Goal: Information Seeking & Learning: Check status

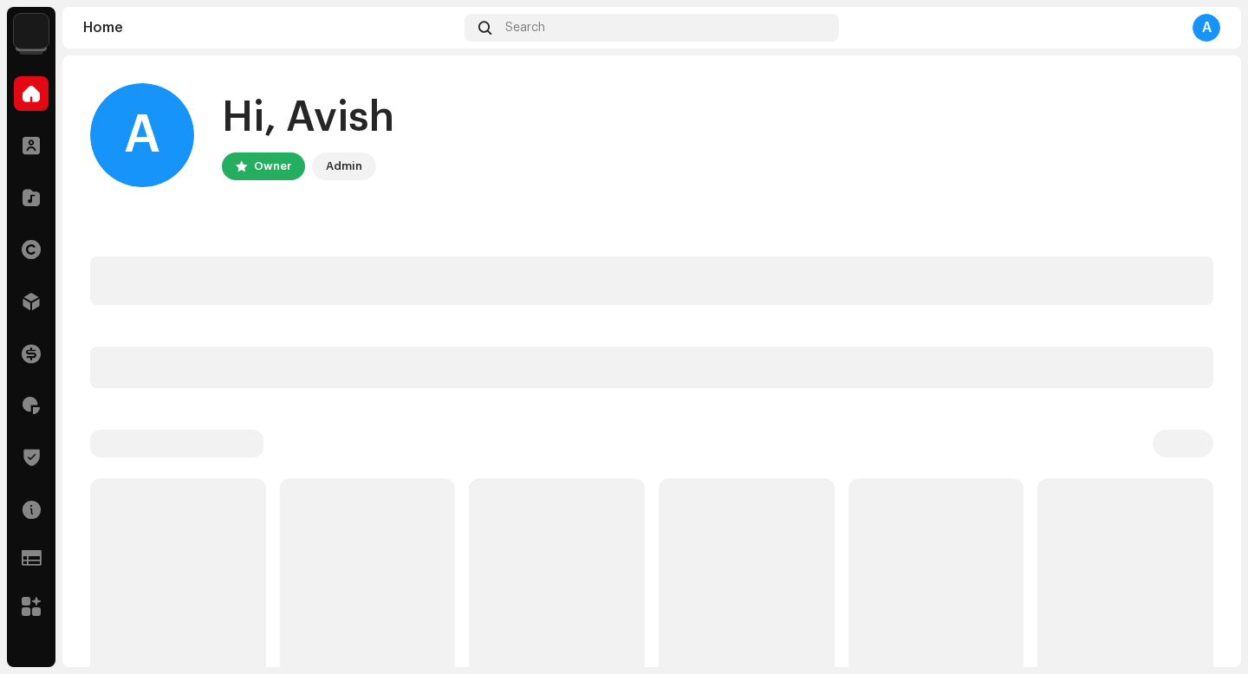
click at [1202, 30] on div "A" at bounding box center [1207, 28] width 28 height 28
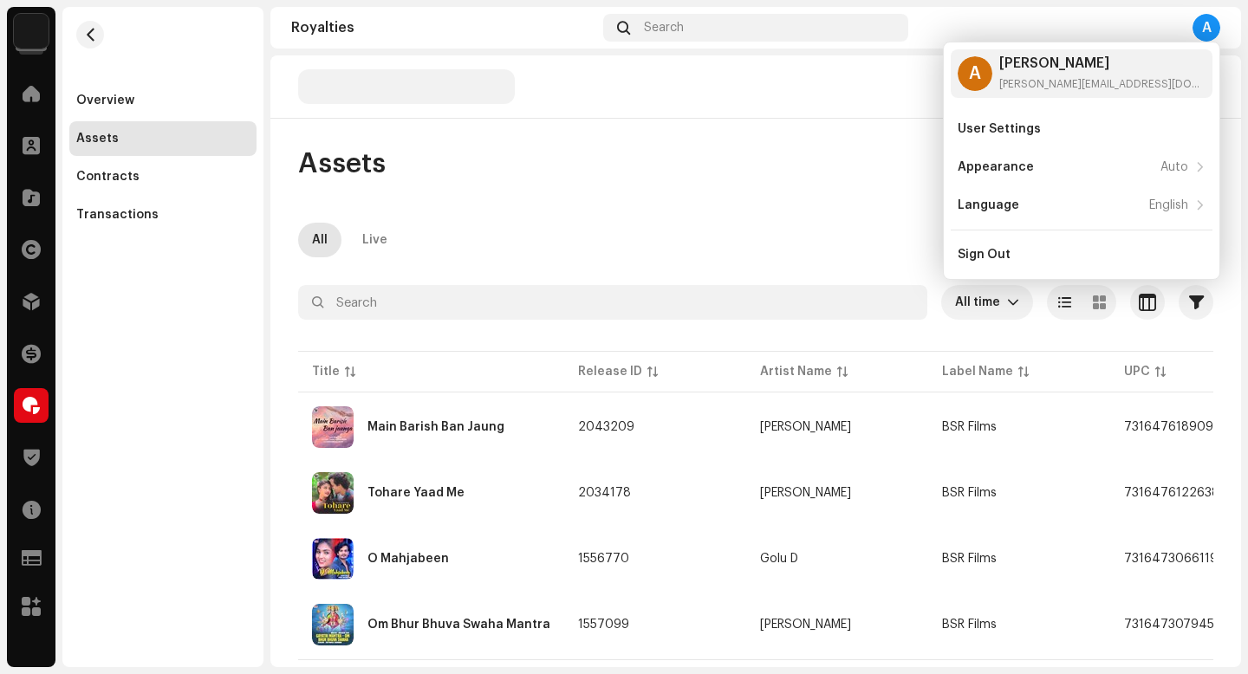
click at [1196, 22] on div "A" at bounding box center [1207, 28] width 28 height 28
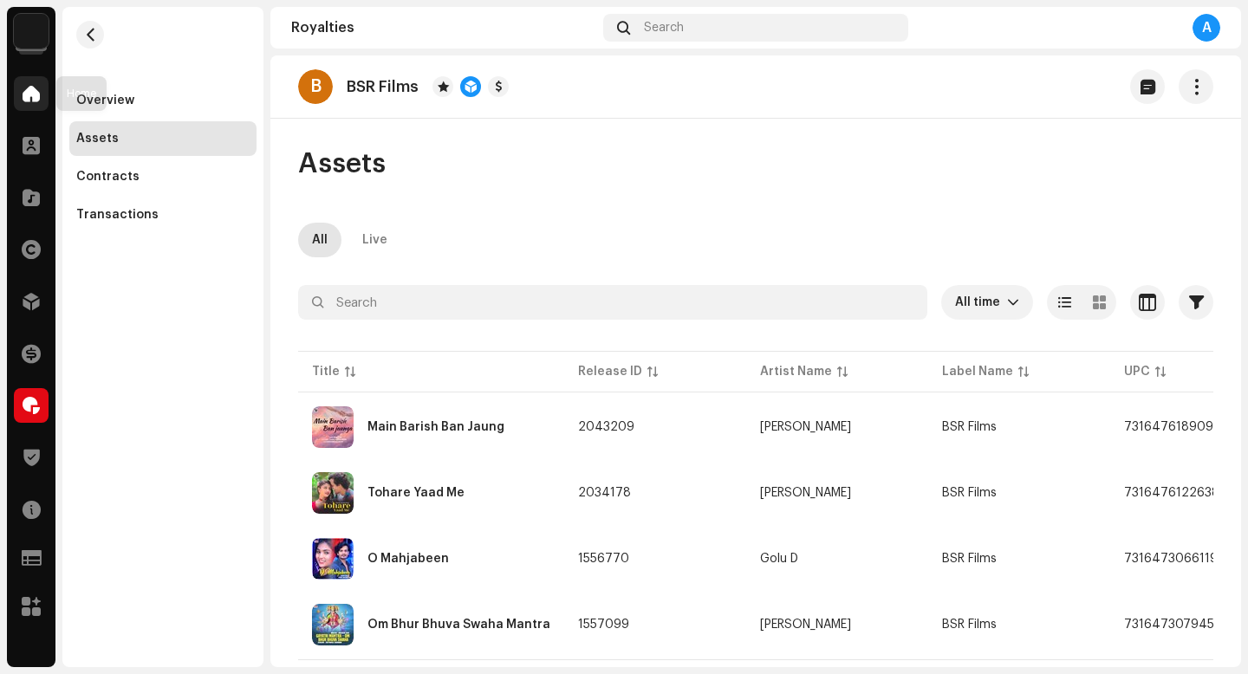
click at [42, 94] on div at bounding box center [31, 93] width 35 height 35
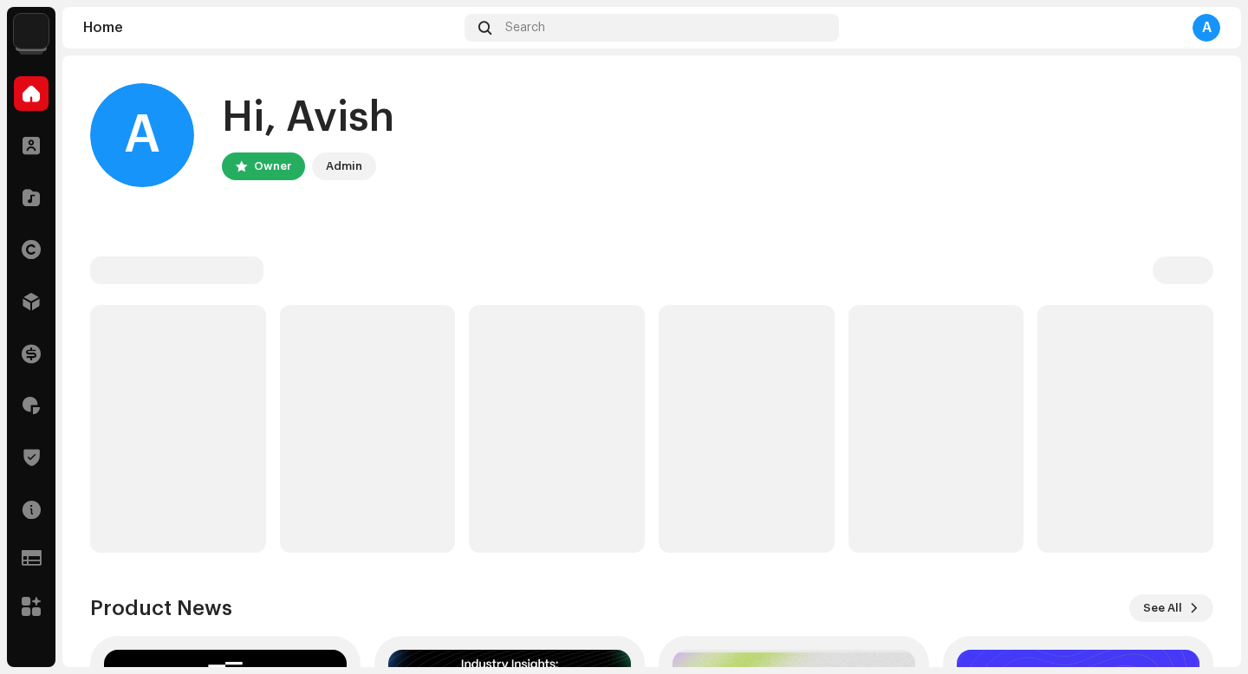
click at [42, 44] on img at bounding box center [31, 31] width 35 height 35
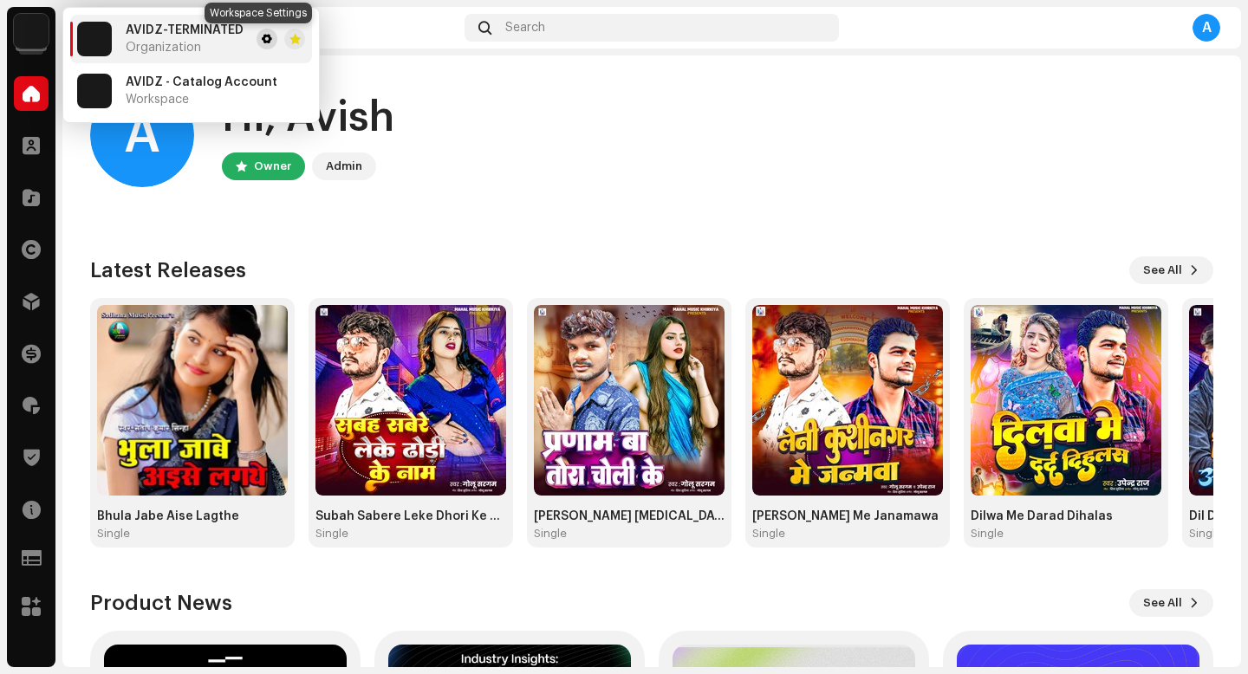
click at [262, 44] on span at bounding box center [267, 39] width 10 height 14
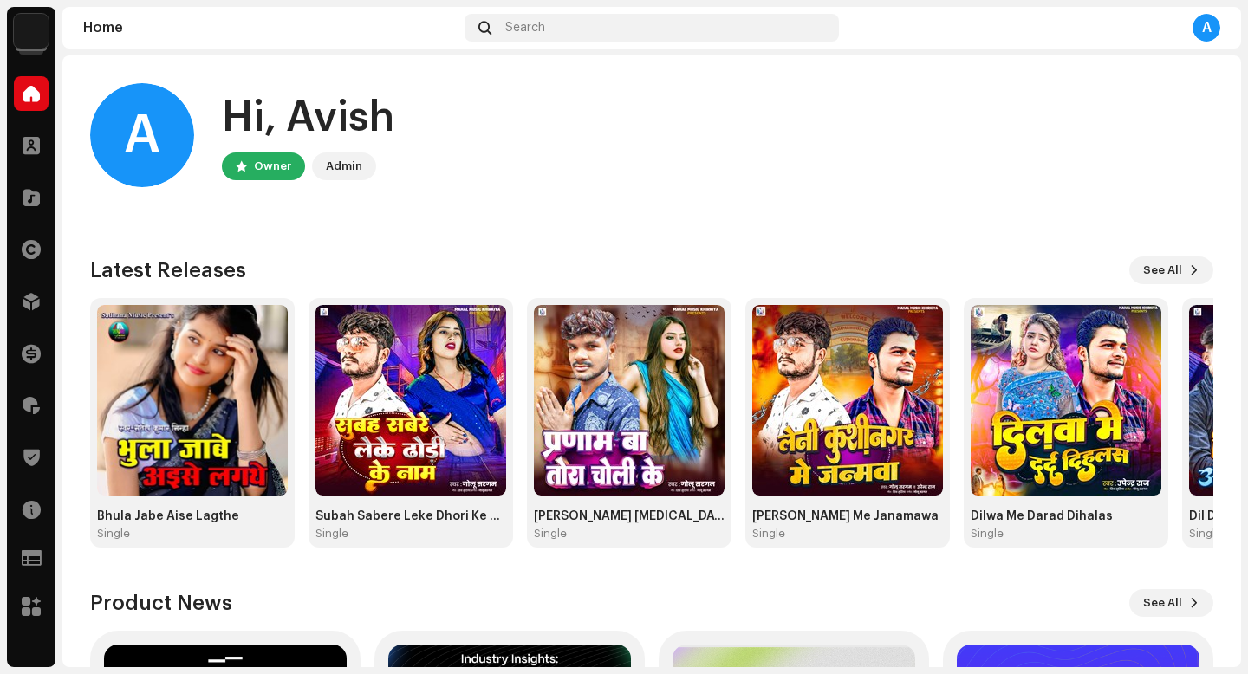
click at [34, 34] on img at bounding box center [31, 31] width 35 height 35
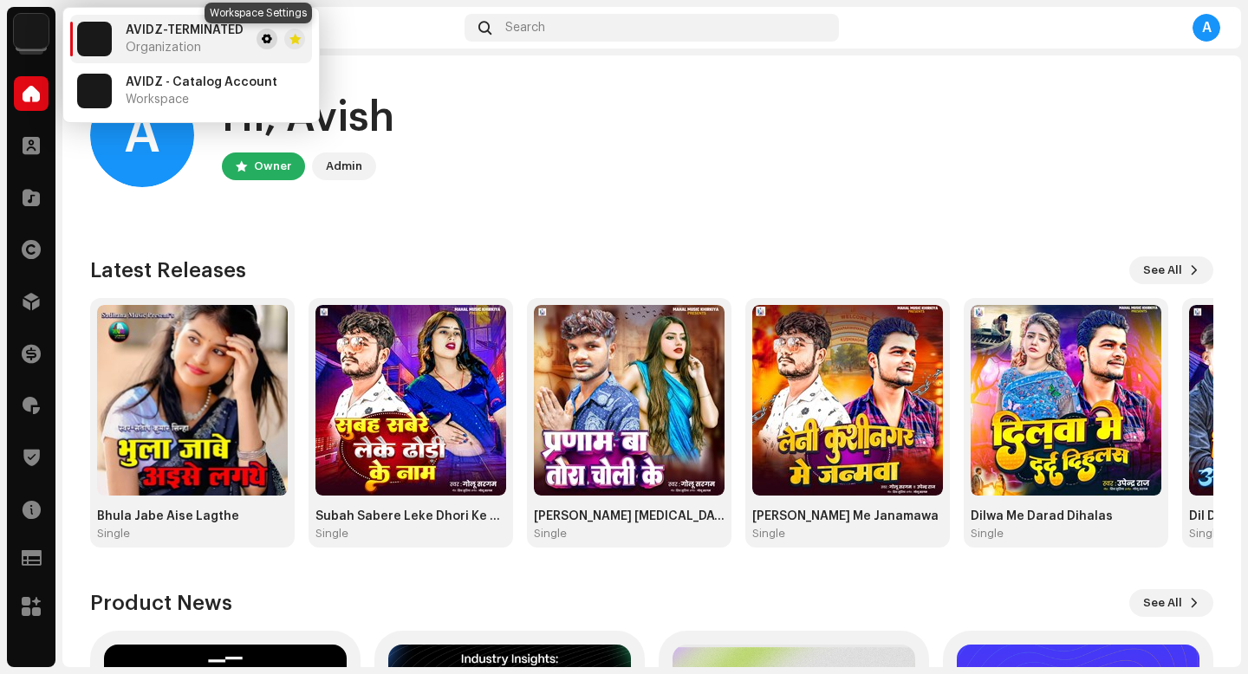
click at [257, 46] on button at bounding box center [267, 39] width 21 height 21
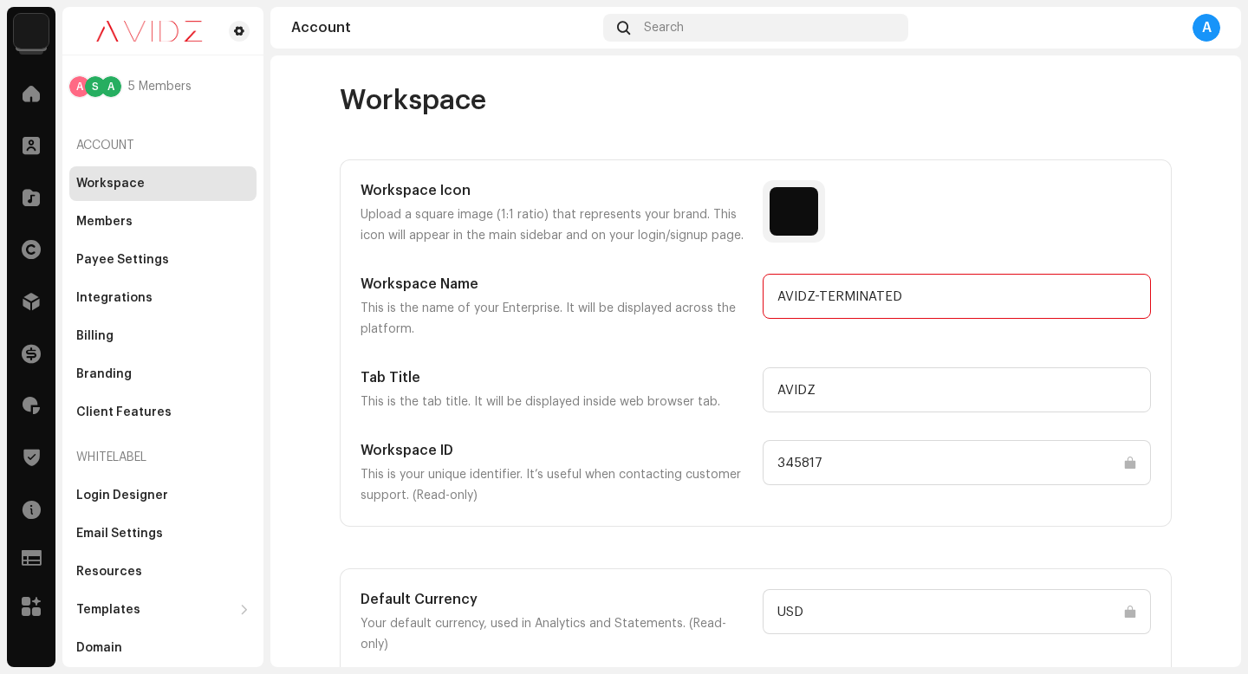
click at [860, 315] on input "AVIDZ-TERMINATED" at bounding box center [957, 296] width 388 height 45
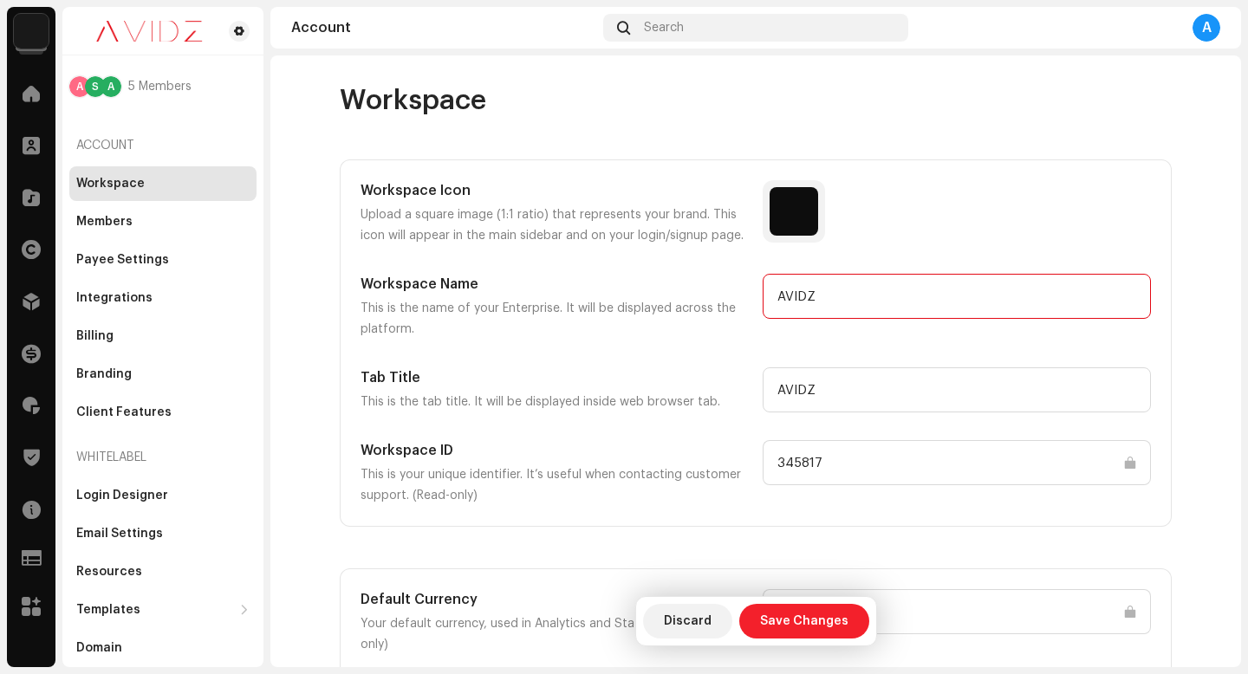
type input "AVIDZ"
click at [779, 623] on span "Save Changes" at bounding box center [804, 621] width 88 height 35
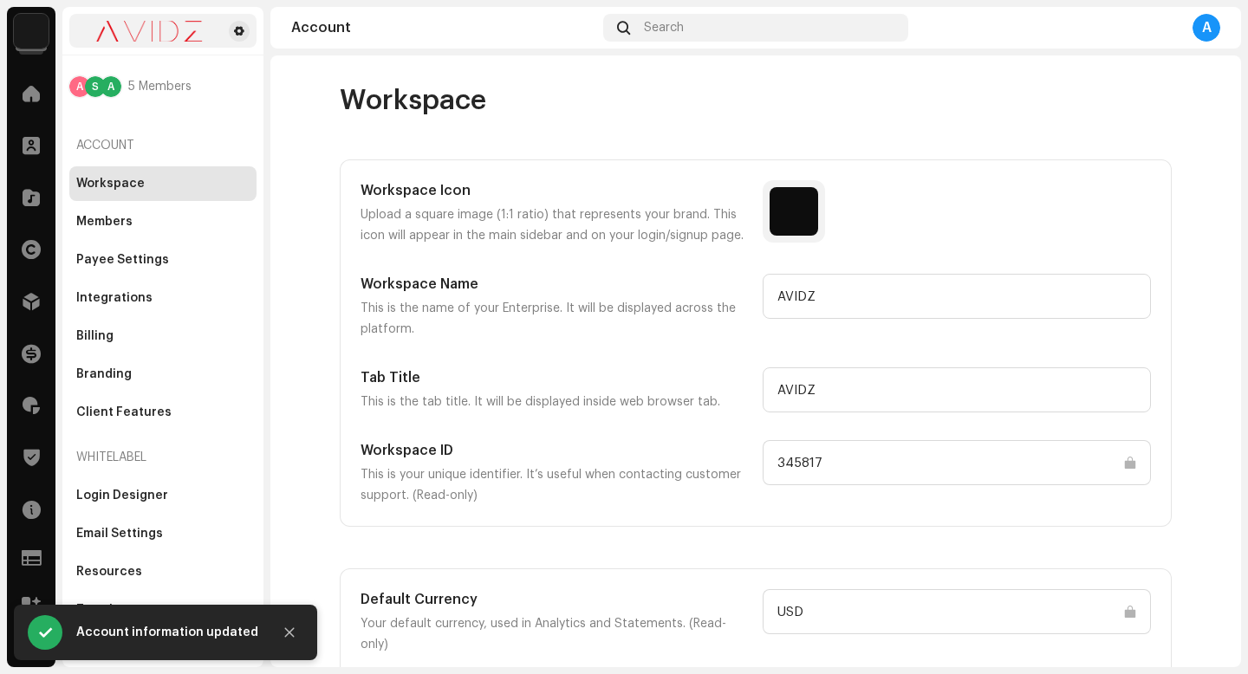
click at [250, 22] on div at bounding box center [162, 31] width 187 height 34
click at [234, 26] on span at bounding box center [239, 31] width 10 height 14
click at [16, 97] on div at bounding box center [31, 93] width 35 height 35
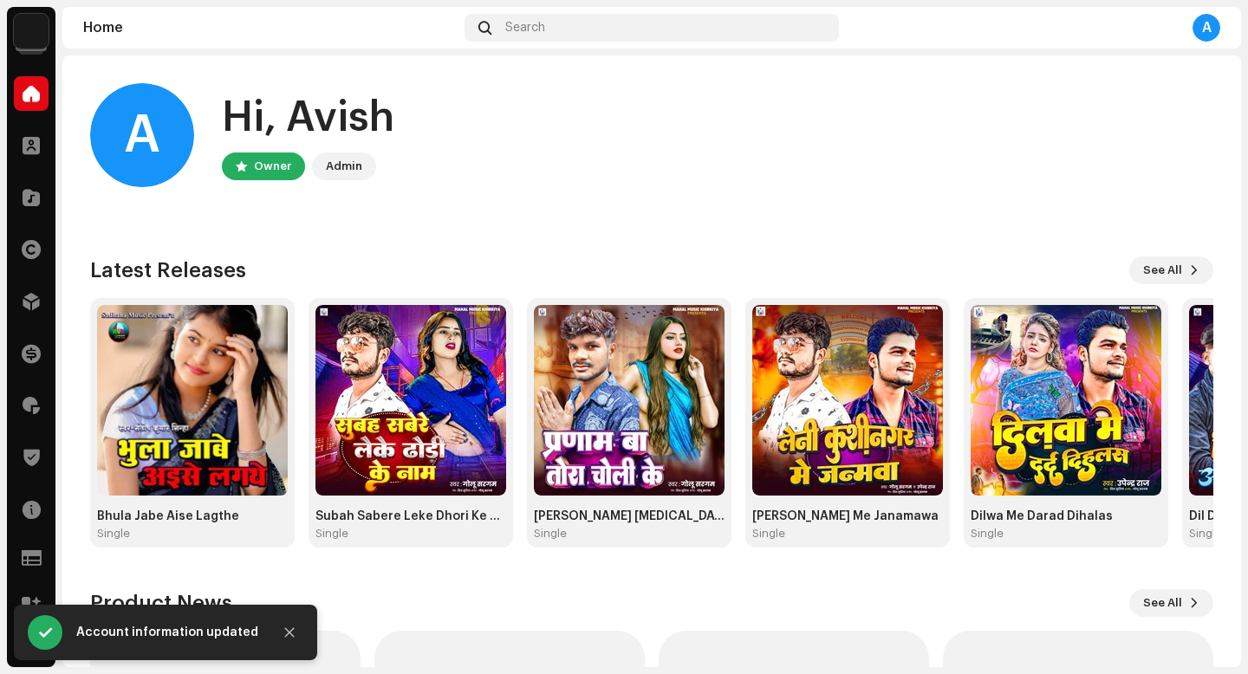
click at [41, 20] on img at bounding box center [31, 31] width 35 height 35
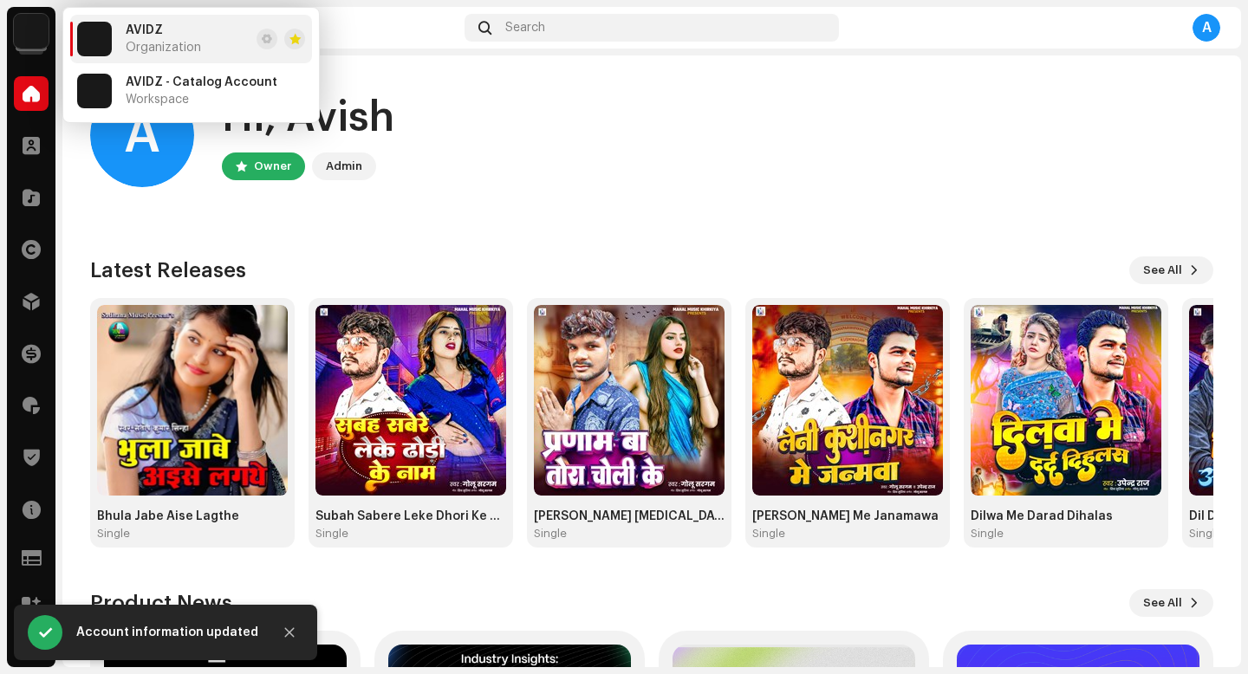
click at [667, 177] on div "A Hi, [PERSON_NAME] Owner Admin" at bounding box center [651, 135] width 1123 height 104
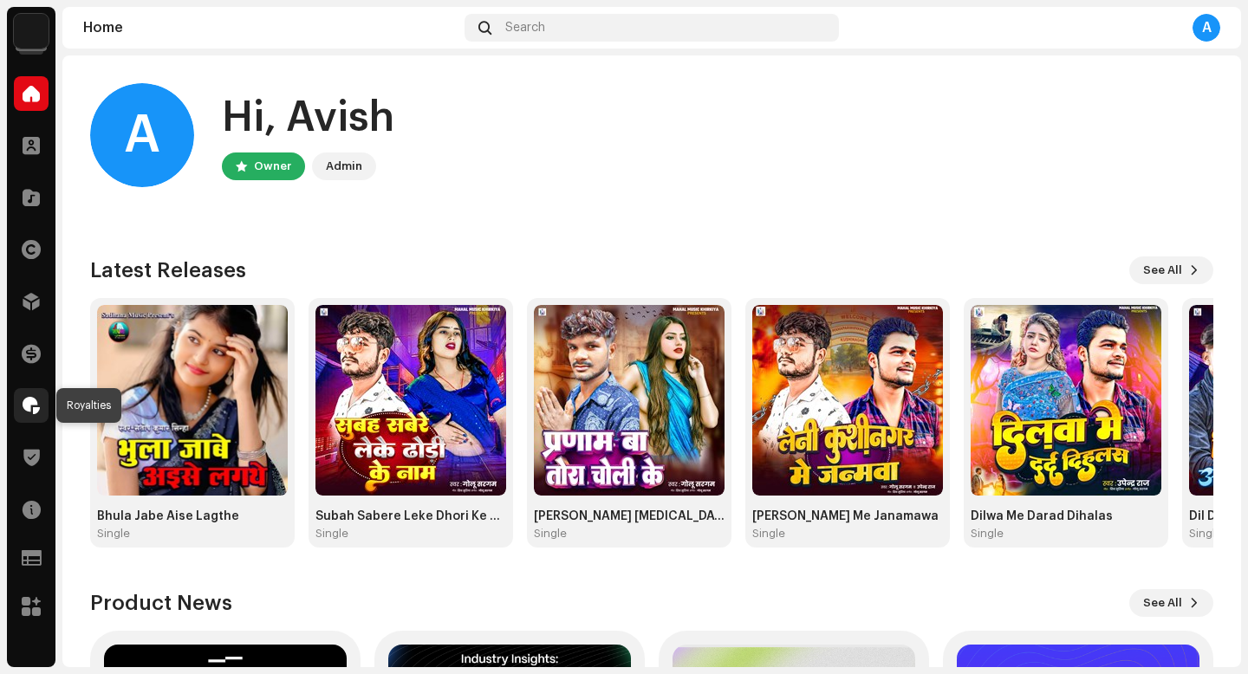
click at [34, 399] on span at bounding box center [31, 406] width 17 height 14
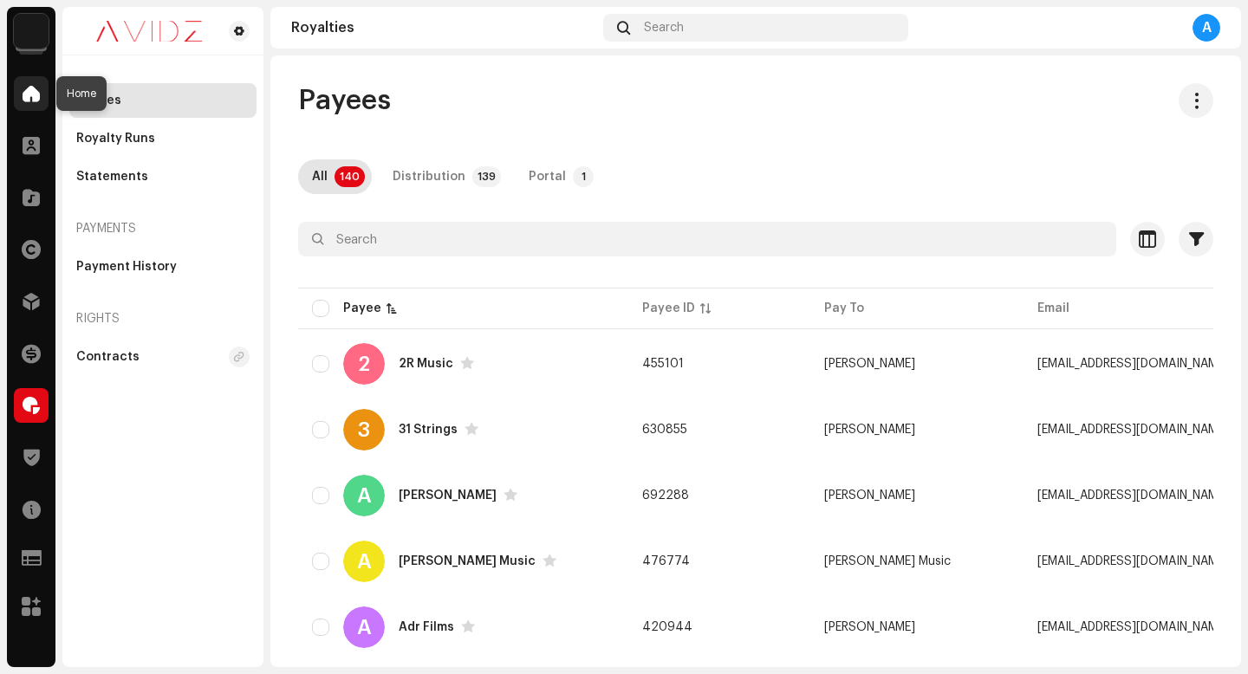
click at [30, 88] on span at bounding box center [31, 94] width 17 height 14
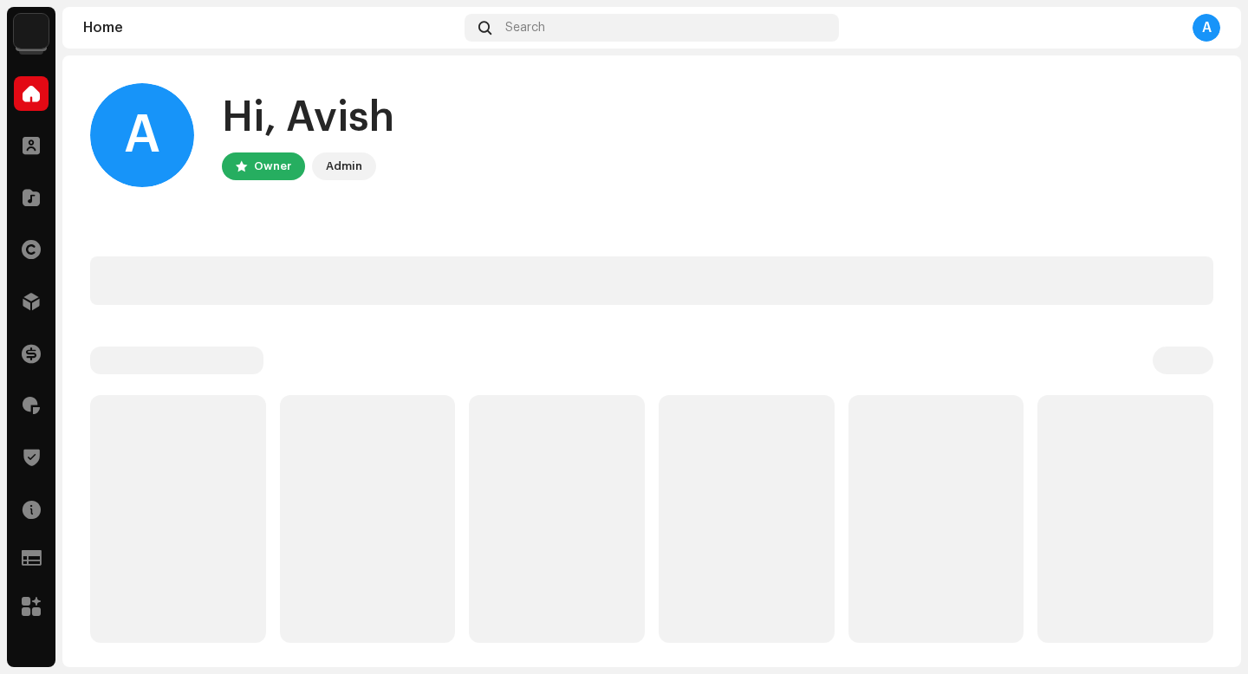
click at [42, 46] on img at bounding box center [31, 31] width 35 height 35
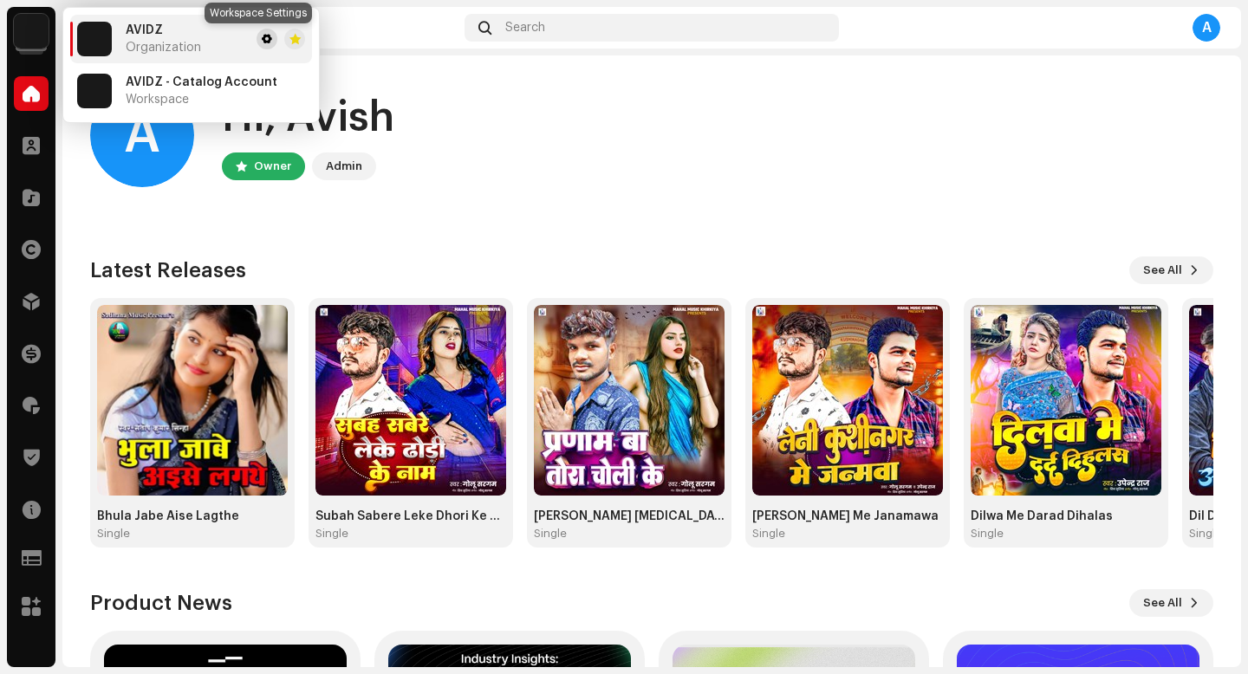
click at [262, 43] on span at bounding box center [267, 39] width 10 height 14
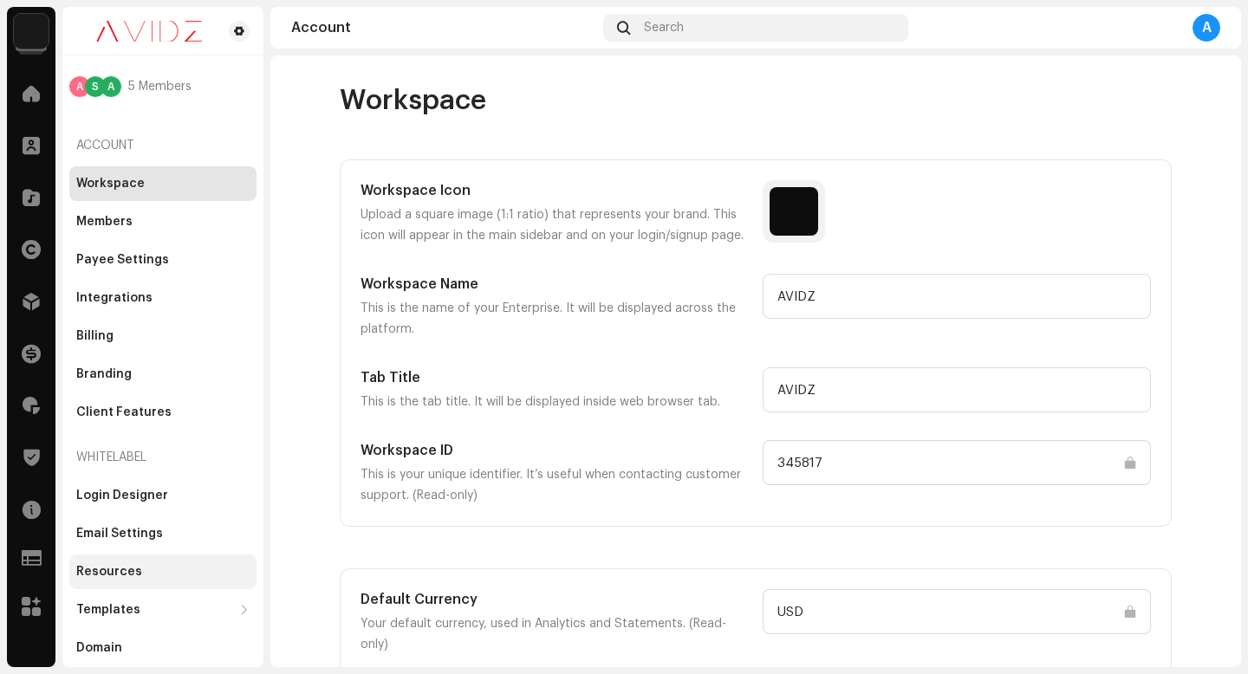
click at [126, 571] on div "Resources" at bounding box center [109, 572] width 66 height 14
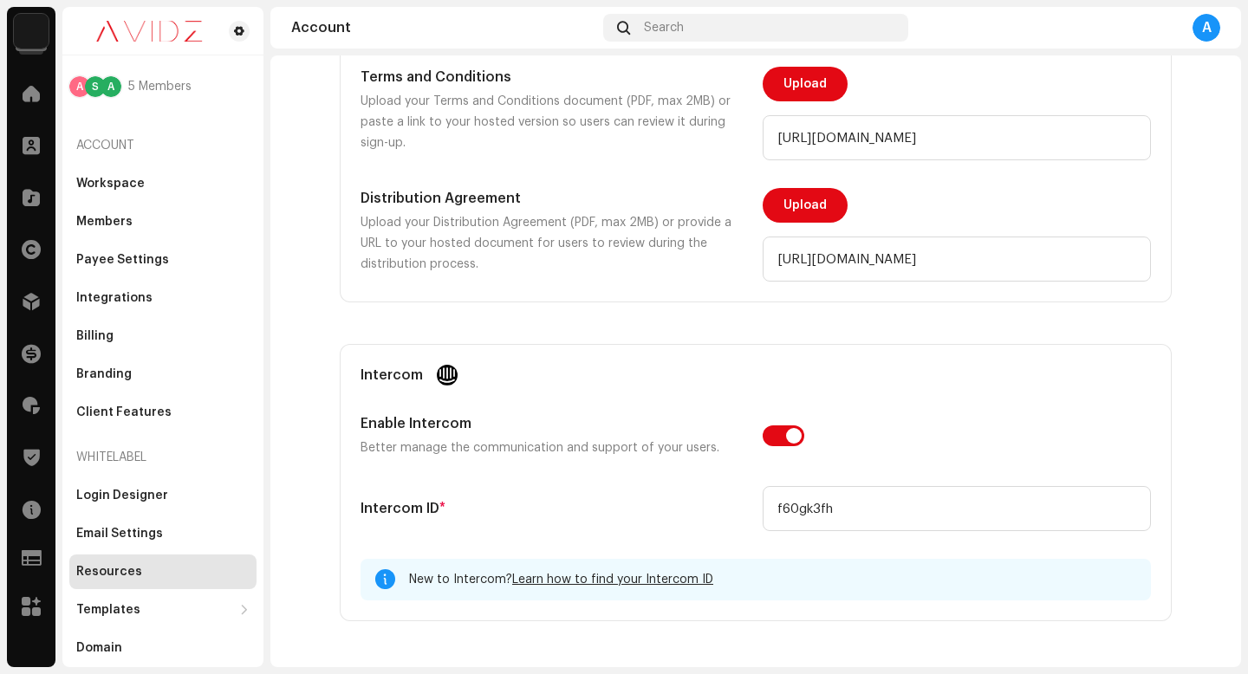
scroll to position [688, 0]
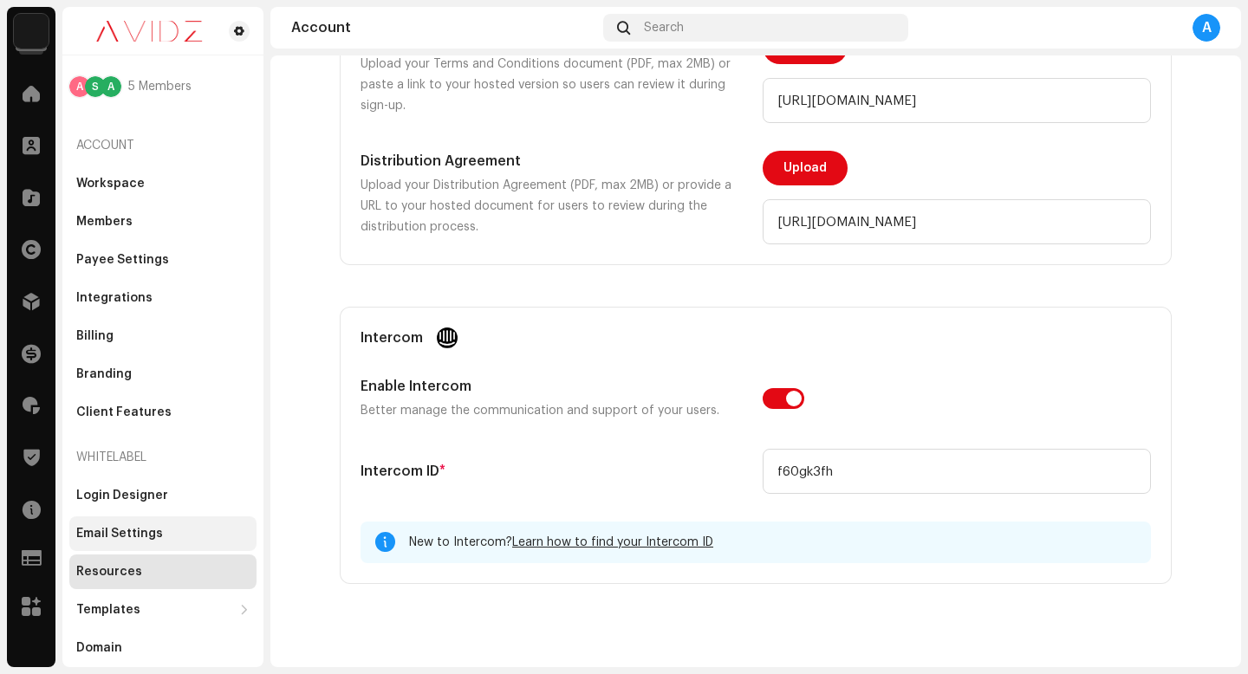
click at [216, 520] on div "Email Settings" at bounding box center [162, 534] width 187 height 35
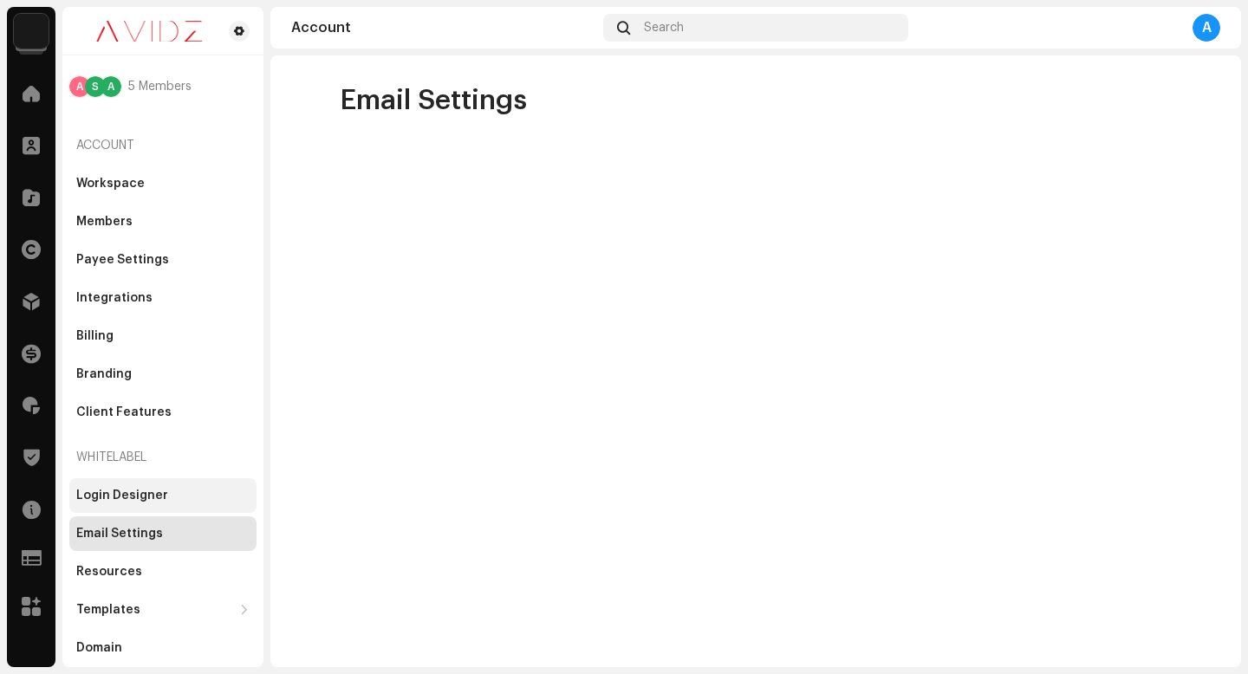
click at [190, 493] on div "Login Designer" at bounding box center [162, 496] width 173 height 14
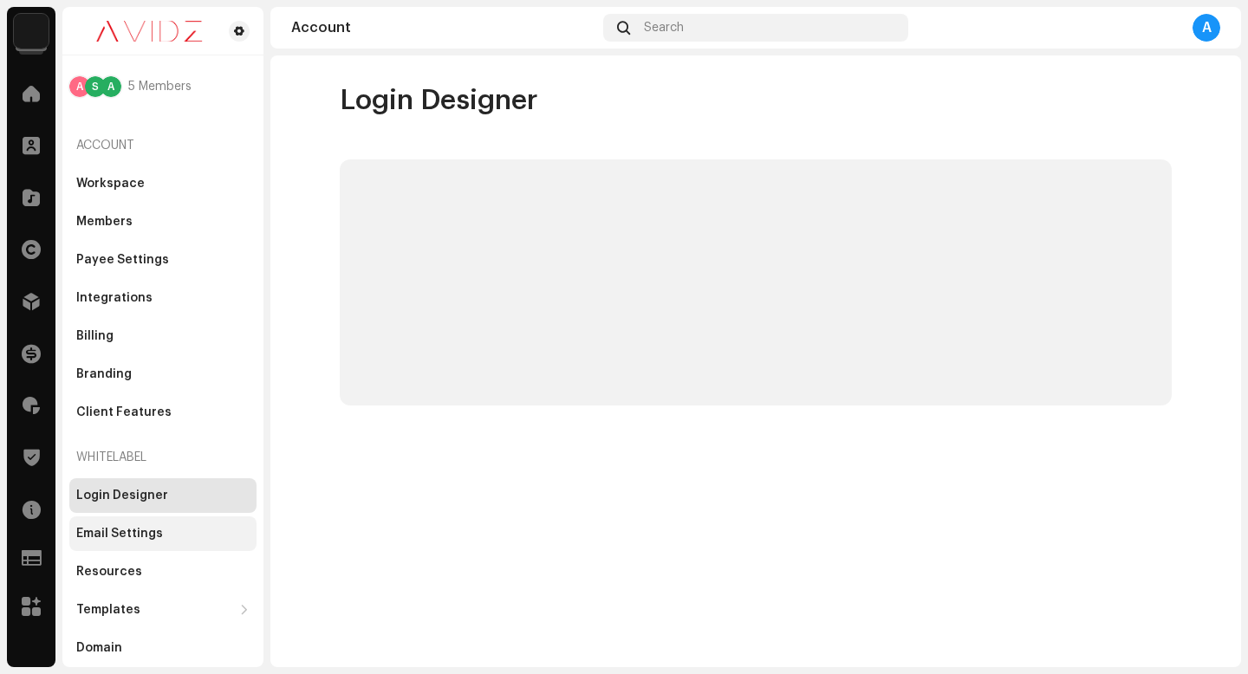
click at [175, 531] on div "Email Settings" at bounding box center [162, 534] width 173 height 14
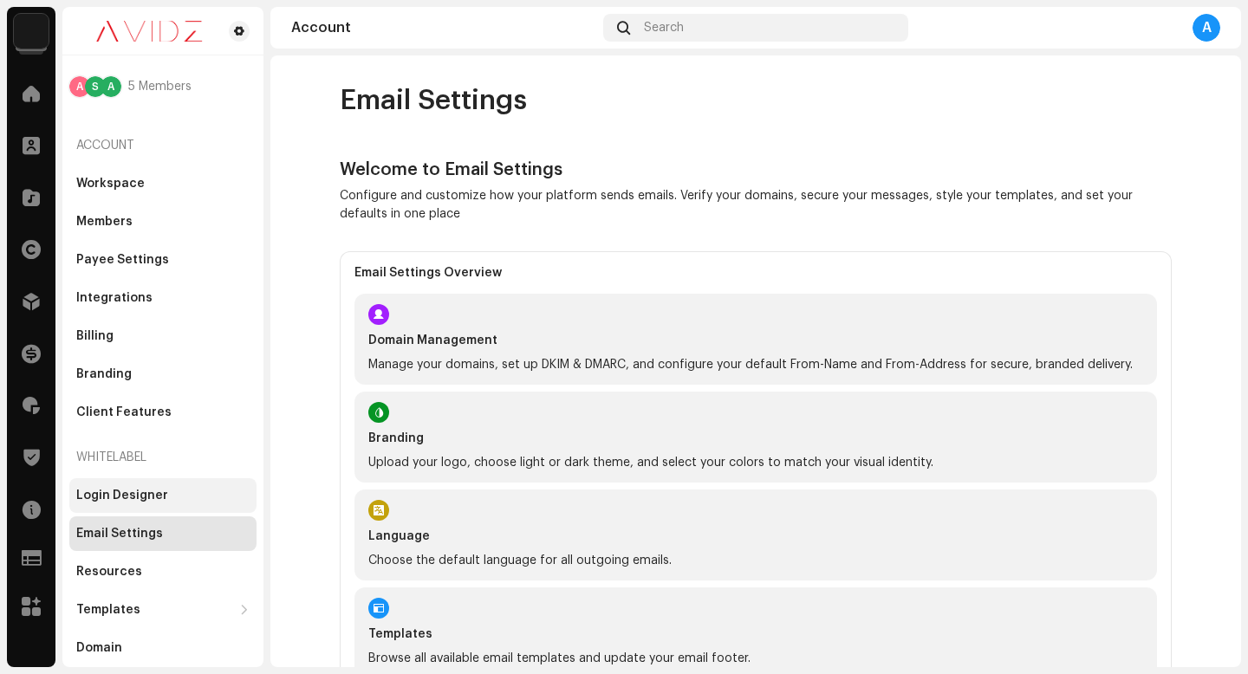
click at [194, 492] on div "Login Designer" at bounding box center [162, 496] width 173 height 14
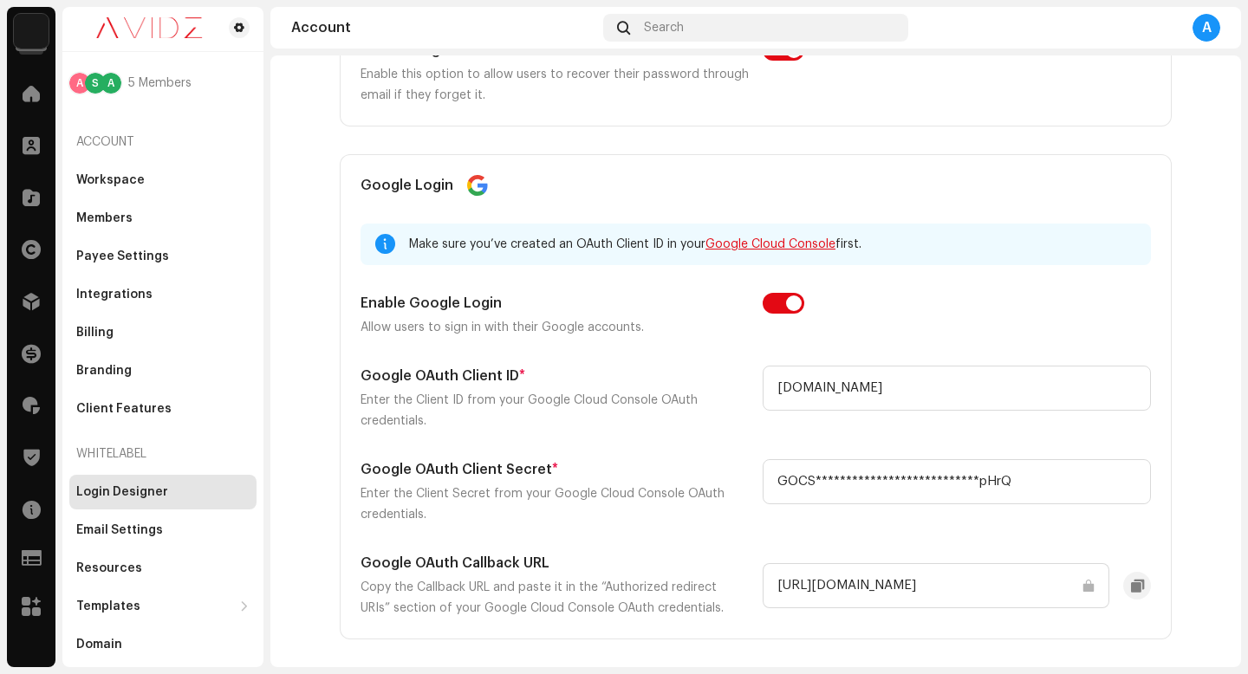
scroll to position [1286, 0]
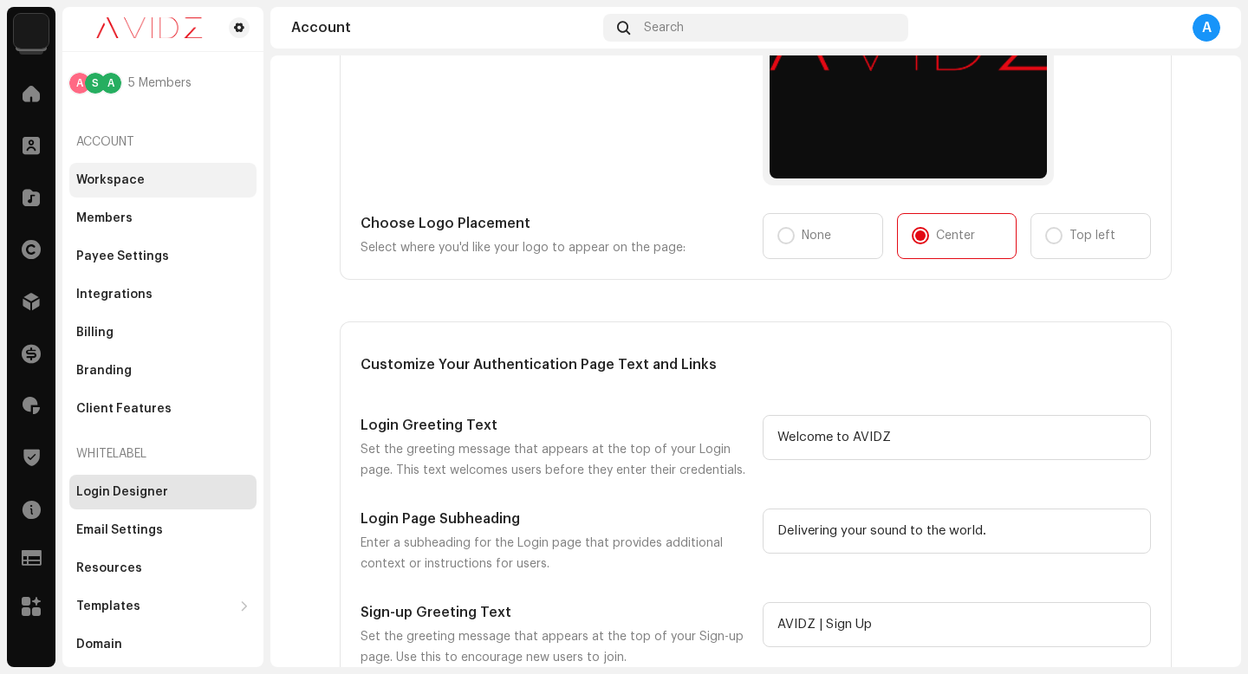
click at [178, 188] on div "Workspace" at bounding box center [162, 180] width 187 height 35
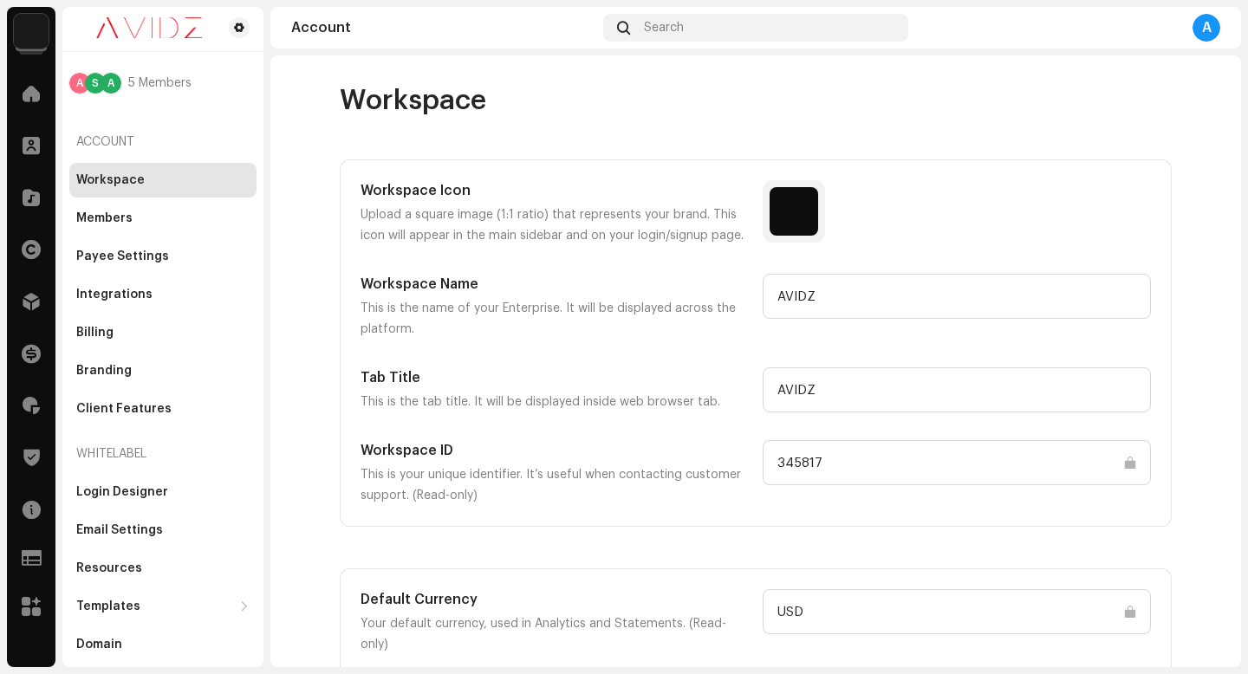
scroll to position [154, 0]
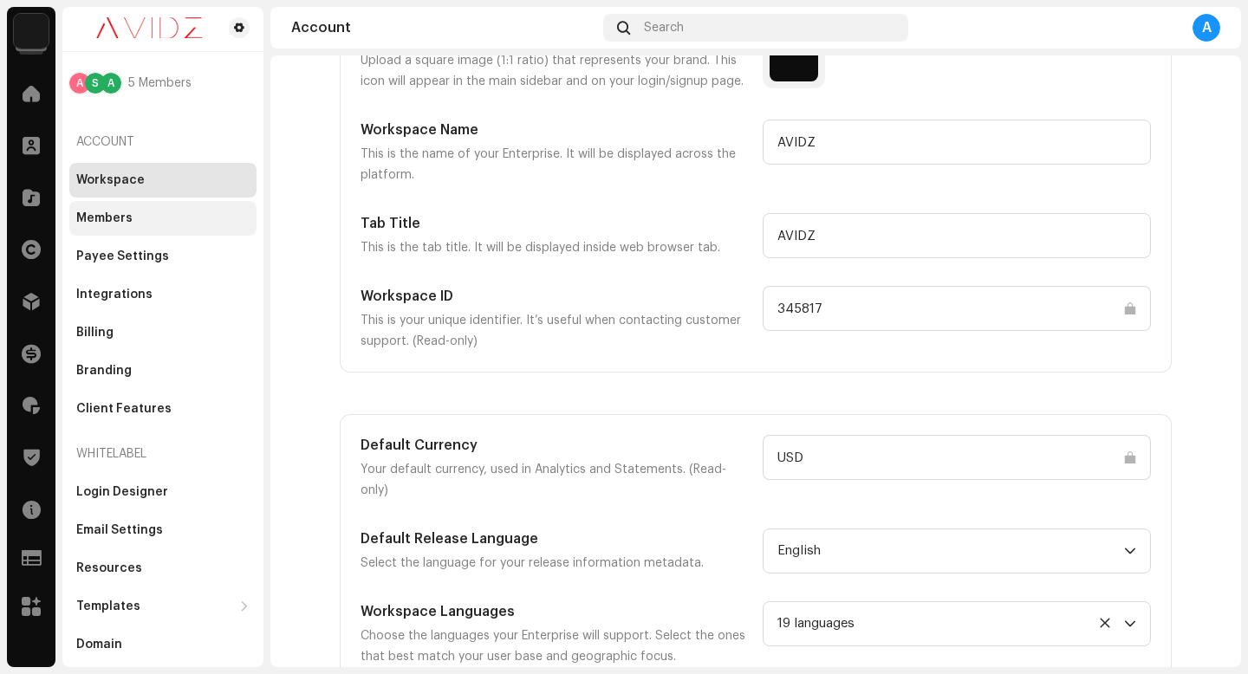
click at [208, 211] on div "Members" at bounding box center [162, 218] width 173 height 14
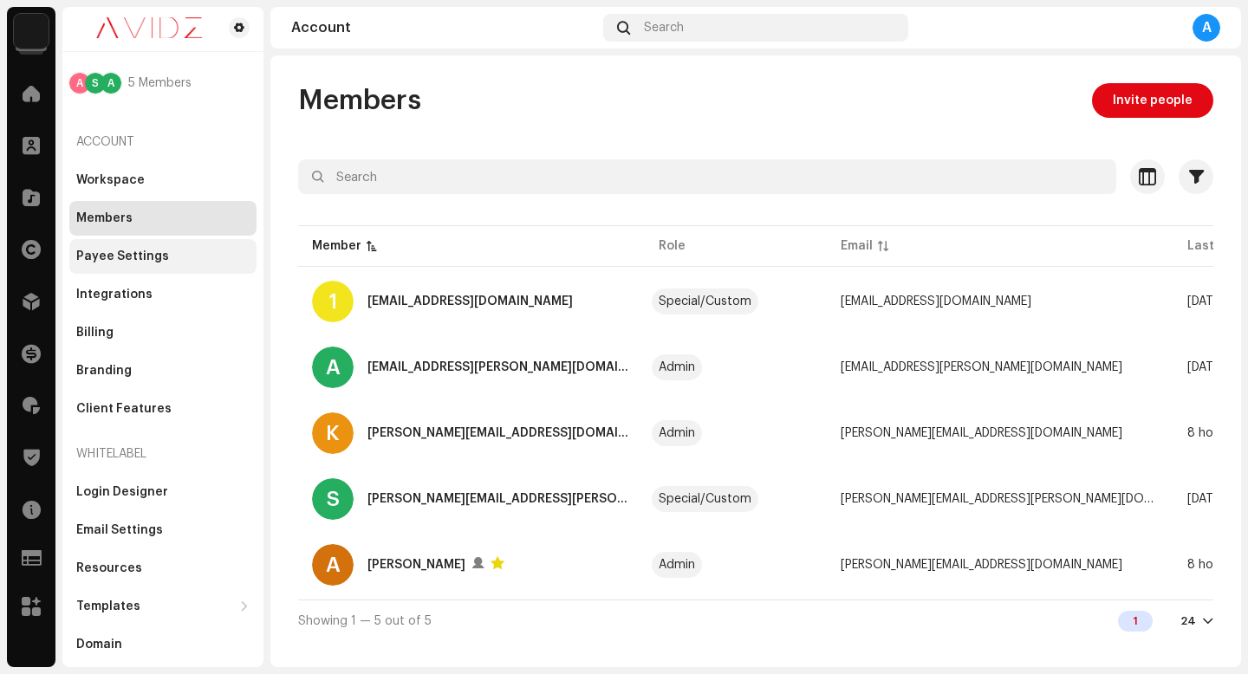
click at [198, 256] on div "Payee Settings" at bounding box center [162, 257] width 173 height 14
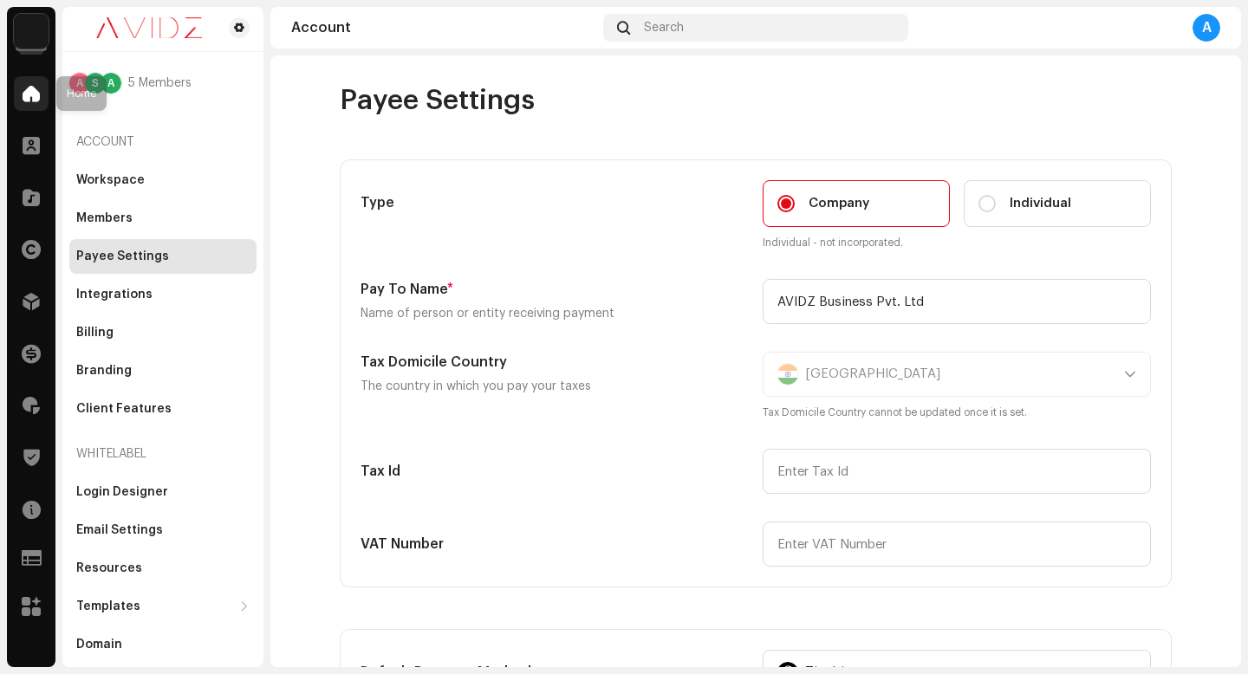
click at [37, 106] on div at bounding box center [31, 93] width 35 height 35
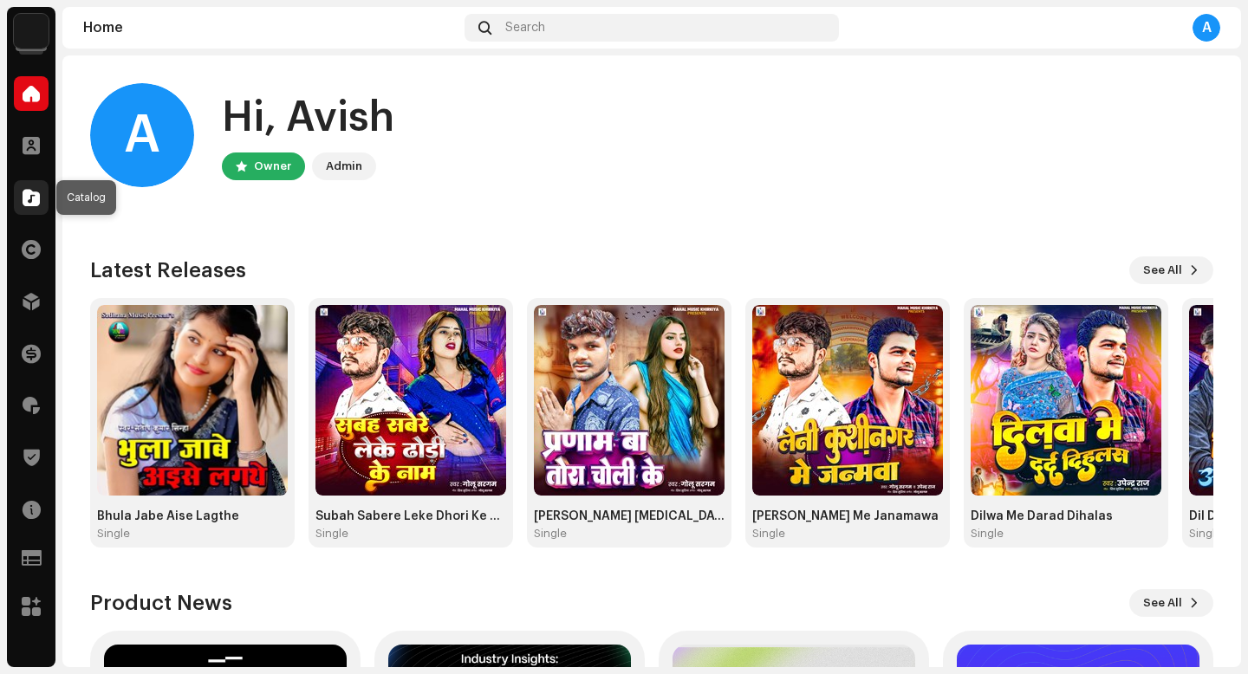
click at [33, 207] on div at bounding box center [31, 197] width 35 height 35
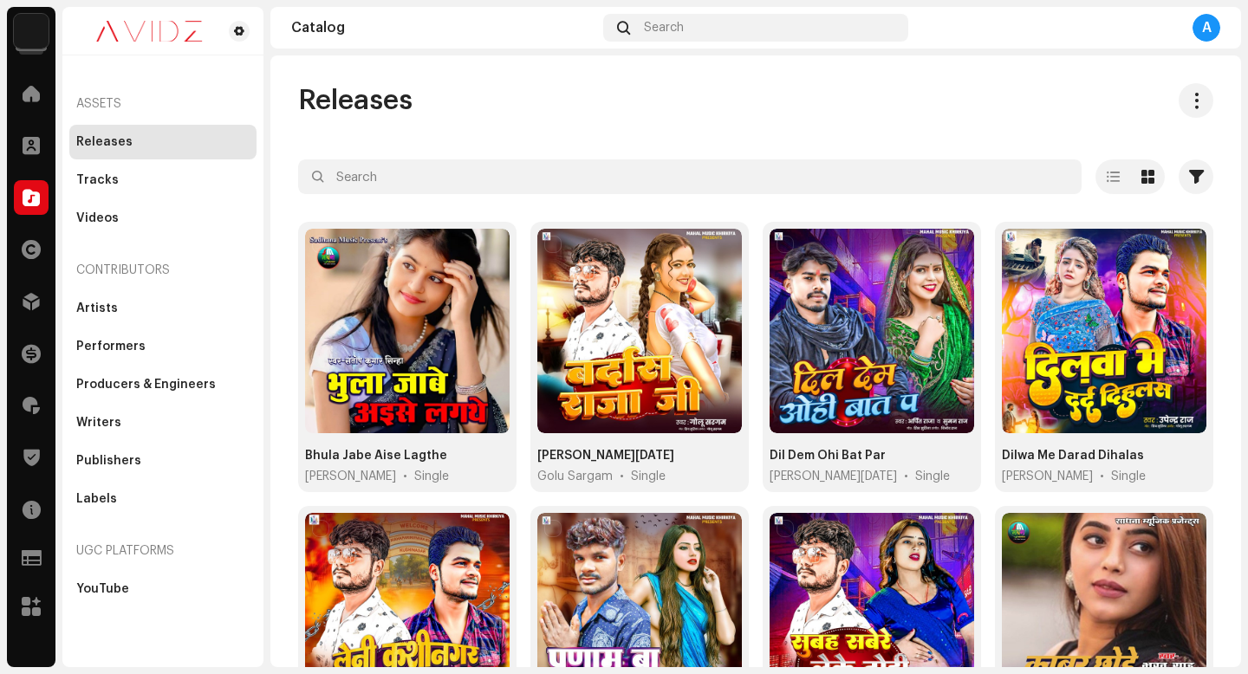
click at [301, 89] on span "Releases" at bounding box center [355, 100] width 114 height 35
click at [29, 310] on div at bounding box center [31, 301] width 35 height 35
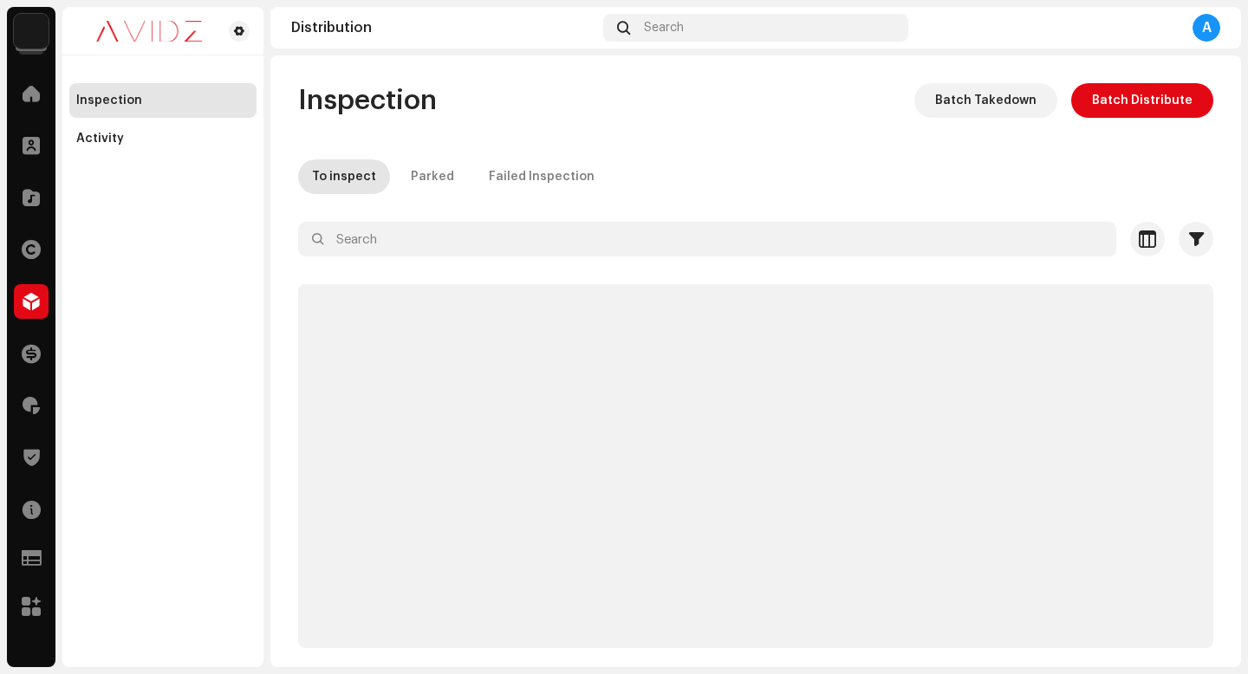
click at [176, 160] on div "Inspection Activity" at bounding box center [162, 337] width 201 height 660
click at [119, 156] on div "Inspection Activity" at bounding box center [162, 337] width 201 height 660
click at [113, 141] on div "Activity" at bounding box center [100, 139] width 48 height 14
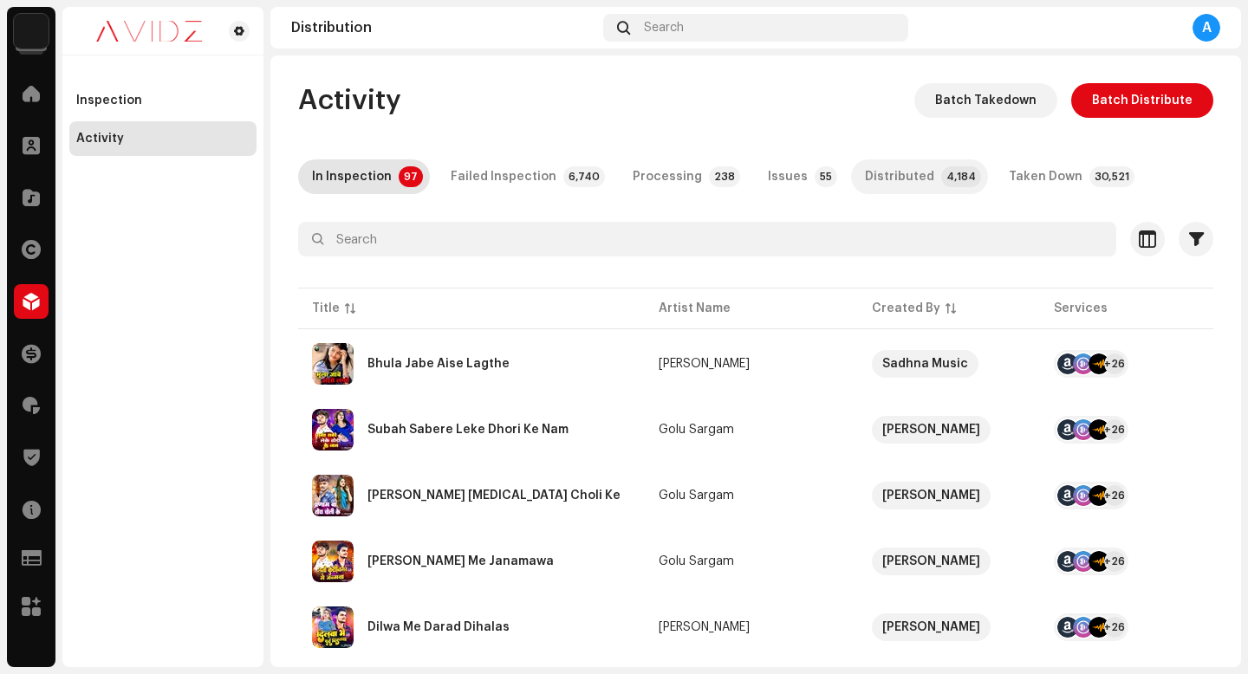
click at [900, 183] on div "Distributed" at bounding box center [899, 176] width 69 height 35
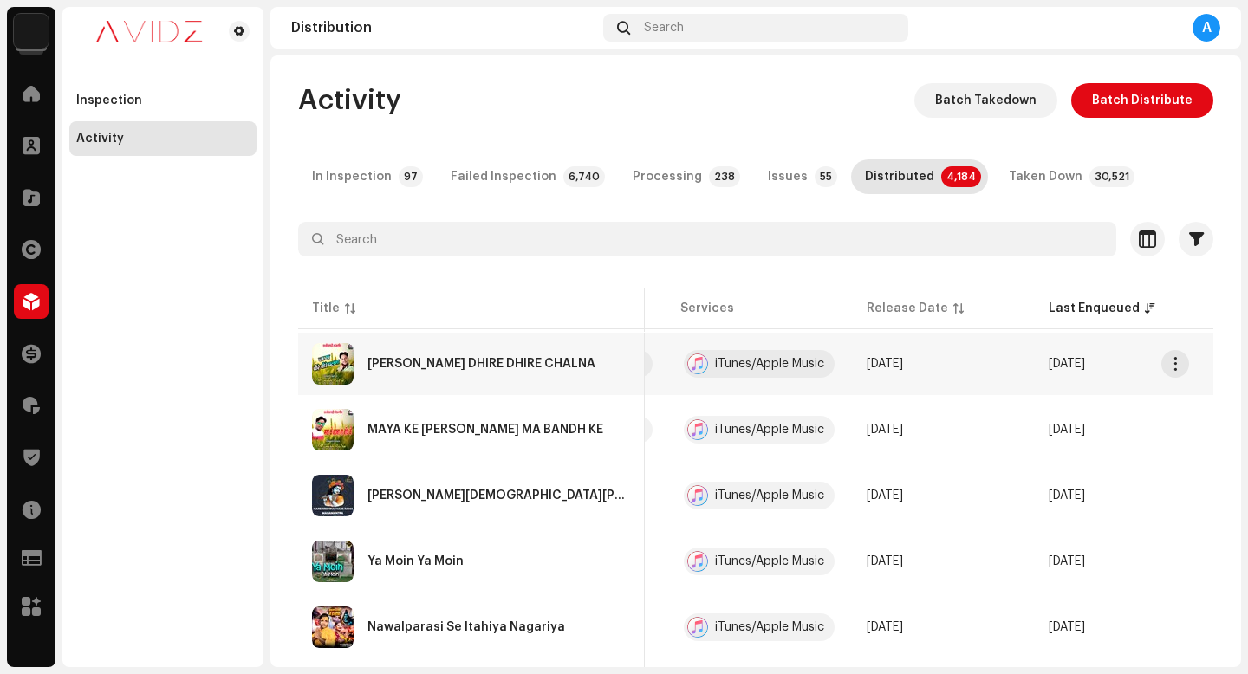
click at [716, 368] on div "iTunes/Apple Music" at bounding box center [769, 364] width 109 height 12
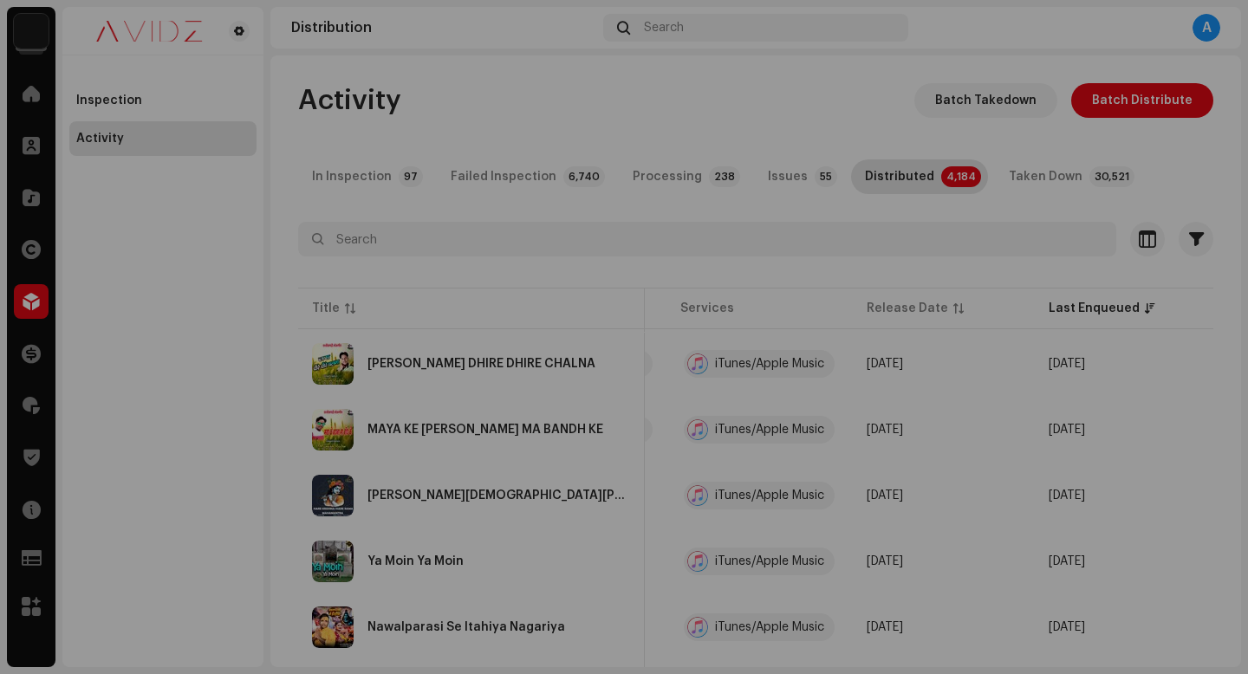
click at [522, 526] on div "[PERSON_NAME] DHIRE DHIRE CHALNA [PERSON_NAME] Service Last Enqueued Last Deliv…" at bounding box center [624, 337] width 1248 height 674
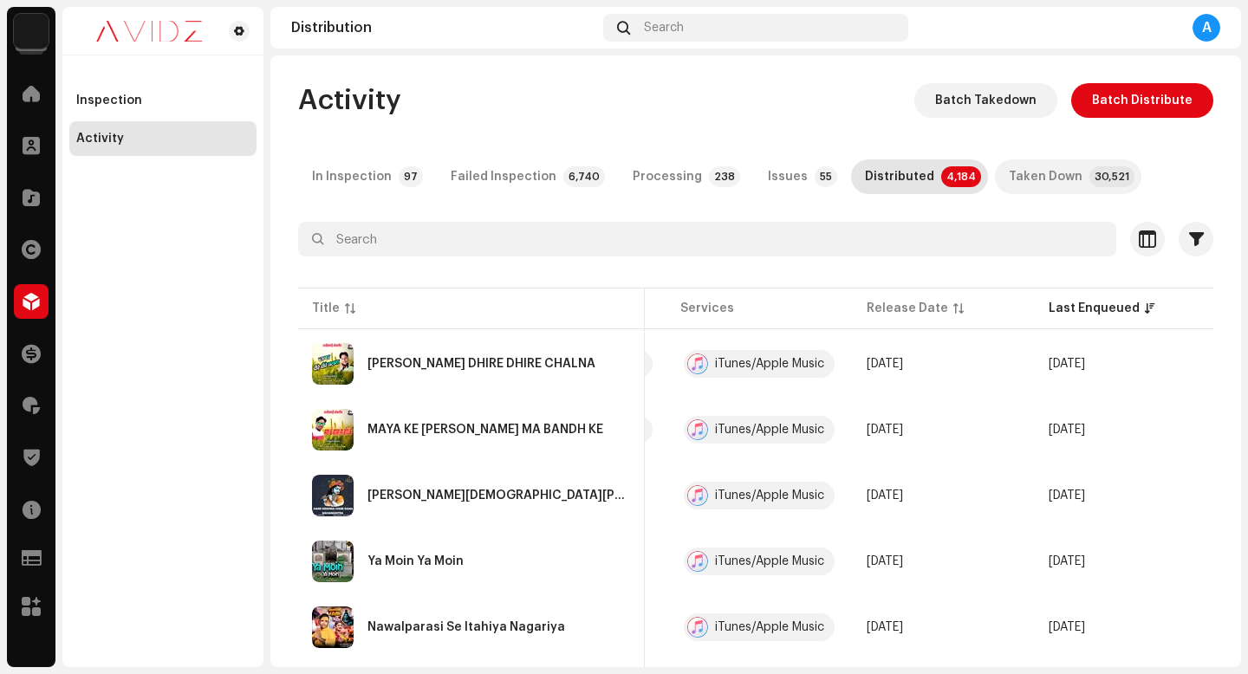
click at [1016, 185] on div "Taken Down" at bounding box center [1046, 176] width 74 height 35
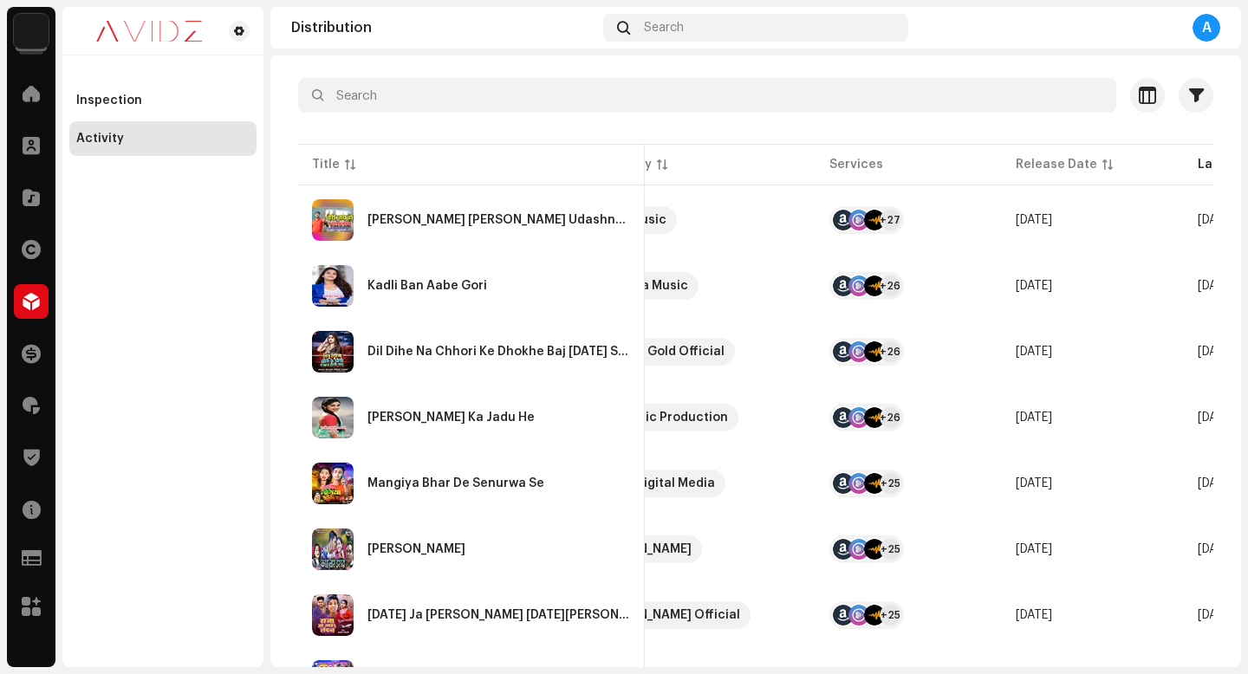
scroll to position [135, 0]
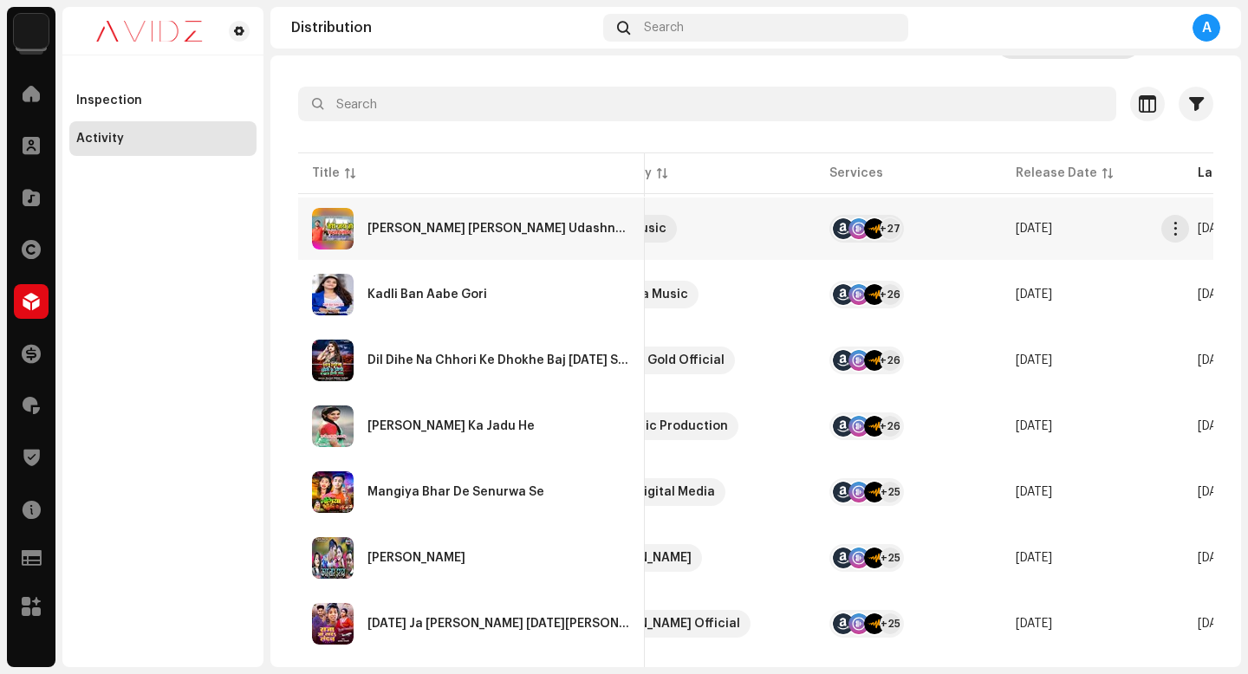
click at [453, 236] on div "[PERSON_NAME] [PERSON_NAME] Udashnath" at bounding box center [471, 229] width 319 height 42
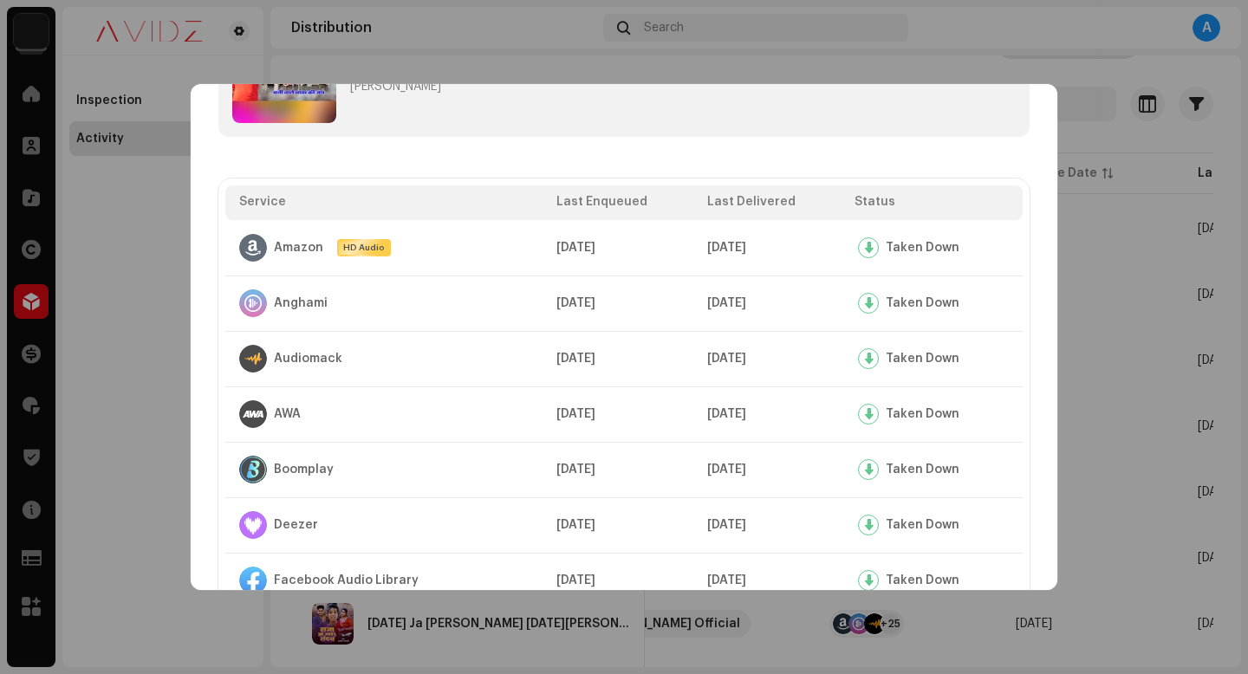
scroll to position [0, 0]
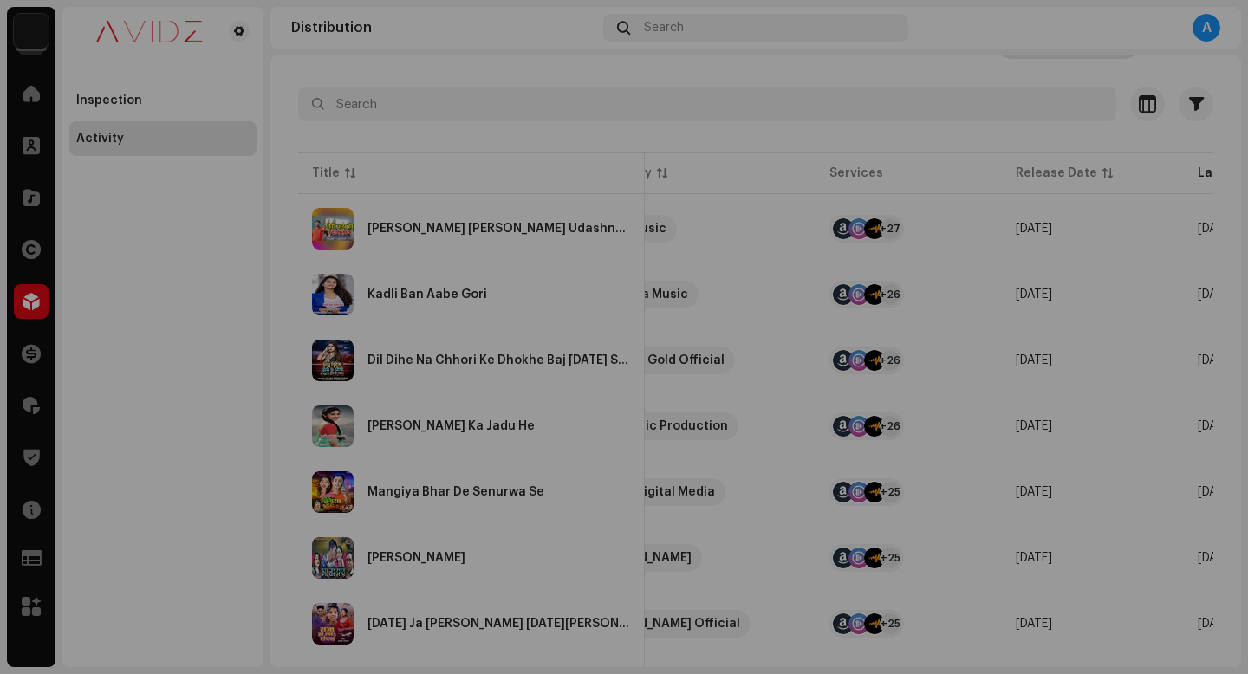
click at [159, 231] on div "[PERSON_NAME] [PERSON_NAME][GEOGRAPHIC_DATA] [PERSON_NAME] Service Last Enqueue…" at bounding box center [624, 337] width 1248 height 674
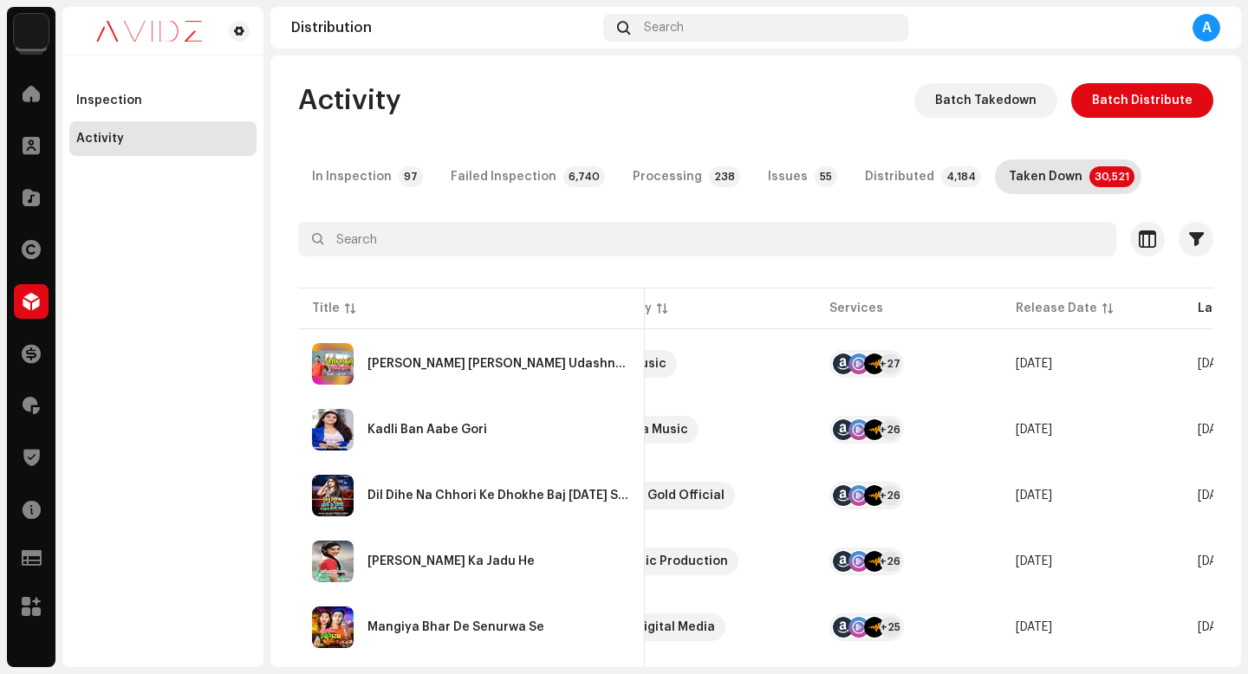
click at [23, 48] on img at bounding box center [31, 31] width 35 height 35
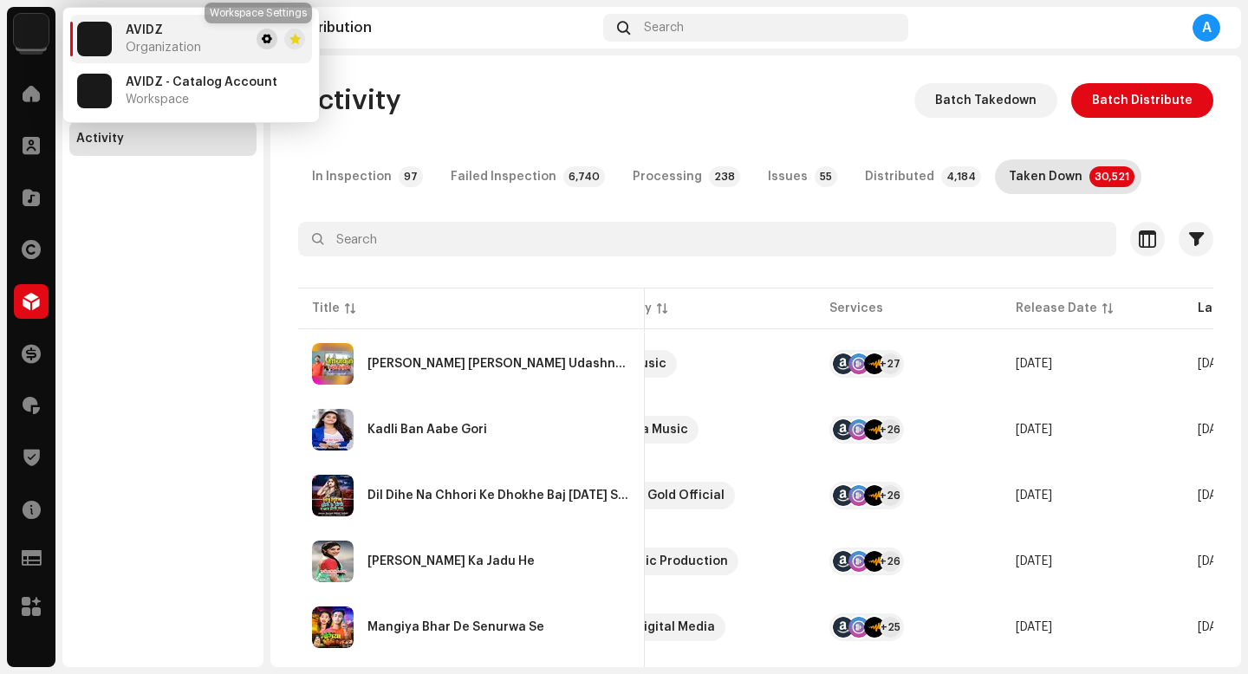
click at [262, 38] on span at bounding box center [267, 39] width 10 height 14
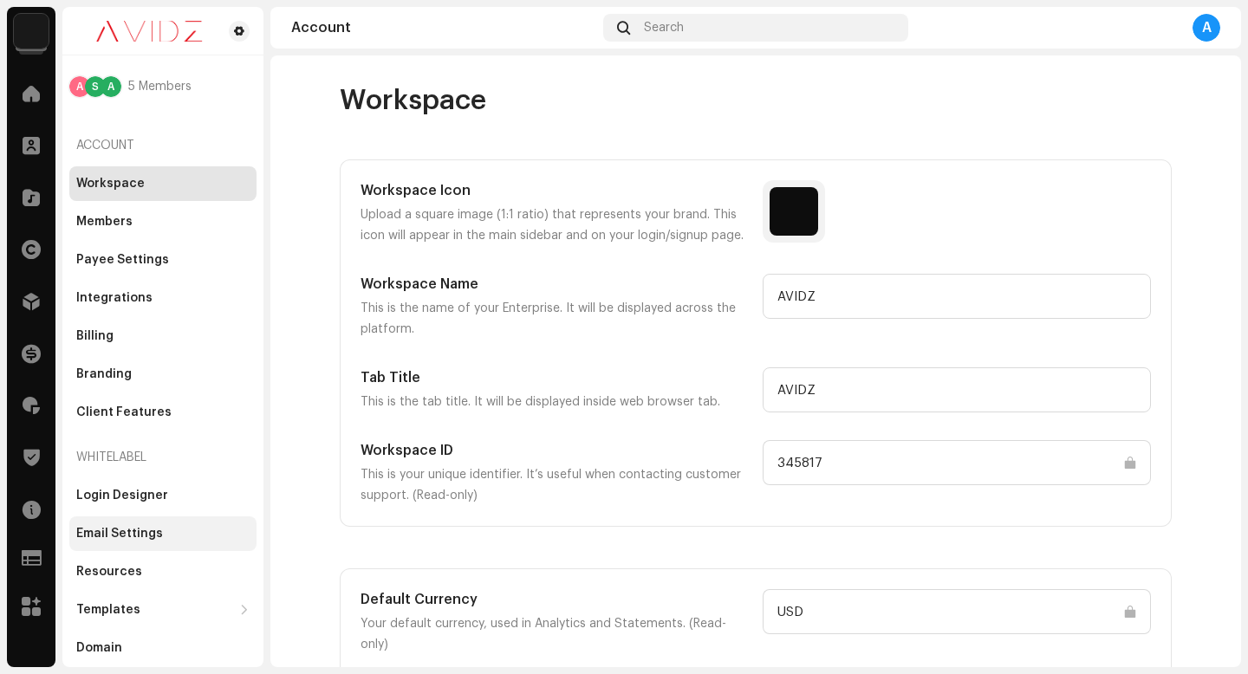
scroll to position [12, 0]
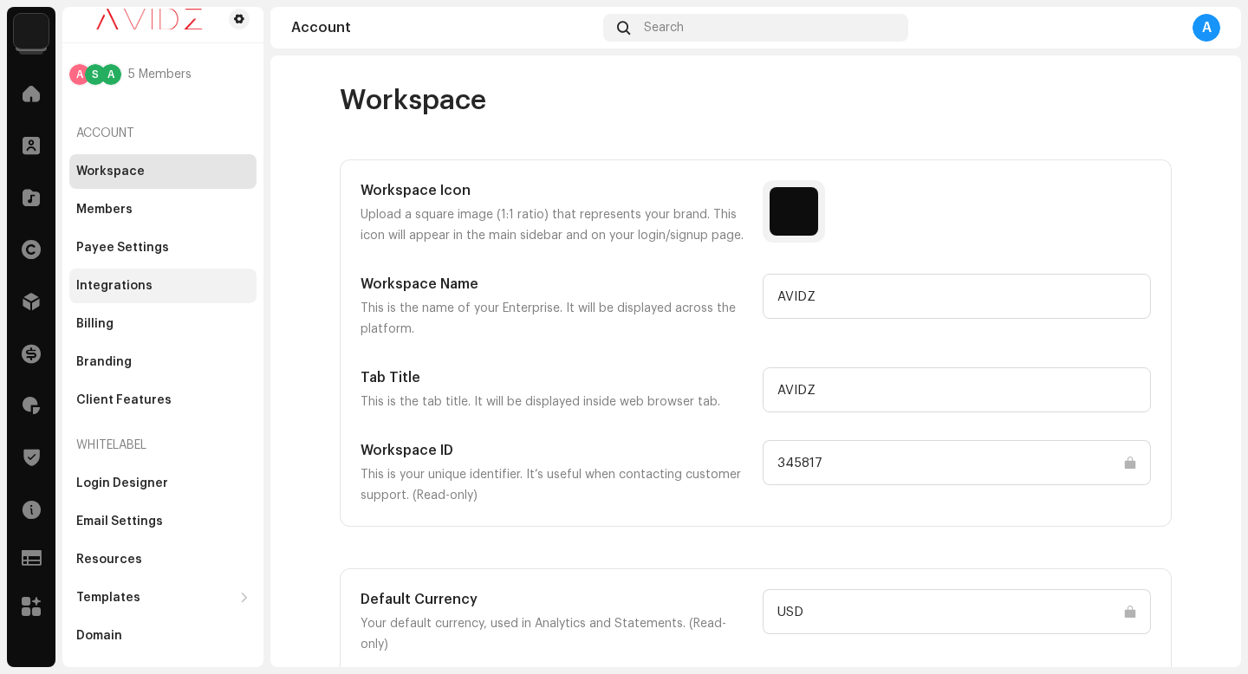
click at [140, 288] on div "Integrations" at bounding box center [114, 286] width 76 height 14
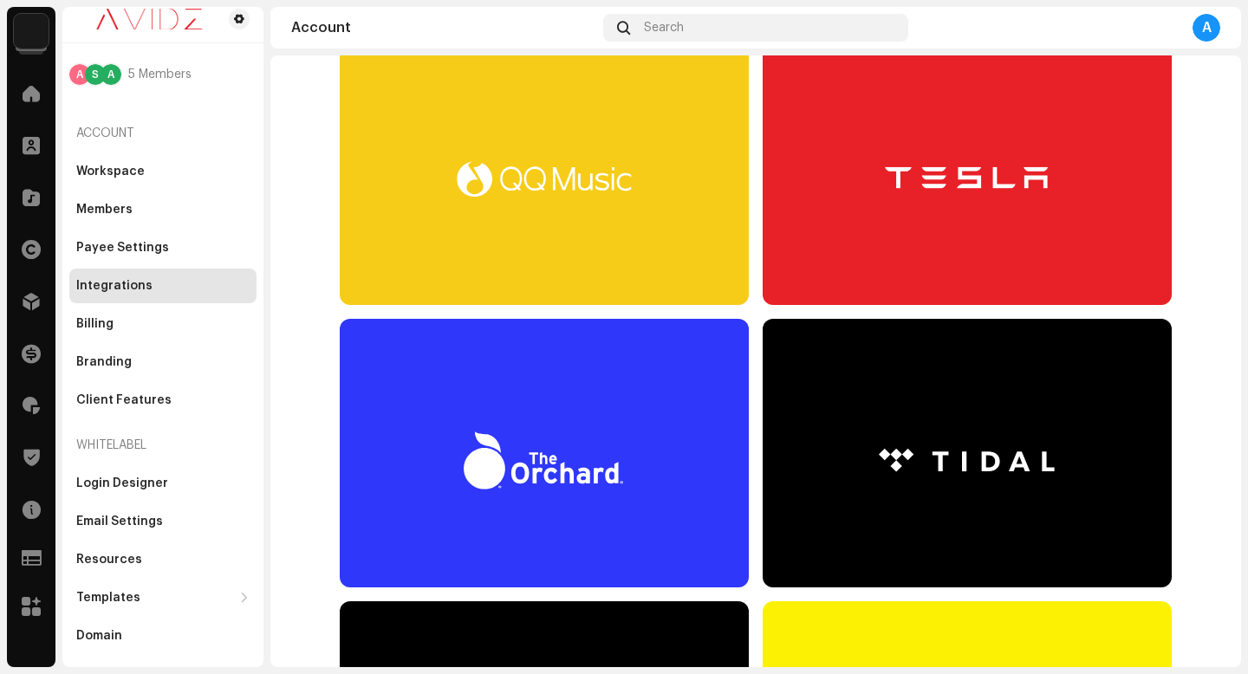
scroll to position [9011, 0]
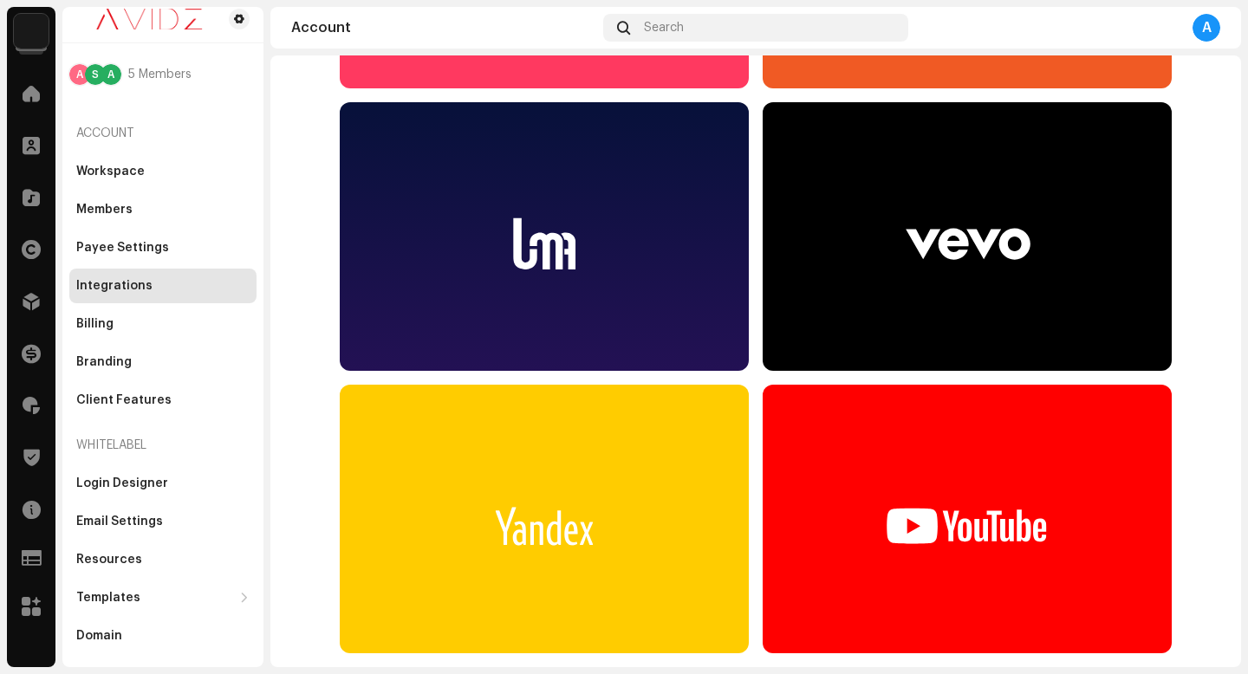
click at [937, 498] on re-m-service-card at bounding box center [967, 519] width 409 height 269
click at [921, 542] on re-m-service-card at bounding box center [967, 519] width 409 height 269
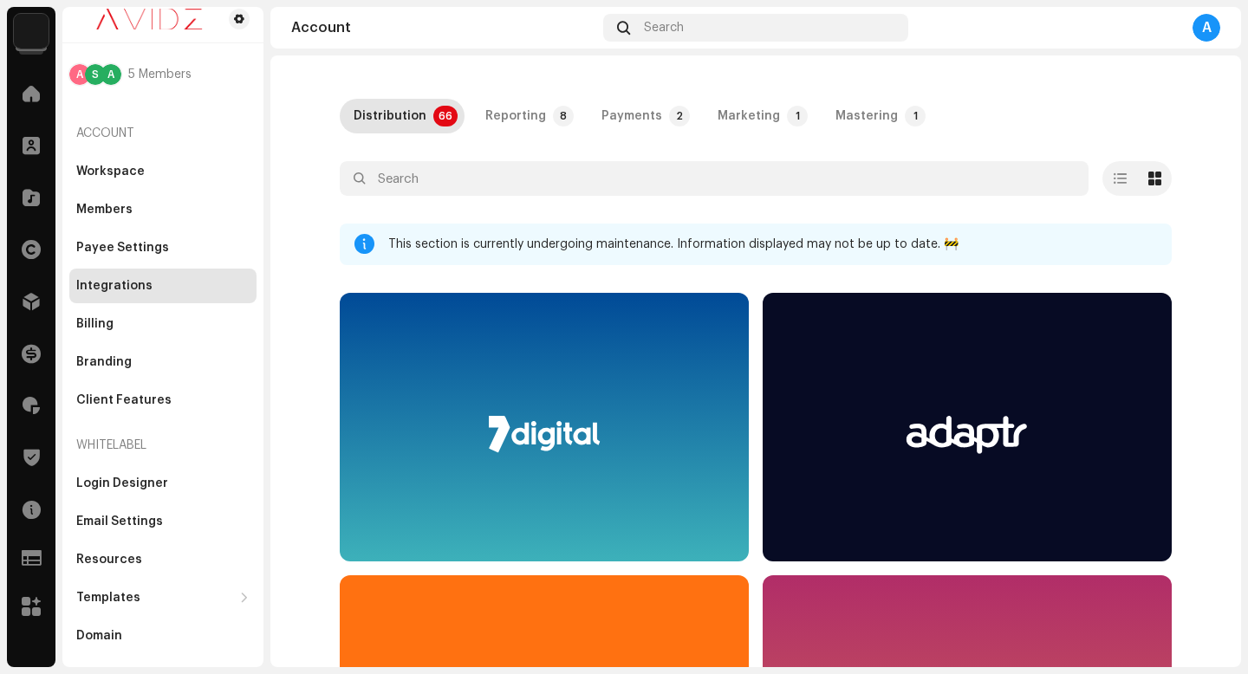
scroll to position [59, 0]
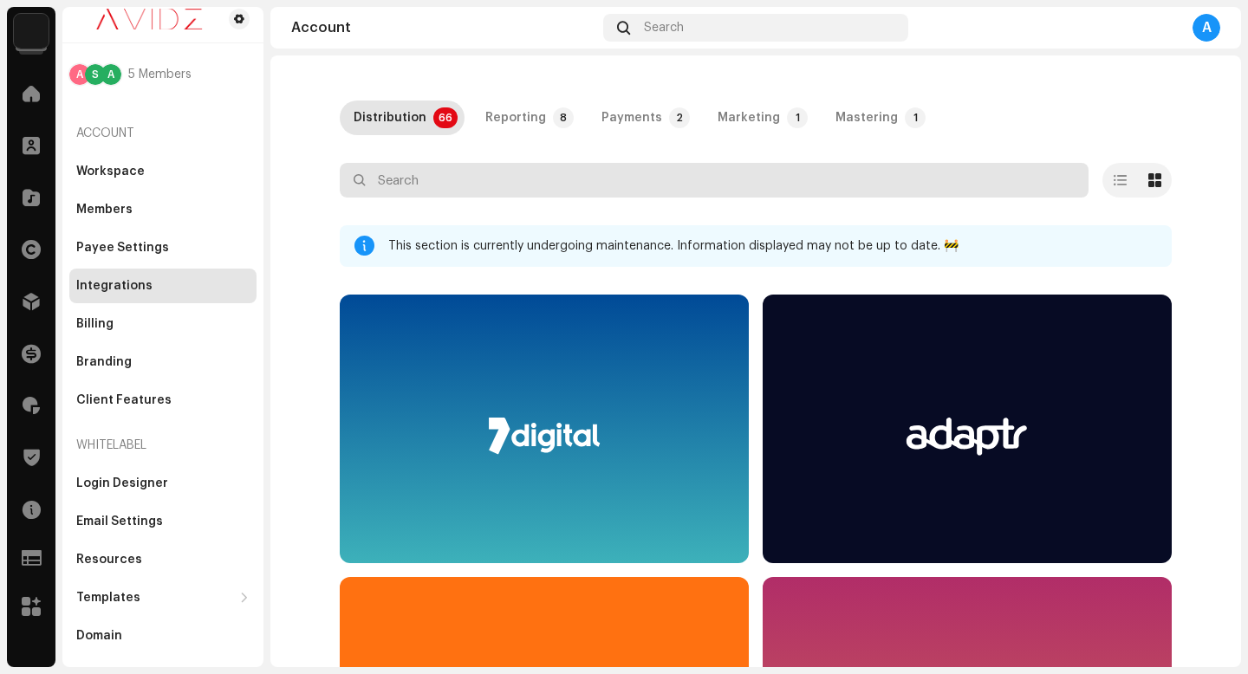
click at [608, 181] on input "text" at bounding box center [714, 180] width 749 height 35
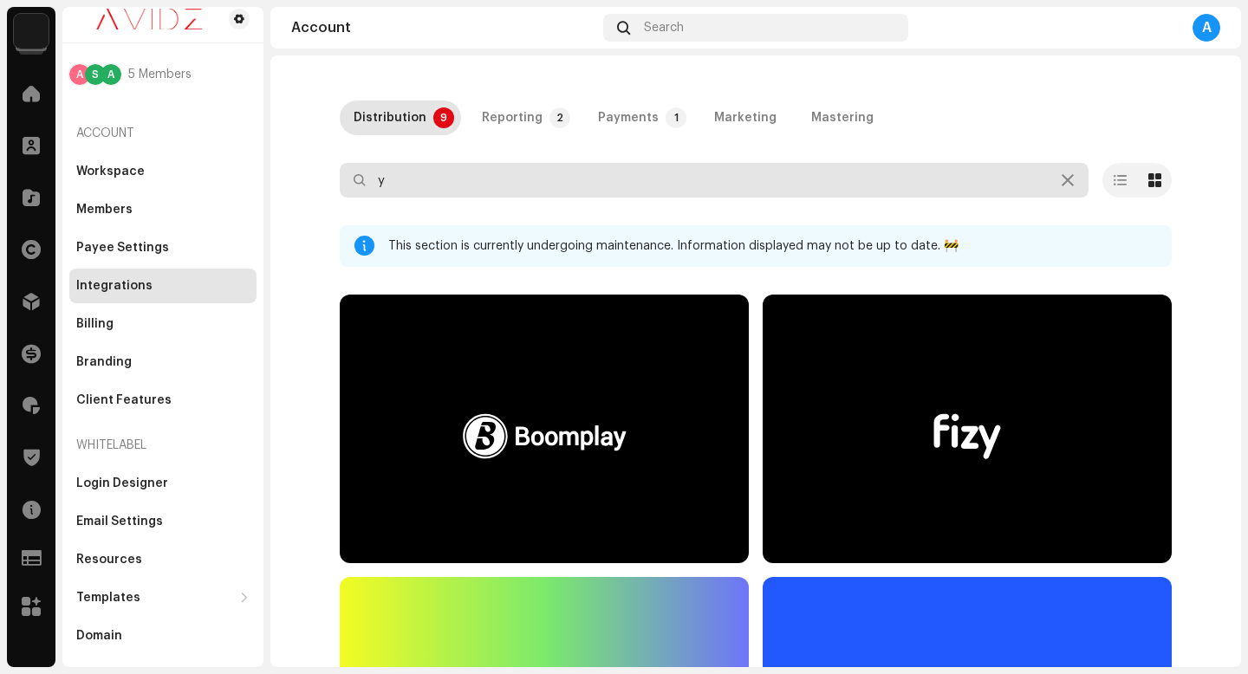
scroll to position [1099, 0]
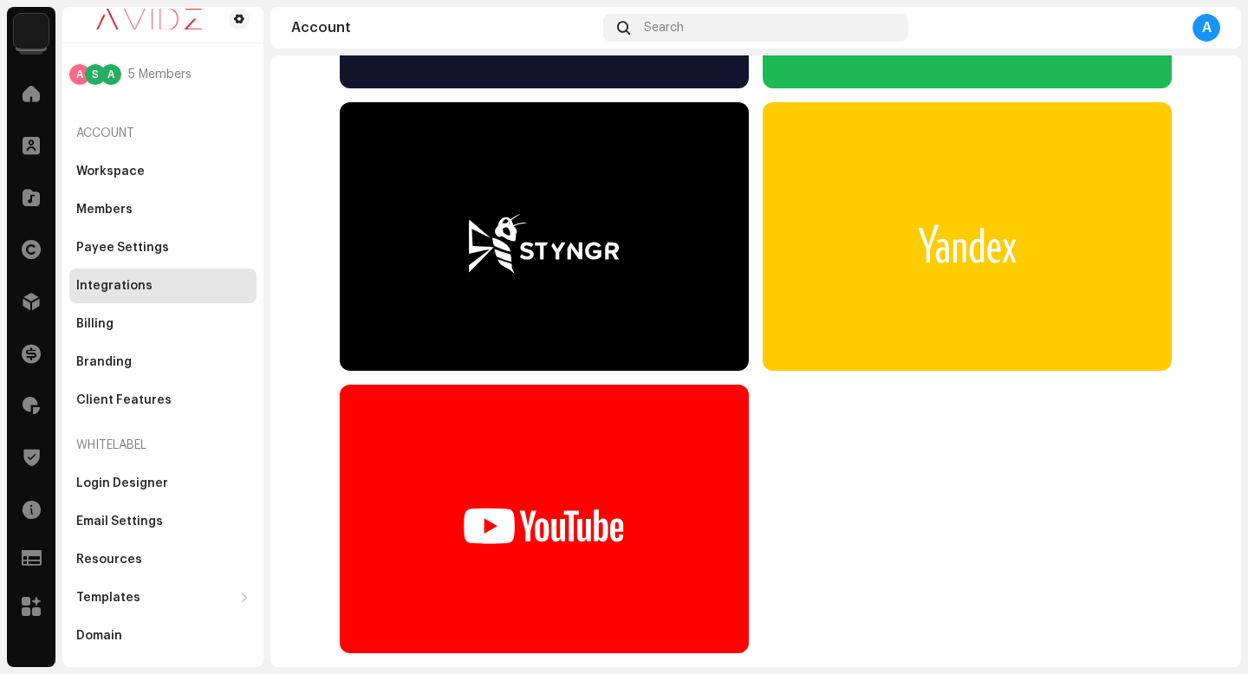
type input "y"
click at [559, 542] on re-m-service-card at bounding box center [544, 519] width 409 height 269
click at [119, 168] on div "Workspace" at bounding box center [110, 172] width 68 height 14
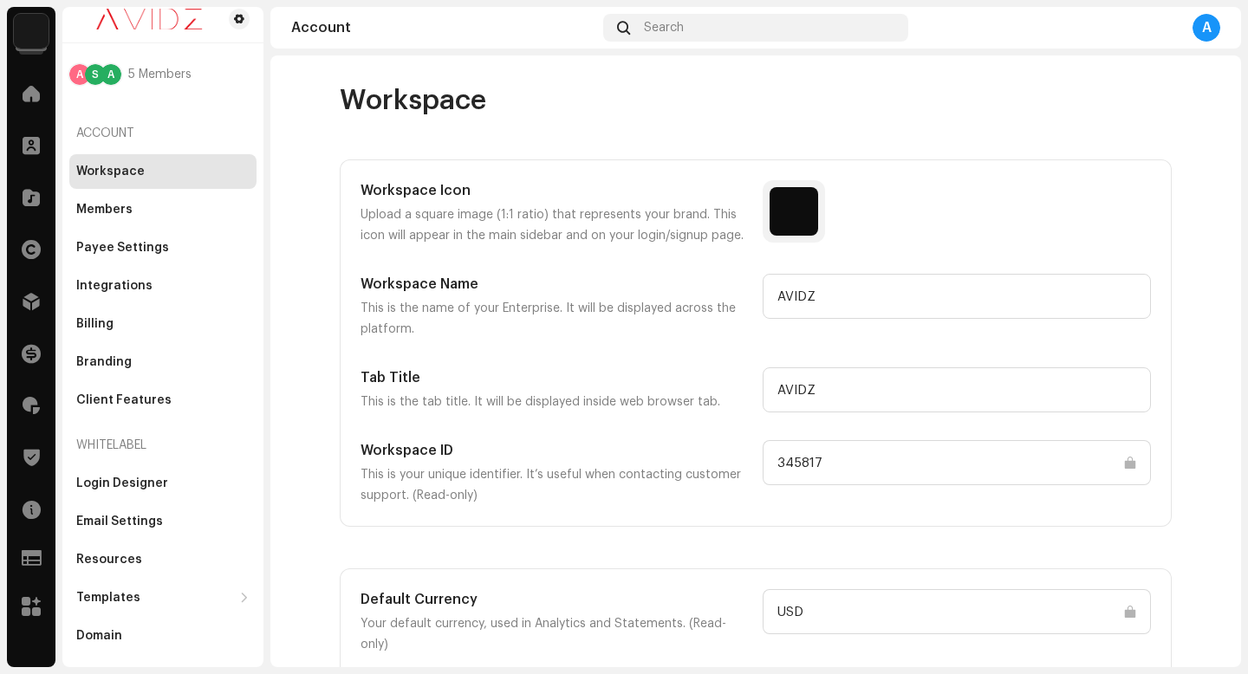
click at [415, 176] on div "Workspace Icon Upload a square image (1:1 ratio) that represents your brand. Th…" at bounding box center [756, 343] width 830 height 366
click at [157, 635] on div "Domain" at bounding box center [162, 636] width 173 height 14
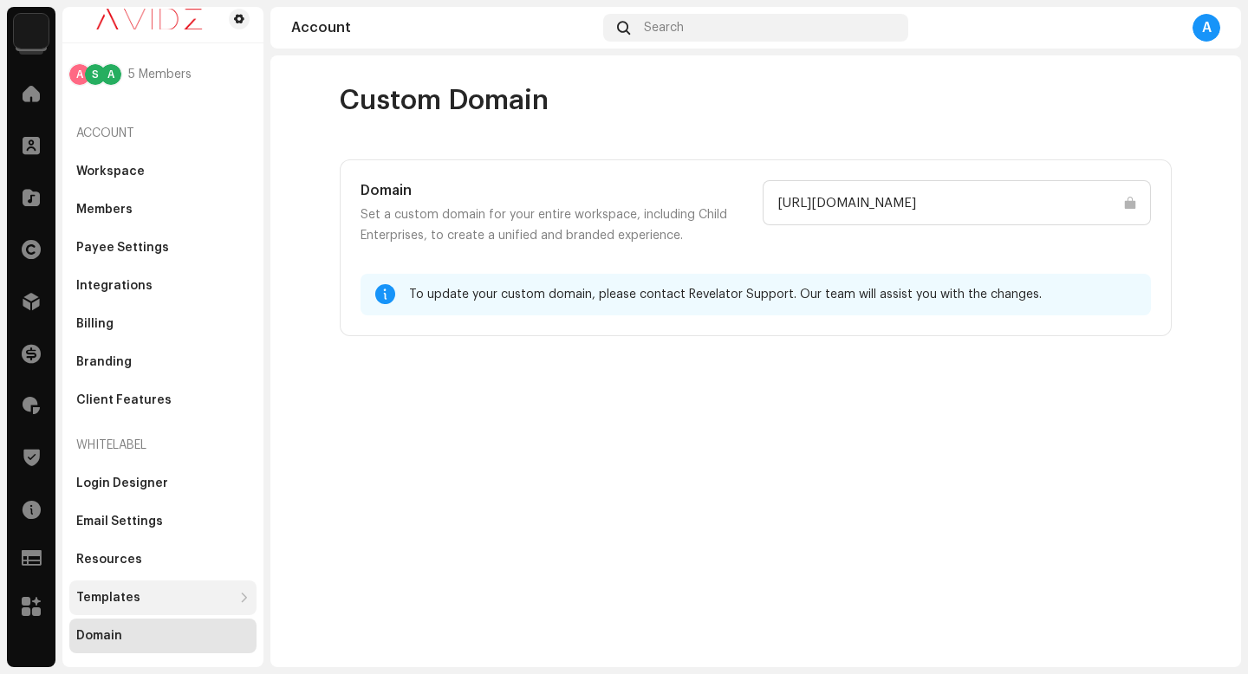
click at [169, 600] on div "Templates" at bounding box center [154, 598] width 156 height 14
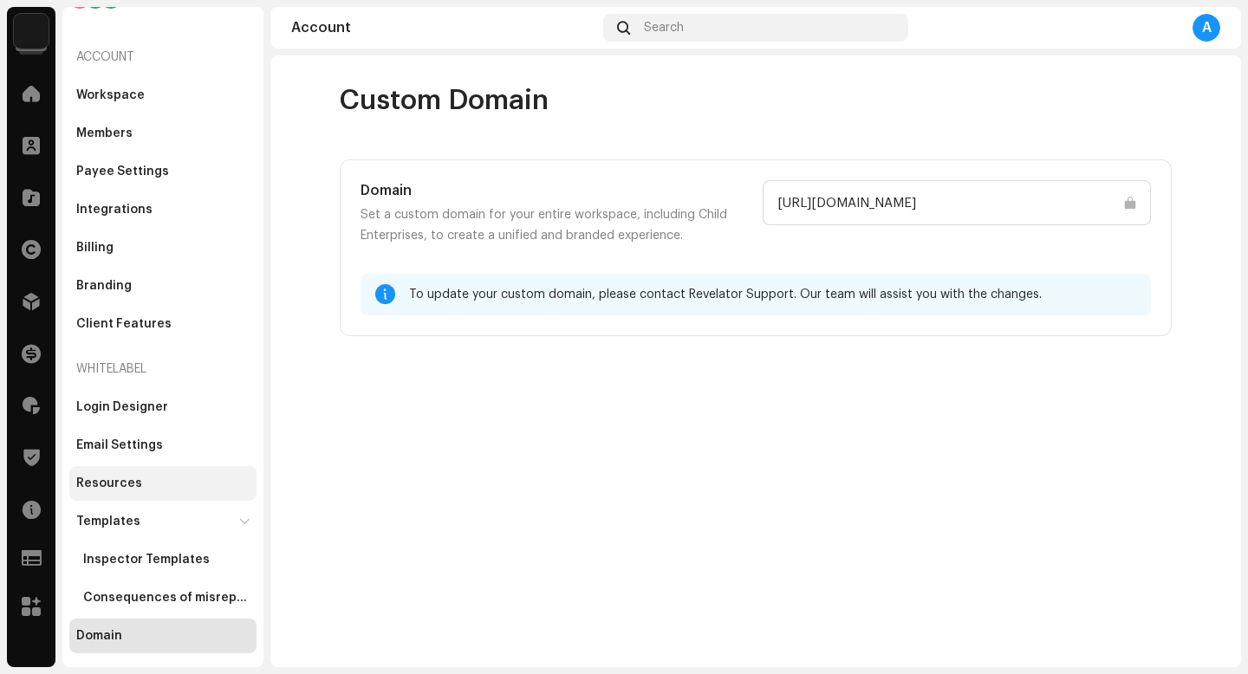
click at [173, 492] on div "Resources" at bounding box center [162, 483] width 187 height 35
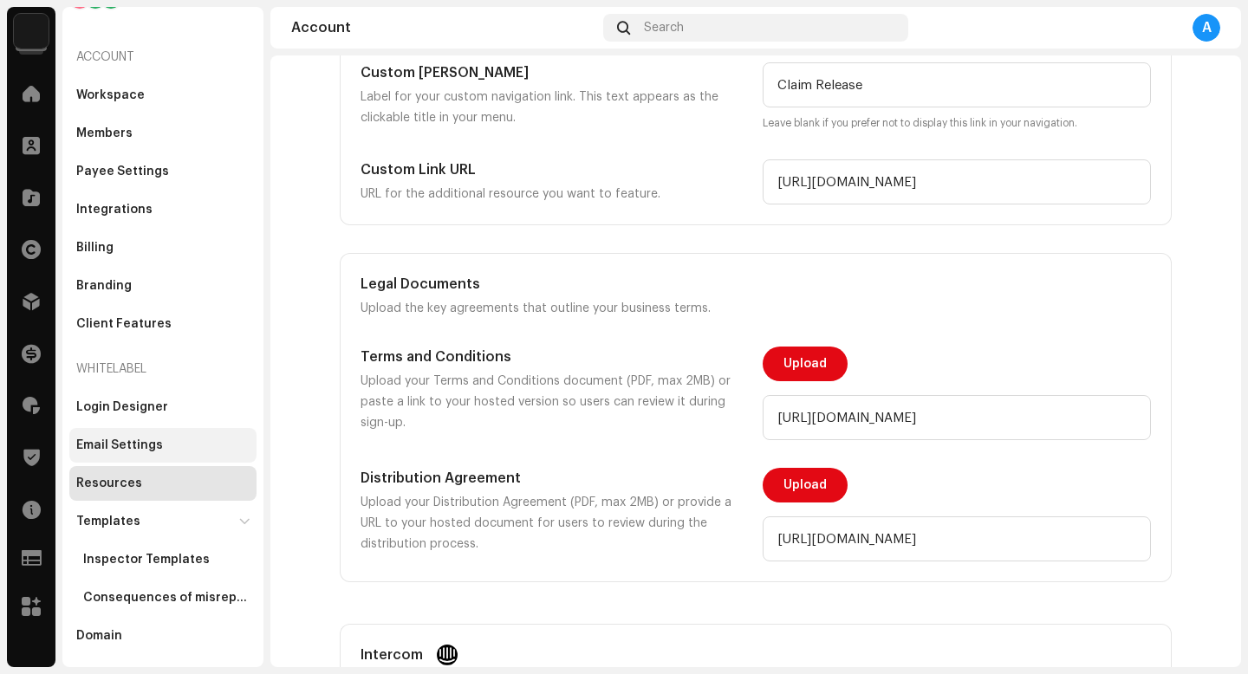
click at [160, 430] on div "Email Settings" at bounding box center [162, 445] width 187 height 35
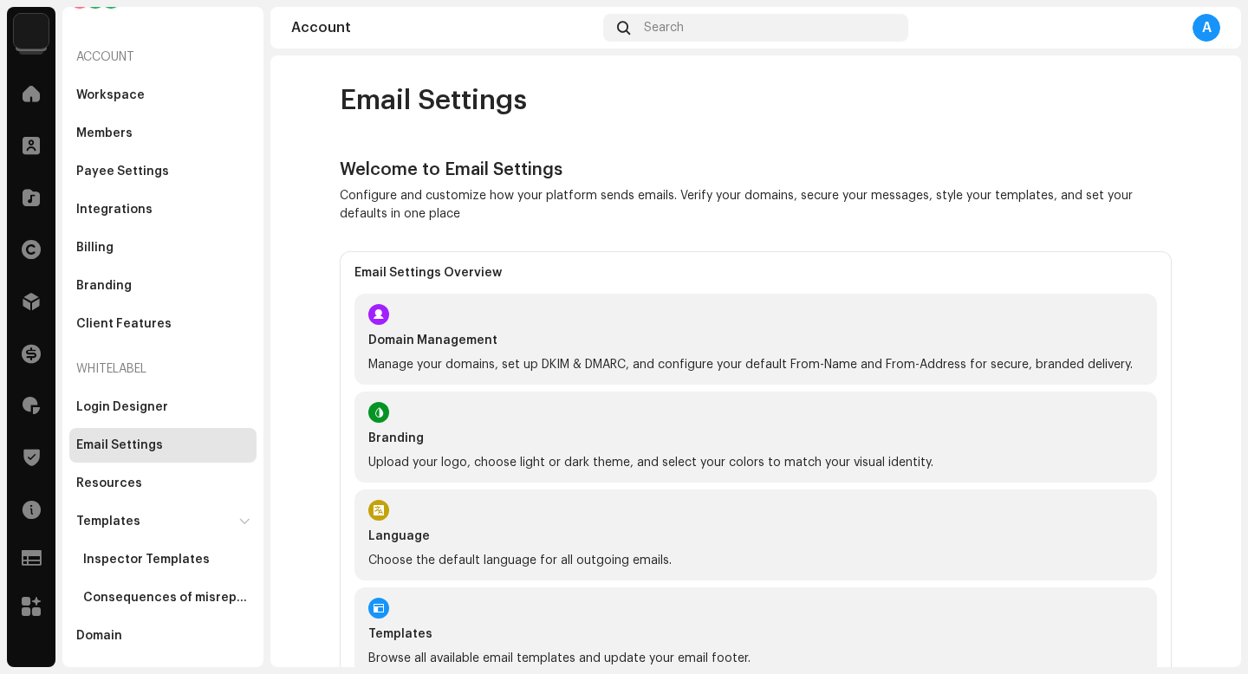
click at [462, 354] on div "Domain Management Manage your domains, set up DKIM & DMARC, and configure your …" at bounding box center [756, 339] width 803 height 91
click at [161, 413] on div "Login Designer" at bounding box center [122, 407] width 92 height 14
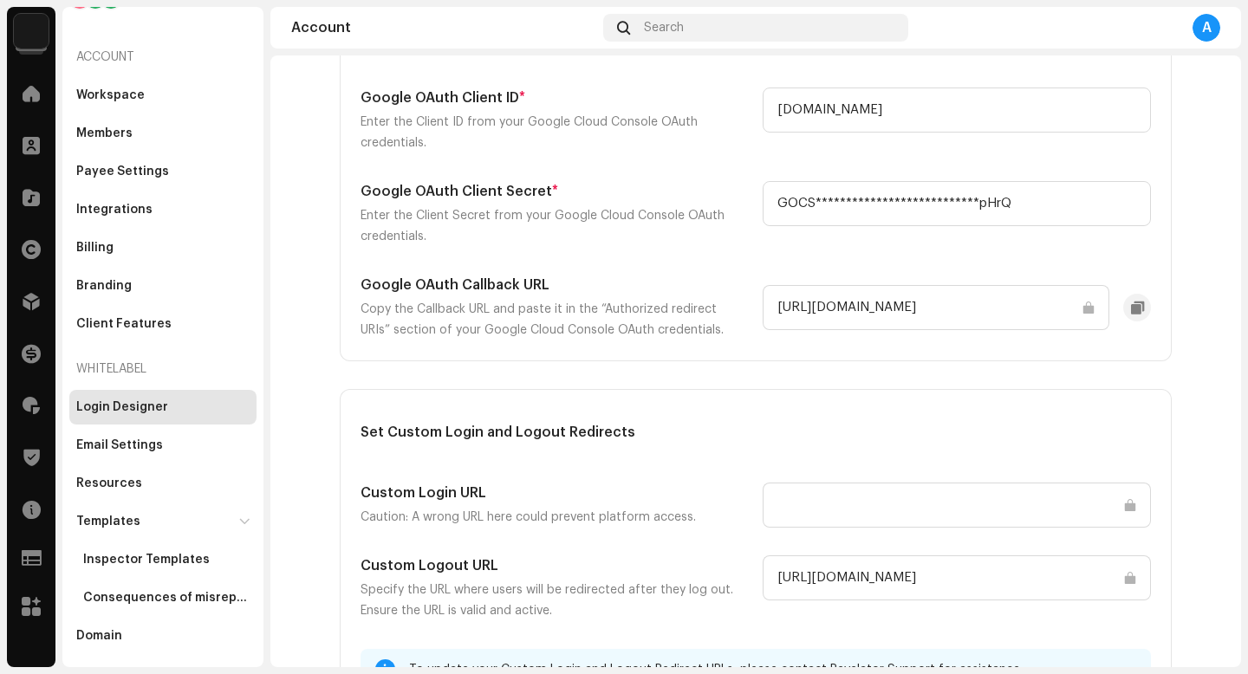
scroll to position [2443, 0]
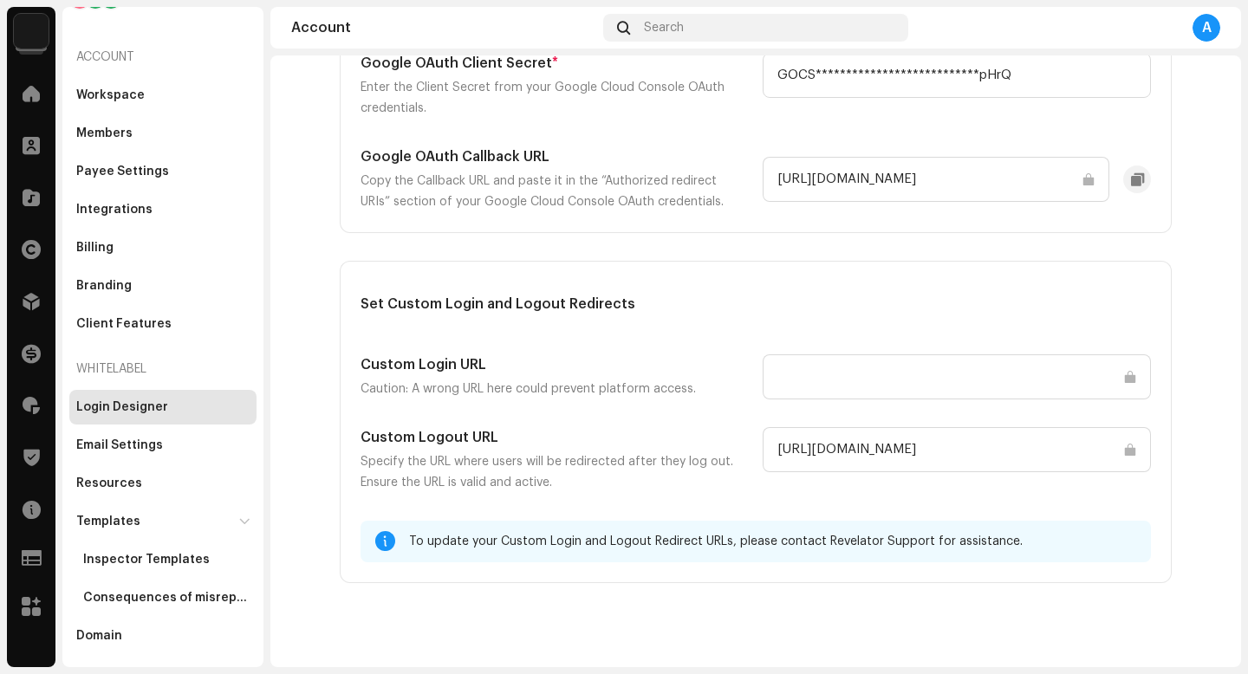
click at [860, 400] on div "Set Custom Login and Logout Redirects Custom Login URL Caution: A wrong URL her…" at bounding box center [756, 422] width 790 height 281
click at [151, 325] on div "Client Features" at bounding box center [123, 324] width 95 height 14
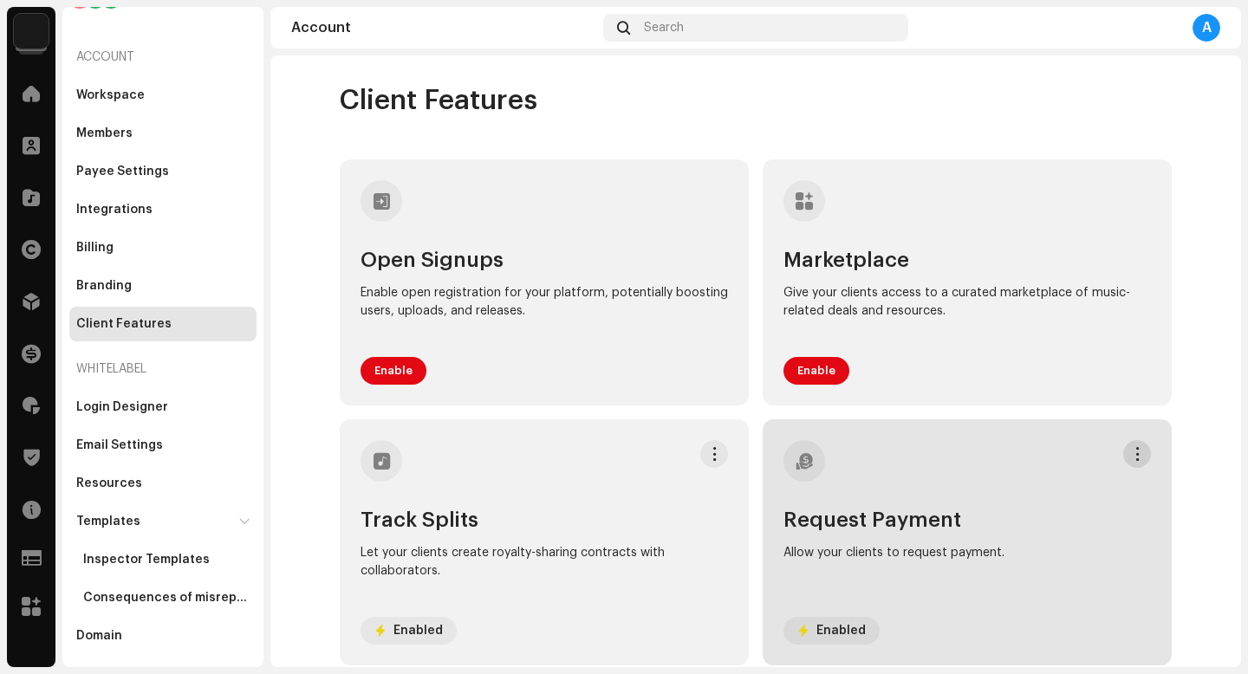
click at [1142, 447] on span at bounding box center [1137, 454] width 13 height 14
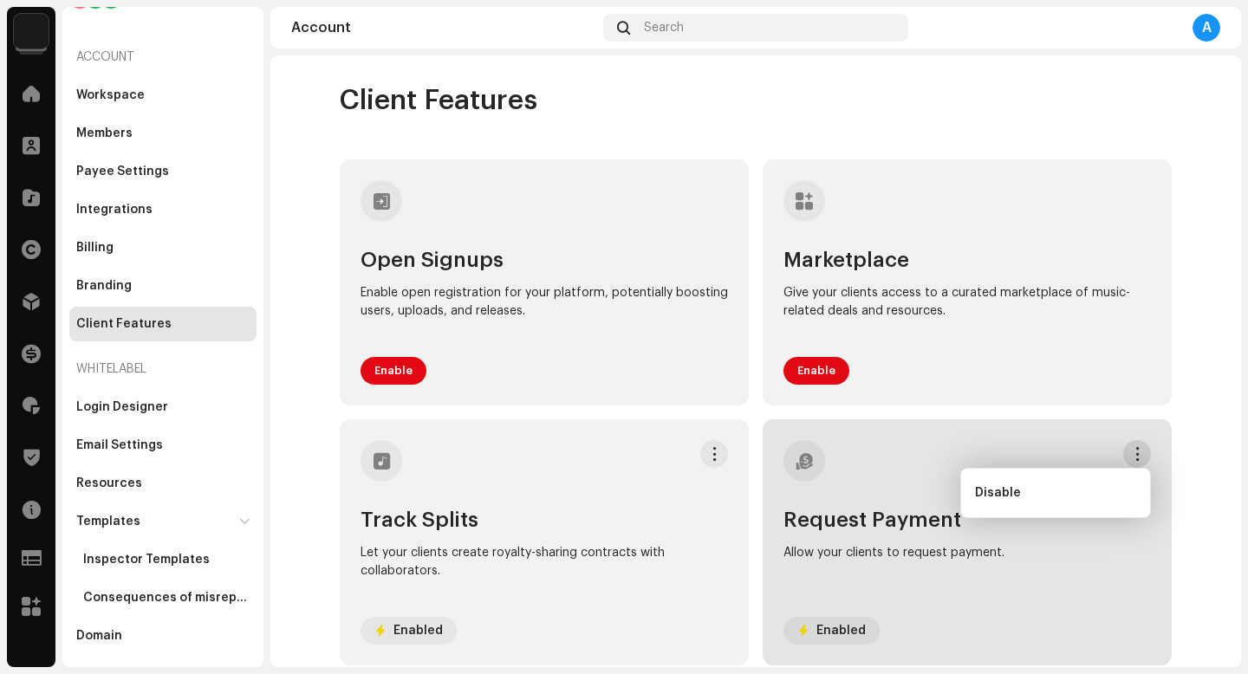
click at [1142, 447] on span at bounding box center [1137, 454] width 13 height 14
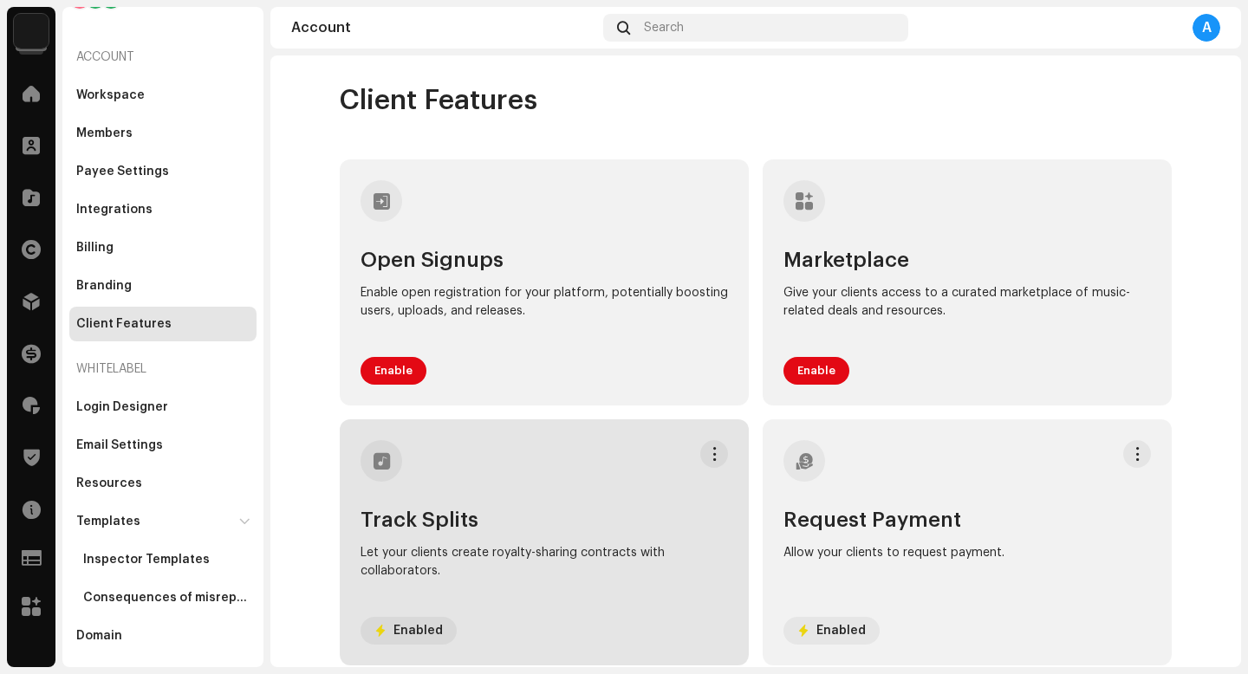
click at [397, 631] on strong "Enabled" at bounding box center [418, 631] width 49 height 14
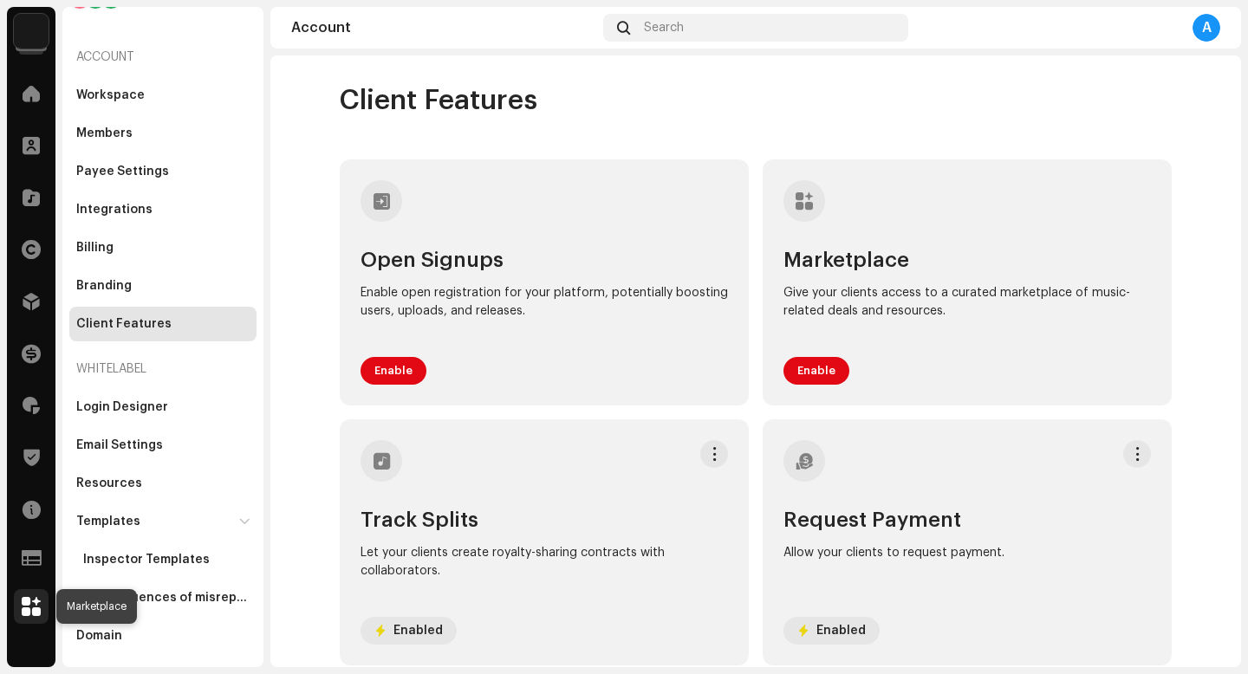
click at [37, 602] on span at bounding box center [31, 607] width 19 height 14
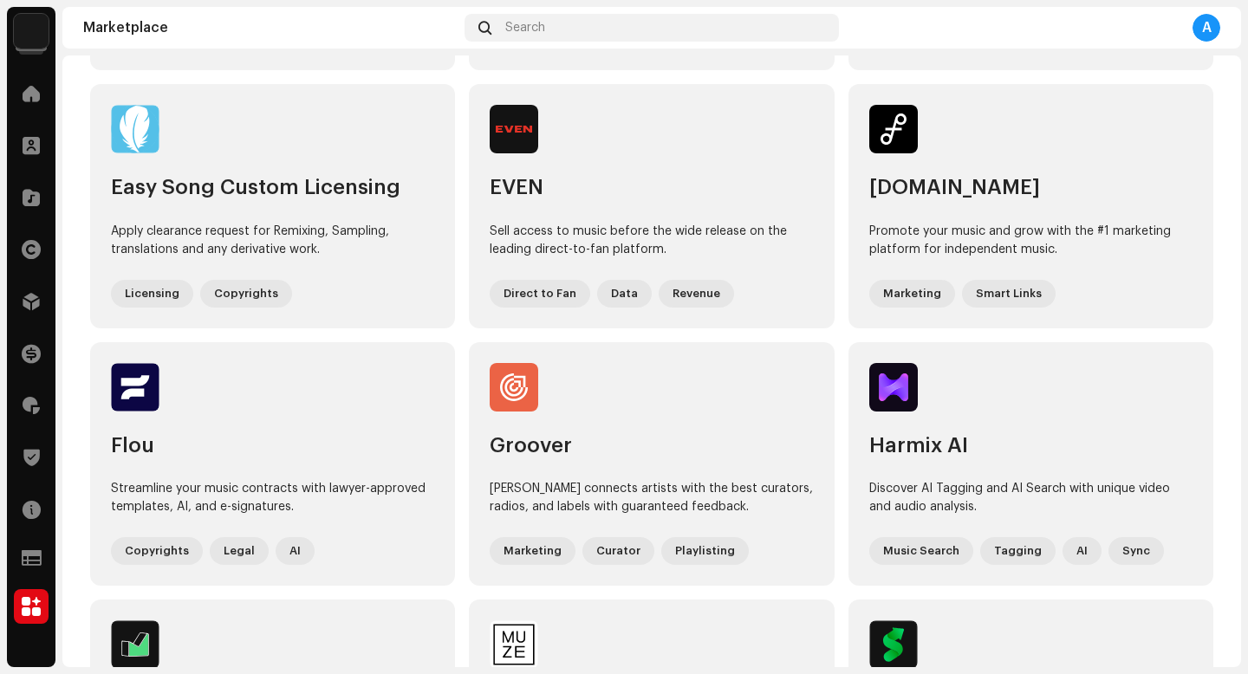
scroll to position [619, 0]
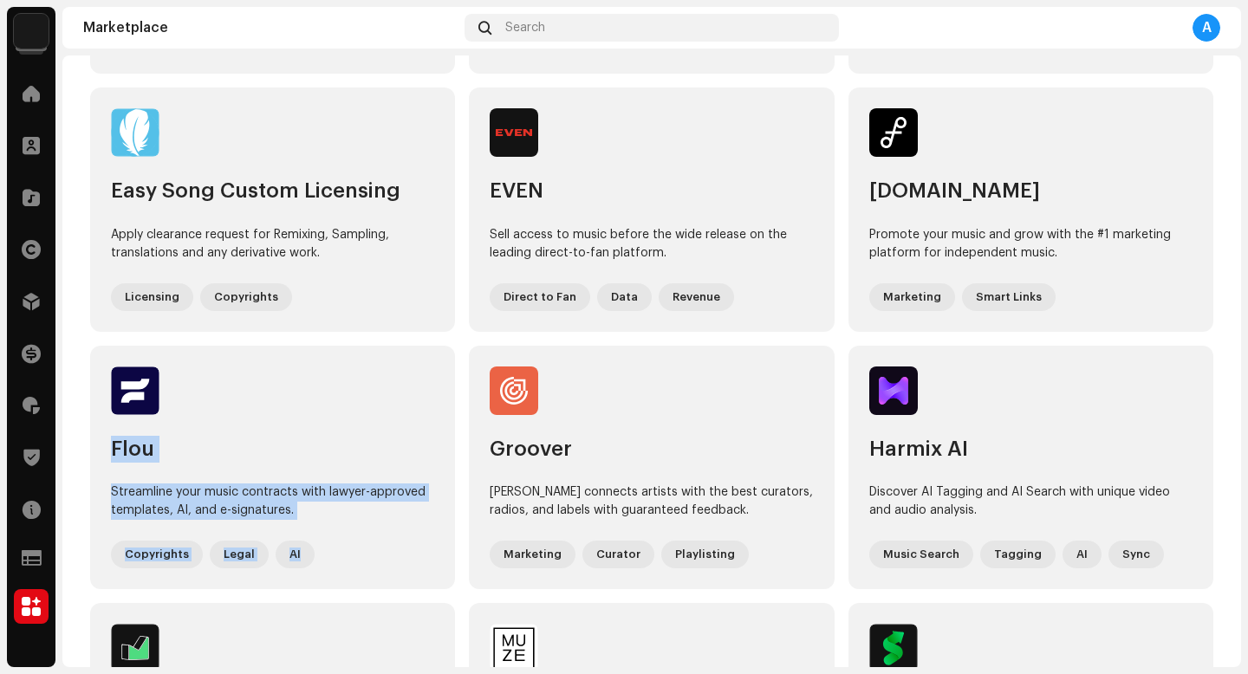
drag, startPoint x: 65, startPoint y: 448, endPoint x: 360, endPoint y: 591, distance: 327.6
click at [359, 591] on div "Marketplace Unlock exclusive savings and special offers from the biggest names …" at bounding box center [651, 412] width 1179 height 1897
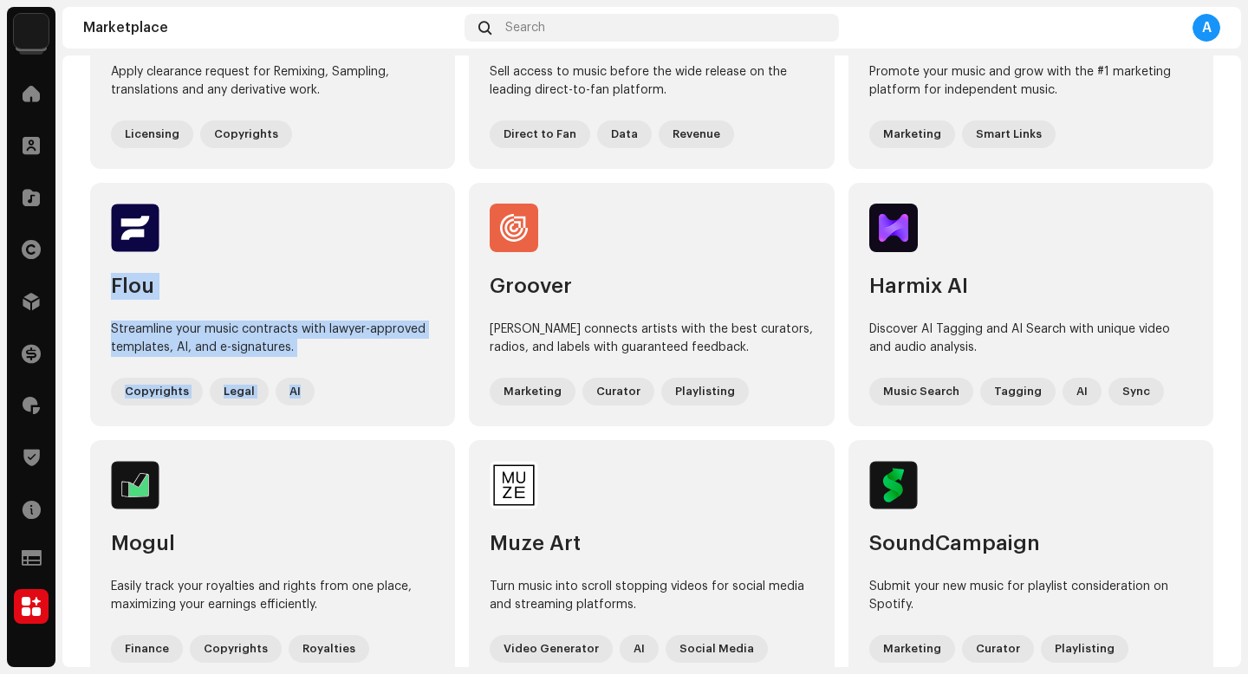
scroll to position [784, 0]
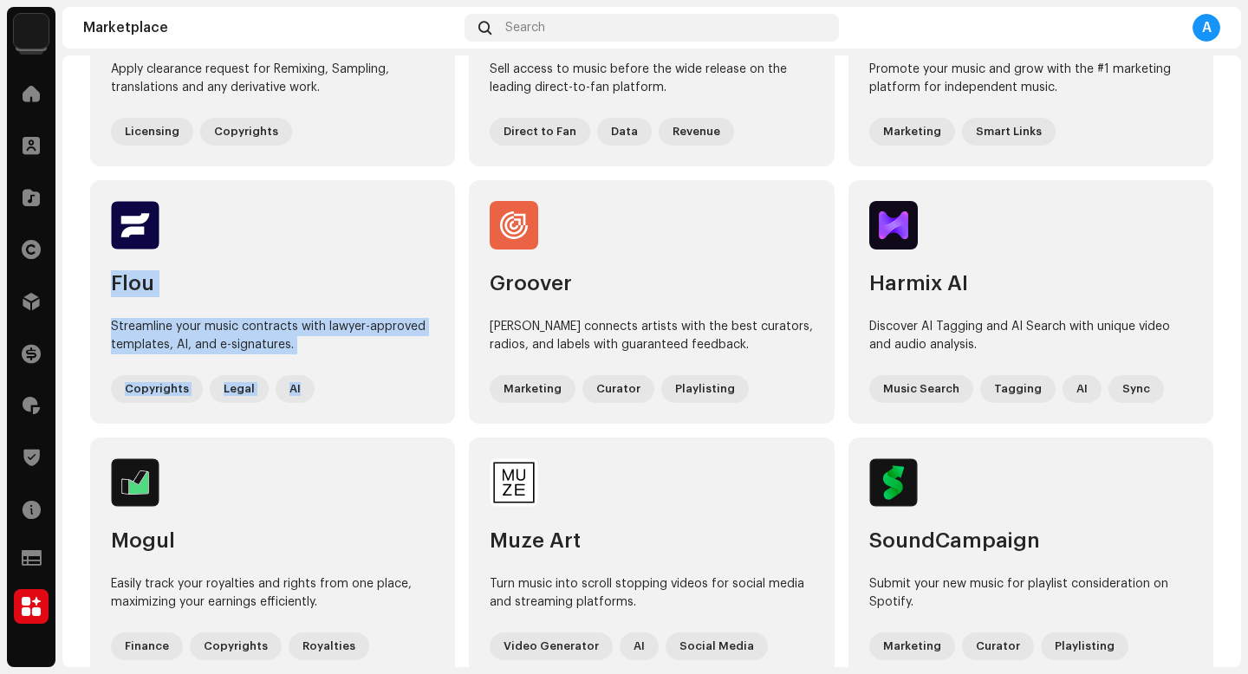
click at [452, 509] on div "AudioShake AudioShake creates stems from tracks in seconds for use in sync lice…" at bounding box center [651, 301] width 1123 height 1789
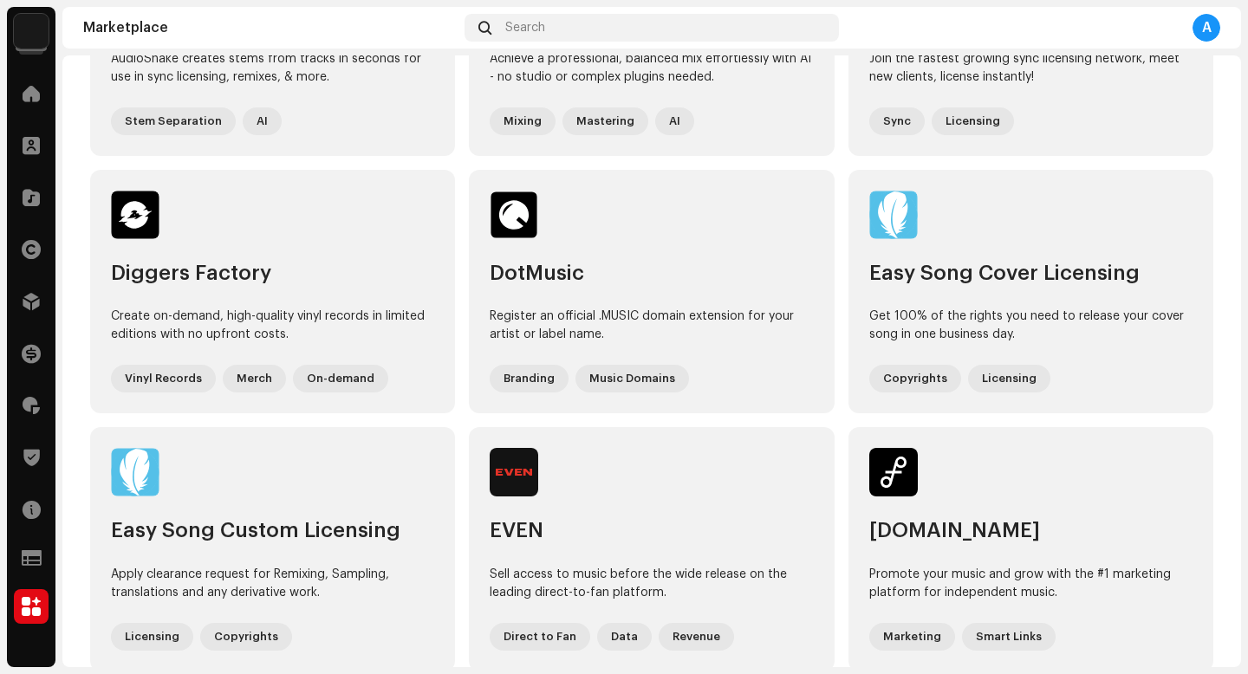
scroll to position [252, 0]
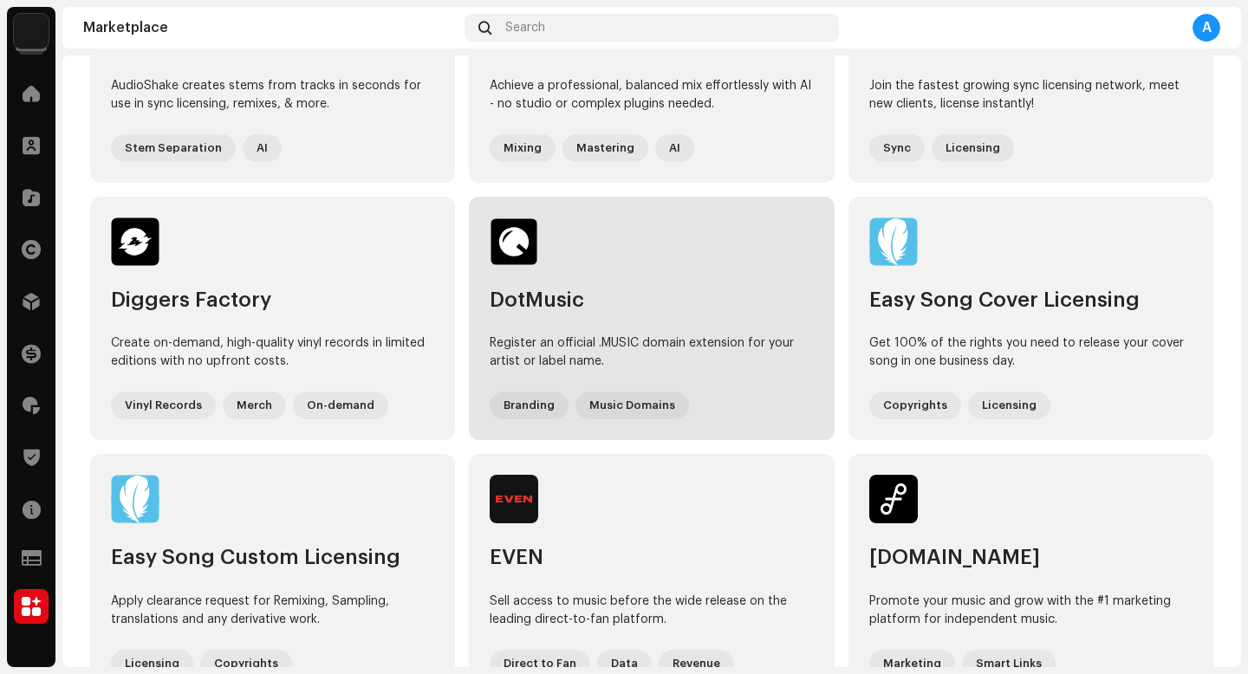
click at [653, 310] on div "DotMusic" at bounding box center [651, 300] width 323 height 27
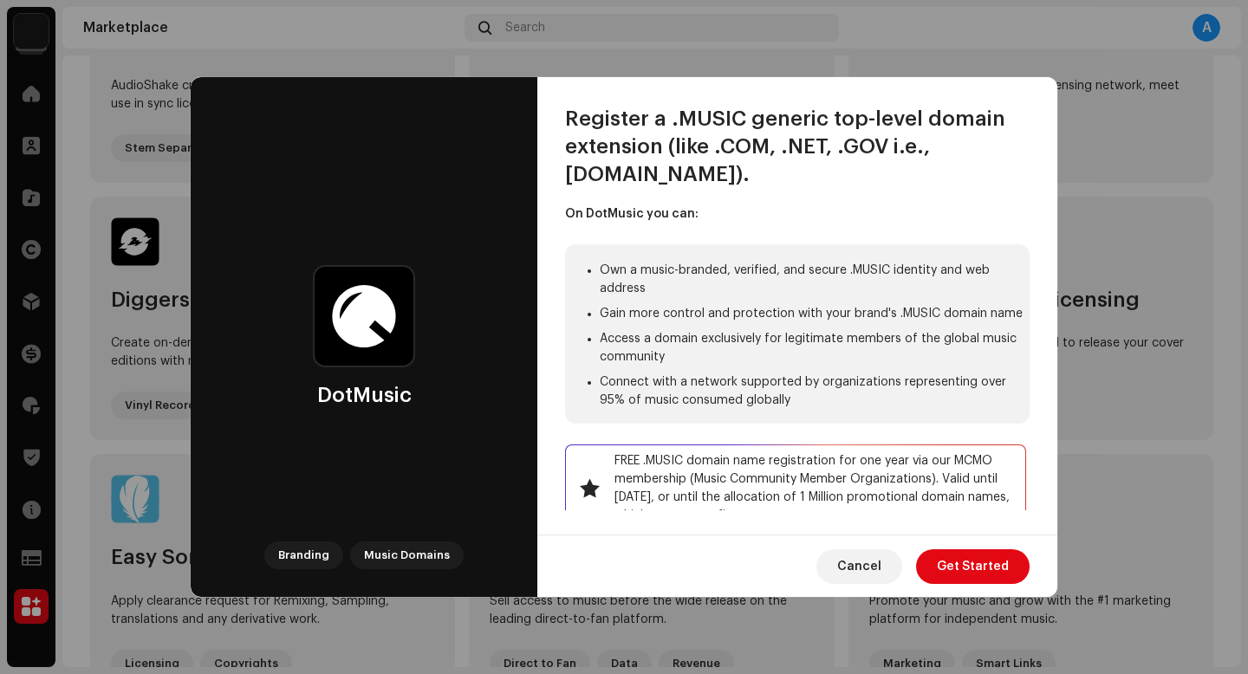
scroll to position [192, 0]
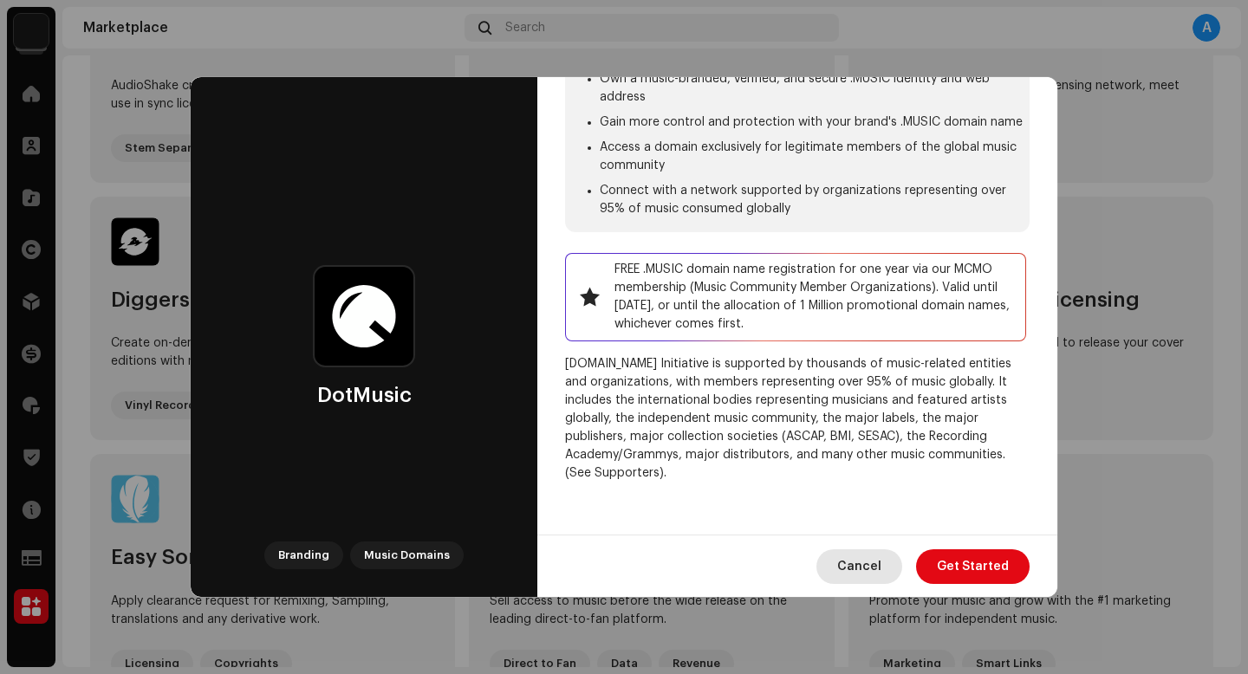
click at [849, 566] on span "Cancel" at bounding box center [859, 567] width 44 height 35
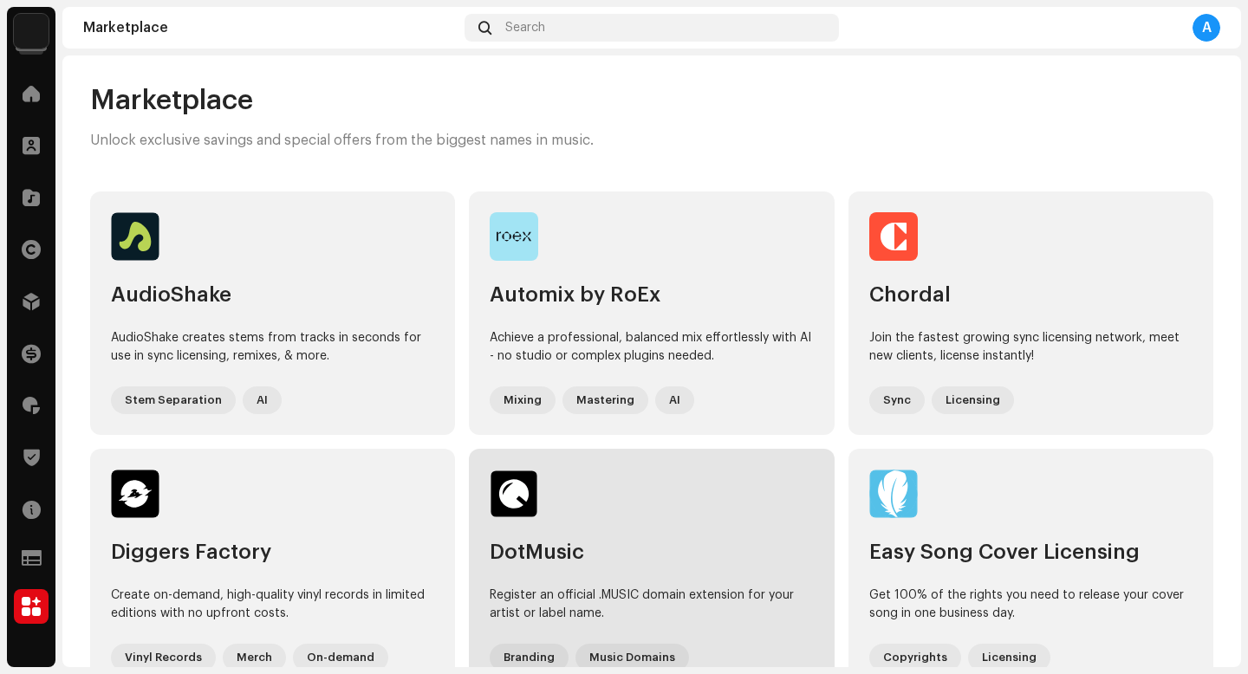
scroll to position [4, 0]
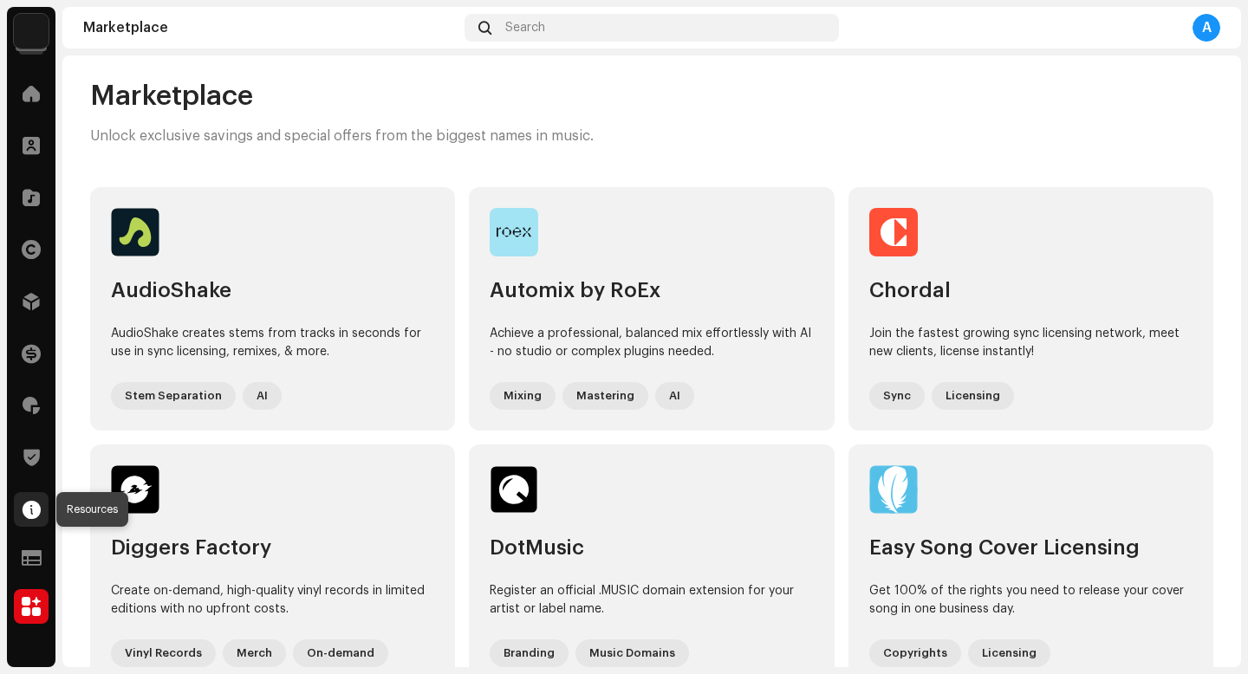
click at [35, 523] on div at bounding box center [31, 509] width 35 height 35
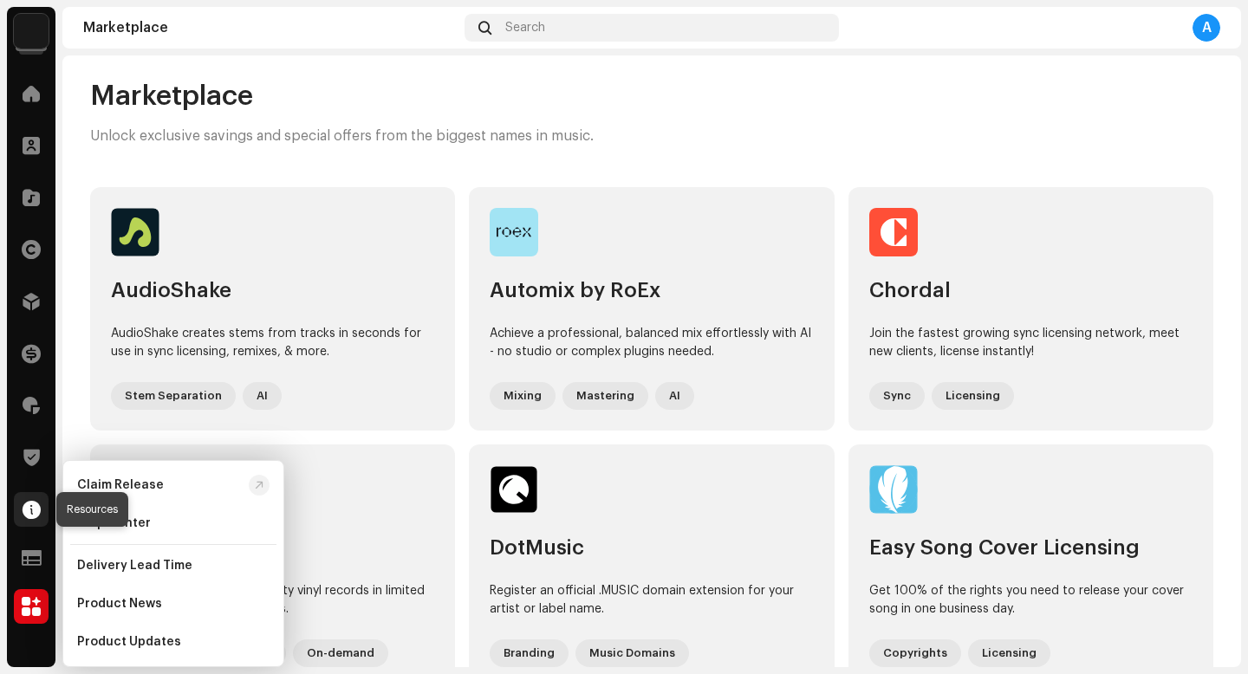
click at [29, 525] on div at bounding box center [31, 509] width 35 height 35
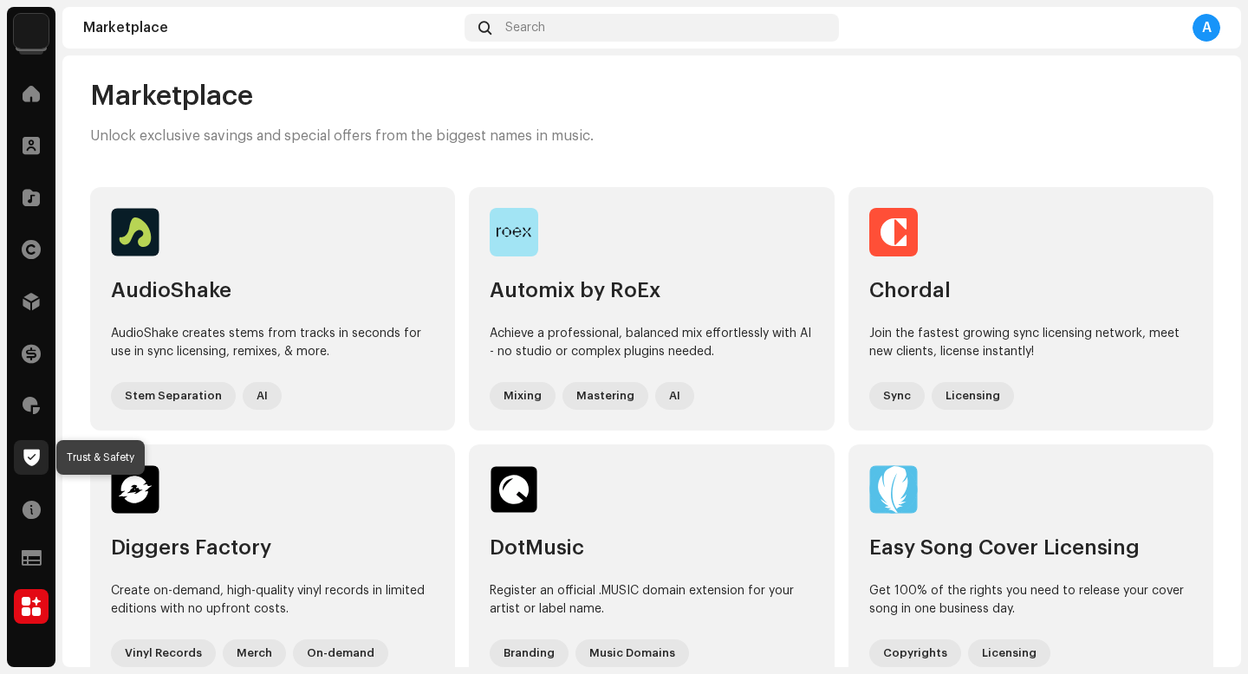
scroll to position [12, 0]
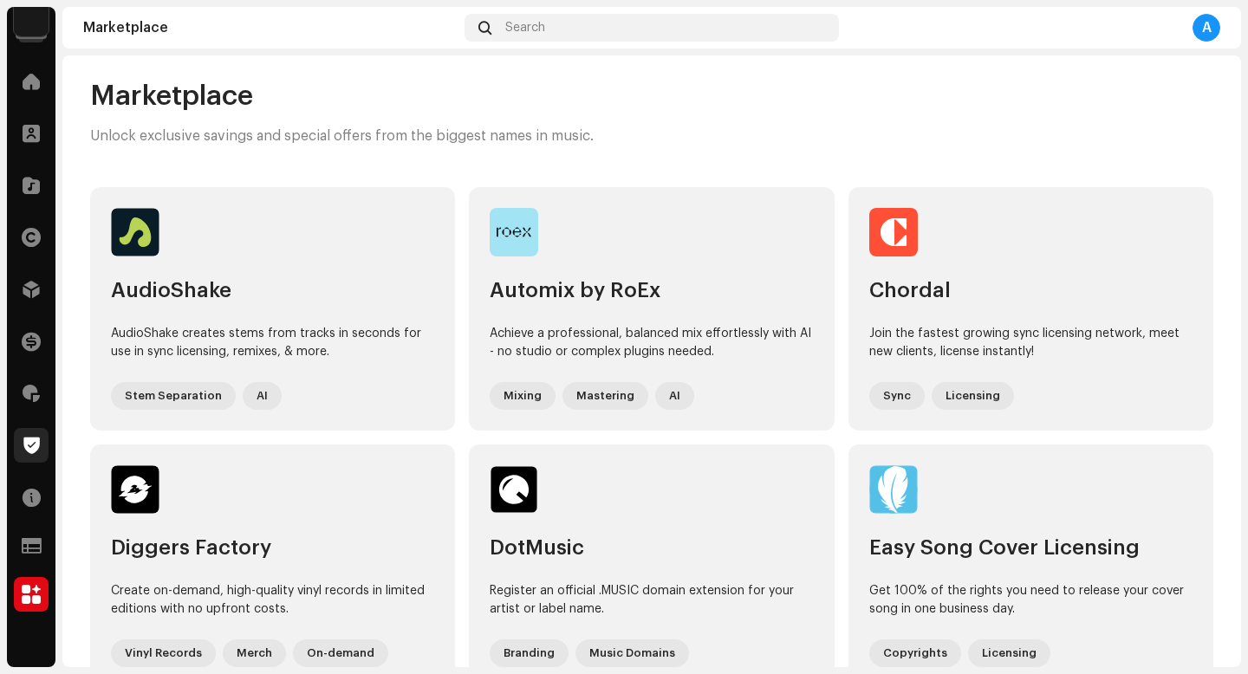
click at [29, 450] on span at bounding box center [31, 446] width 16 height 14
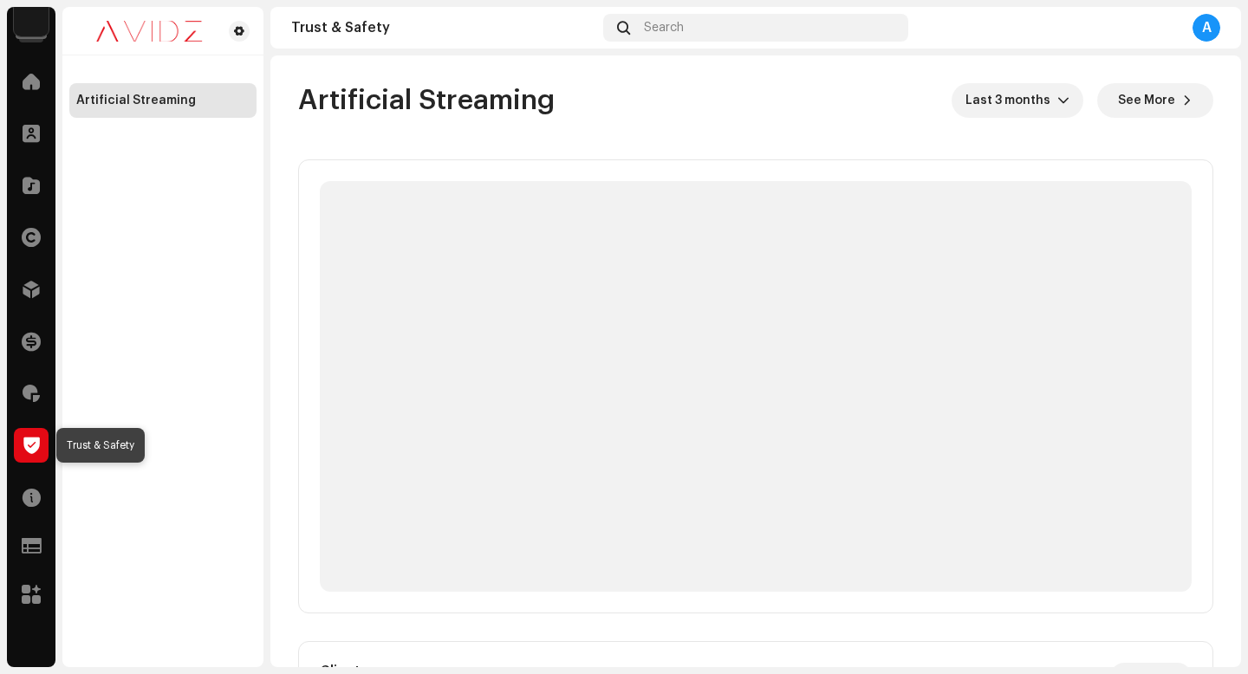
click at [28, 444] on span at bounding box center [31, 446] width 16 height 14
click at [329, 114] on span "Artificial Streaming" at bounding box center [426, 100] width 257 height 35
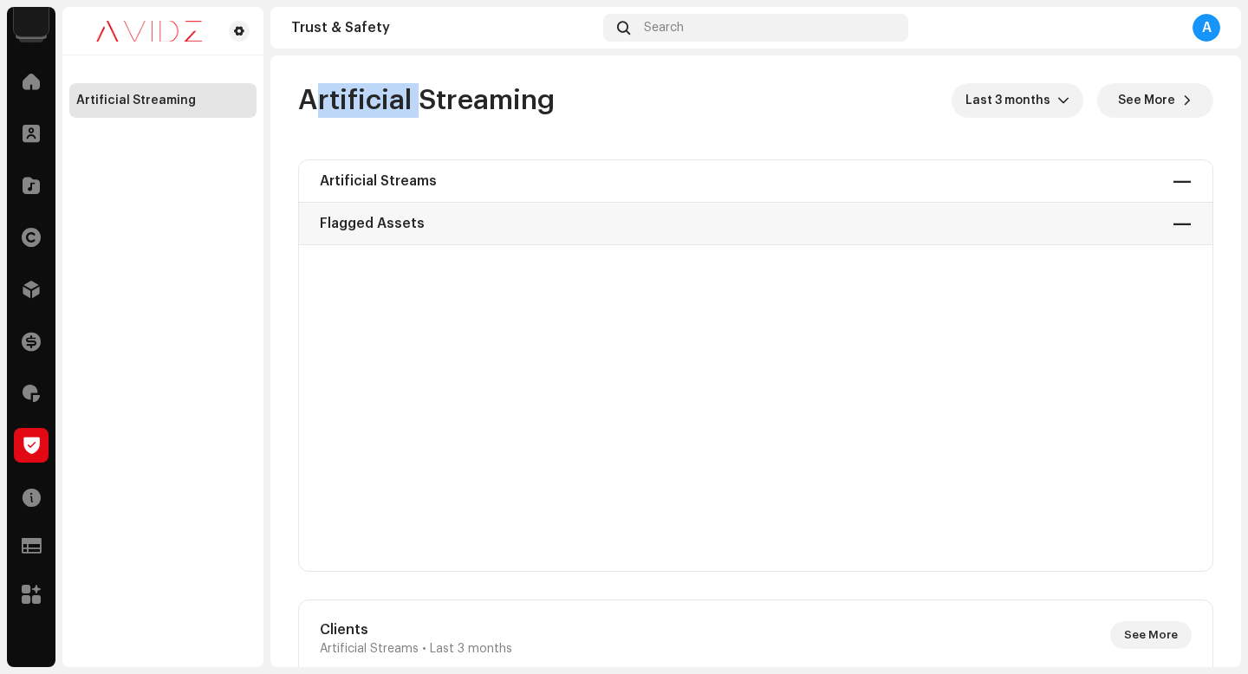
click at [424, 112] on span "Artificial Streaming" at bounding box center [426, 100] width 257 height 35
click at [387, 169] on div "Artificial Streams — Flagged Assets —" at bounding box center [756, 202] width 914 height 85
click at [1161, 185] on div "Artificial Streams — Flagged Assets —" at bounding box center [756, 202] width 914 height 85
click at [735, 147] on re-o-artificial-streaming-dashboard-header "Artificial Streaming Last 3 months See More" at bounding box center [755, 107] width 915 height 104
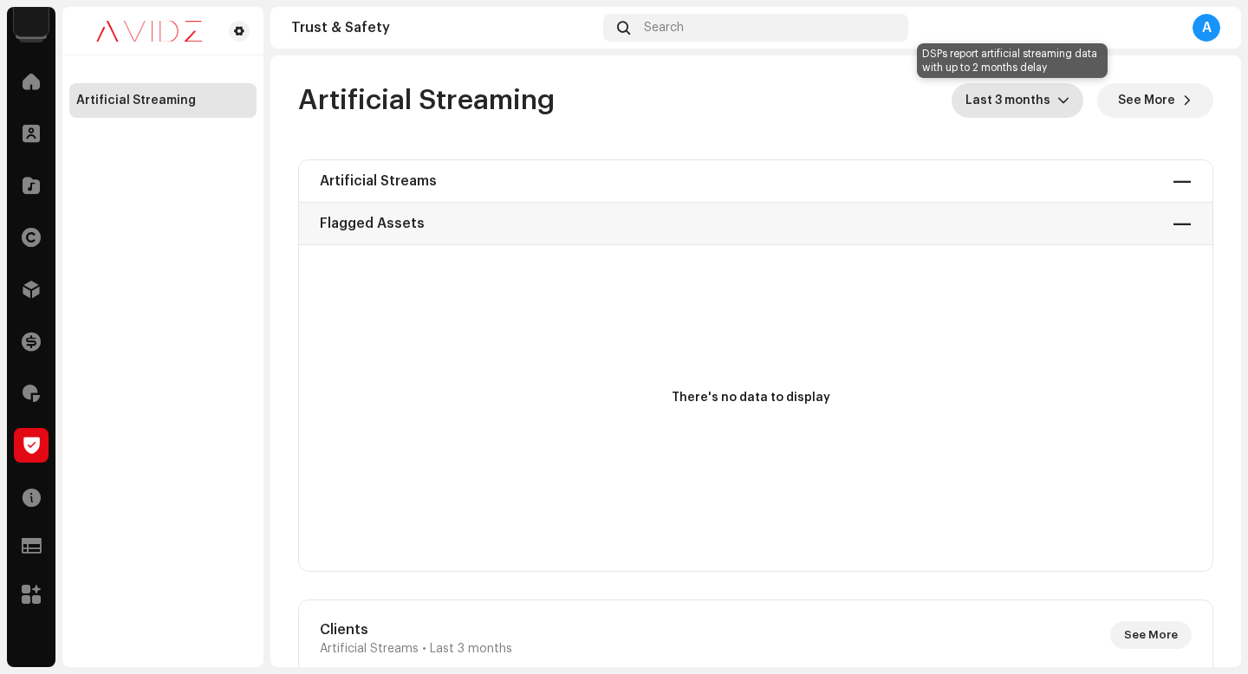
click at [1001, 105] on span "Last 3 months" at bounding box center [1012, 100] width 92 height 35
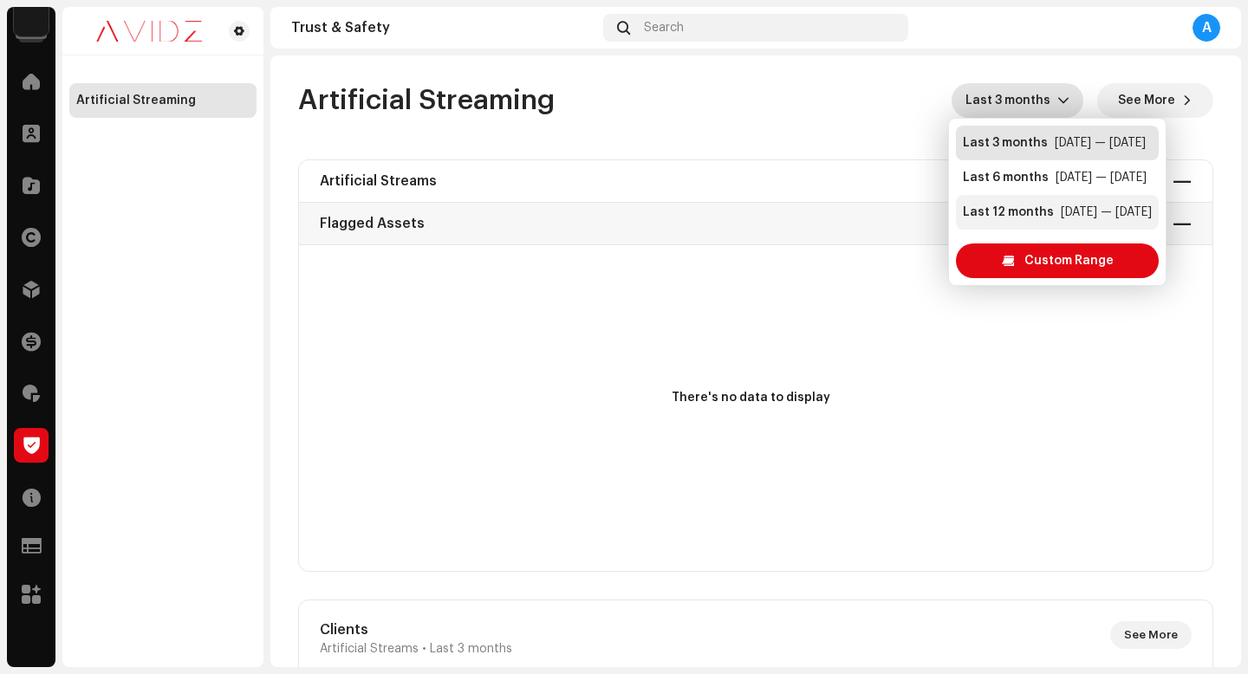
click at [1008, 210] on div "Last 12 months" at bounding box center [1008, 212] width 91 height 17
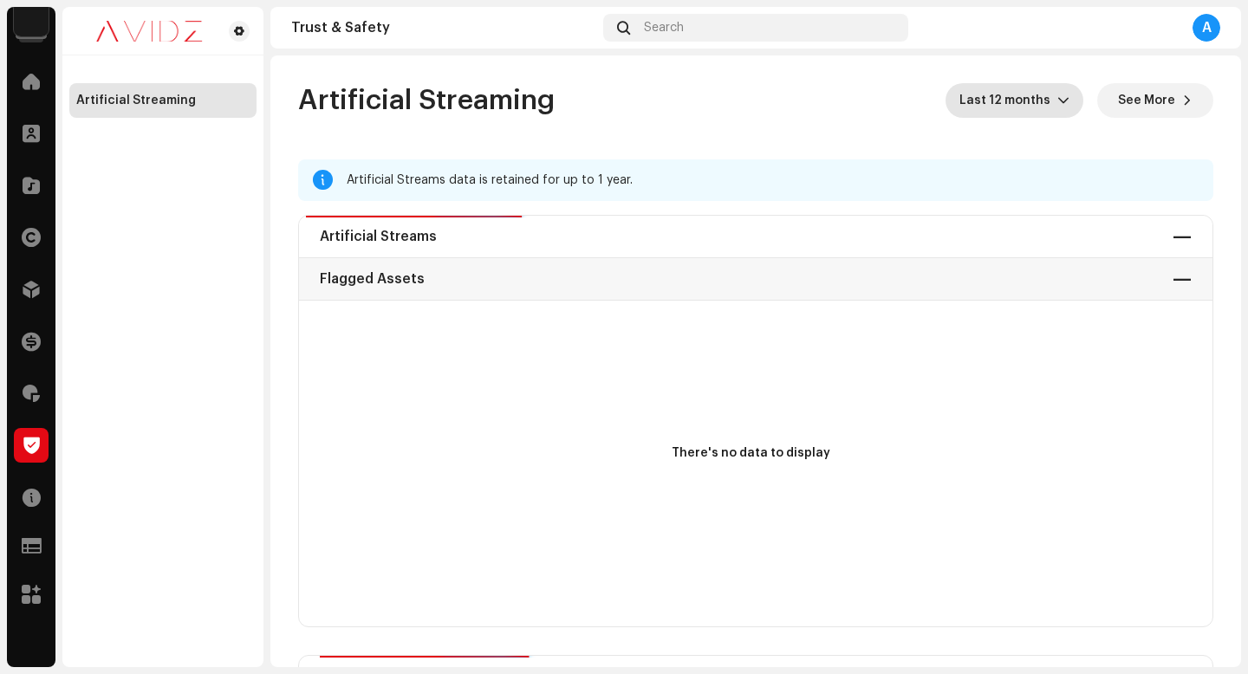
click at [730, 125] on re-o-artificial-streaming-dashboard-header "Artificial Streaming Last 12 months See More" at bounding box center [755, 107] width 915 height 104
click at [29, 412] on div "Royalties" at bounding box center [31, 393] width 49 height 49
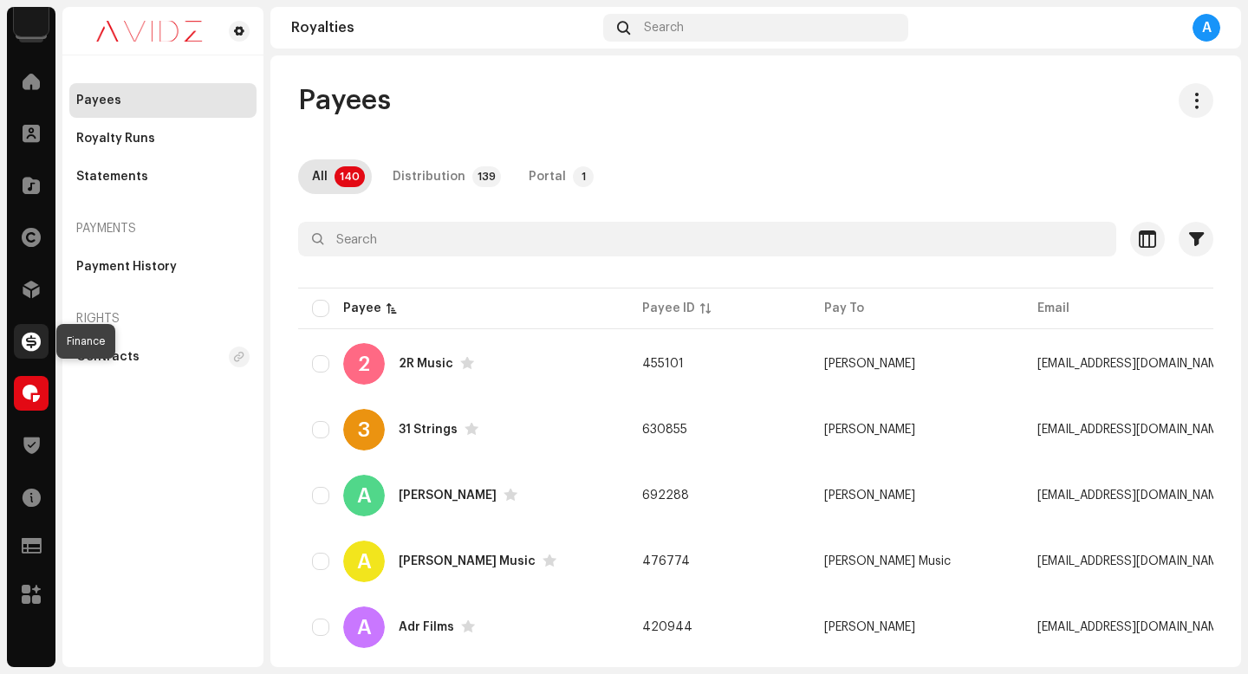
click at [16, 357] on div at bounding box center [31, 341] width 35 height 35
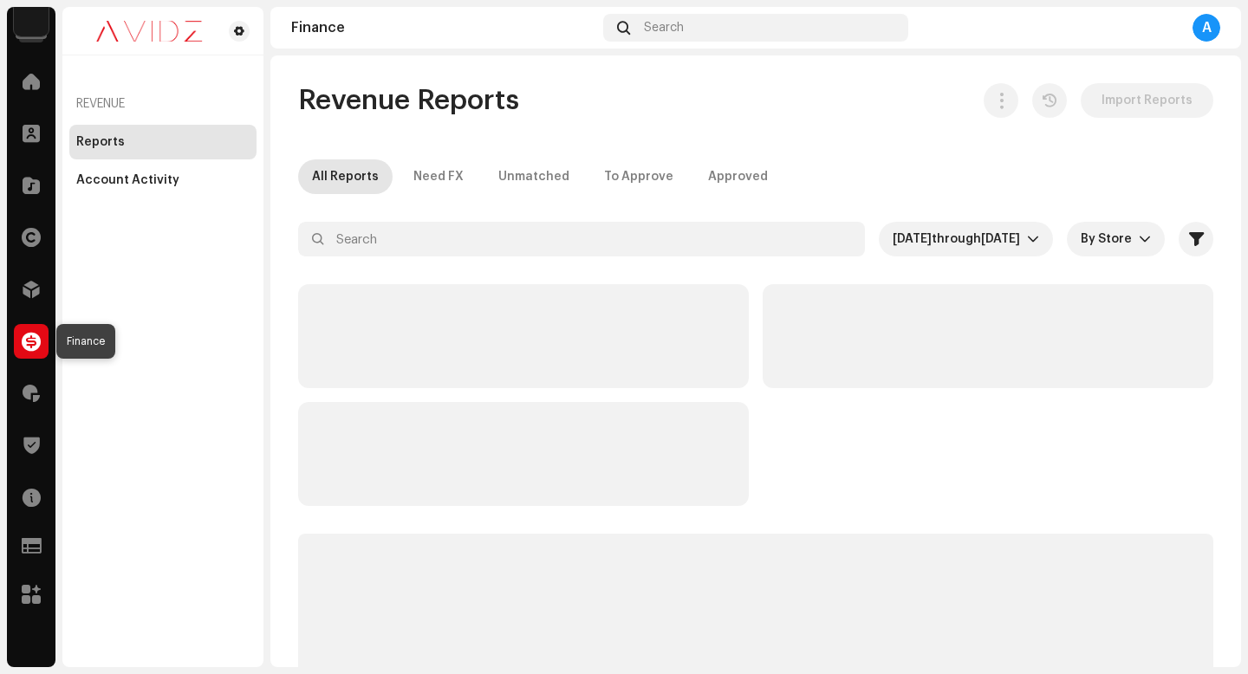
click at [23, 347] on span at bounding box center [31, 342] width 19 height 14
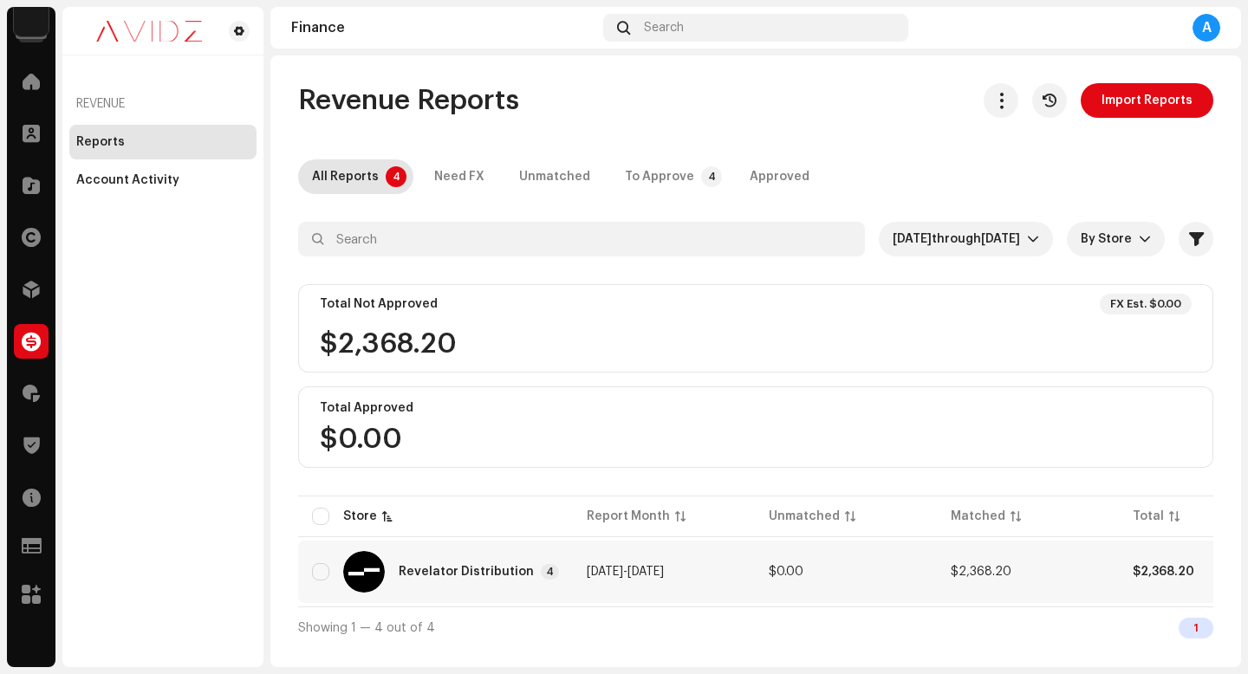
click at [758, 582] on td "$0.00" at bounding box center [846, 572] width 182 height 62
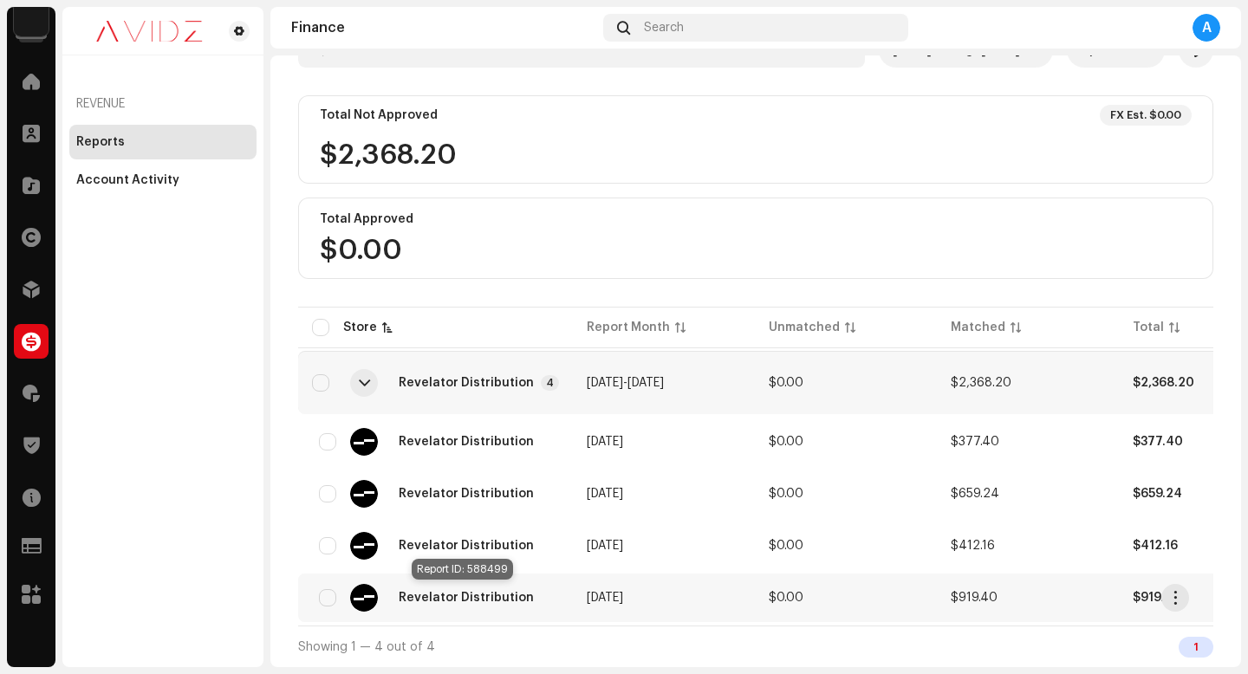
click at [463, 593] on span "Revelator Distribution" at bounding box center [466, 598] width 135 height 12
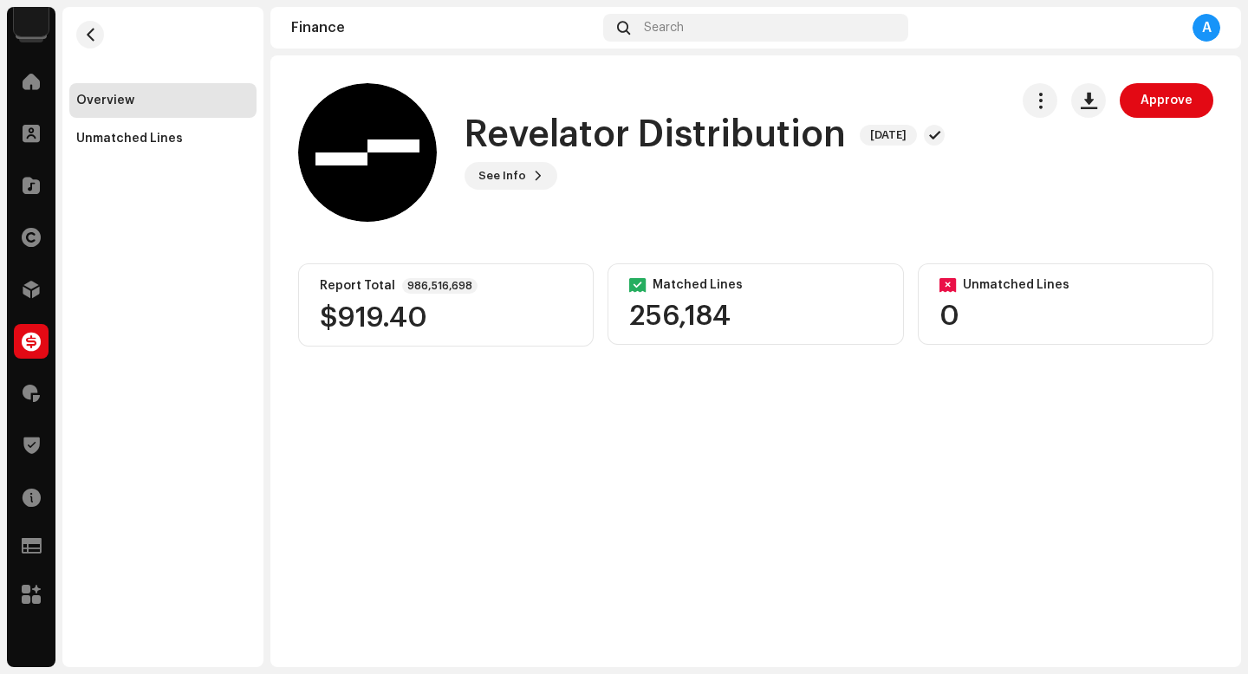
click at [426, 296] on div "Report Total 986,516,698 $919.40" at bounding box center [446, 304] width 296 height 83
click at [510, 184] on span "See Info" at bounding box center [502, 176] width 48 height 35
click at [977, 275] on div "Revelator Distribution 588499 Report Month [DATE] FX & Tax $0.00 Adjustment $0.…" at bounding box center [624, 337] width 1248 height 674
click at [83, 151] on div "Unmatched Lines" at bounding box center [162, 138] width 187 height 35
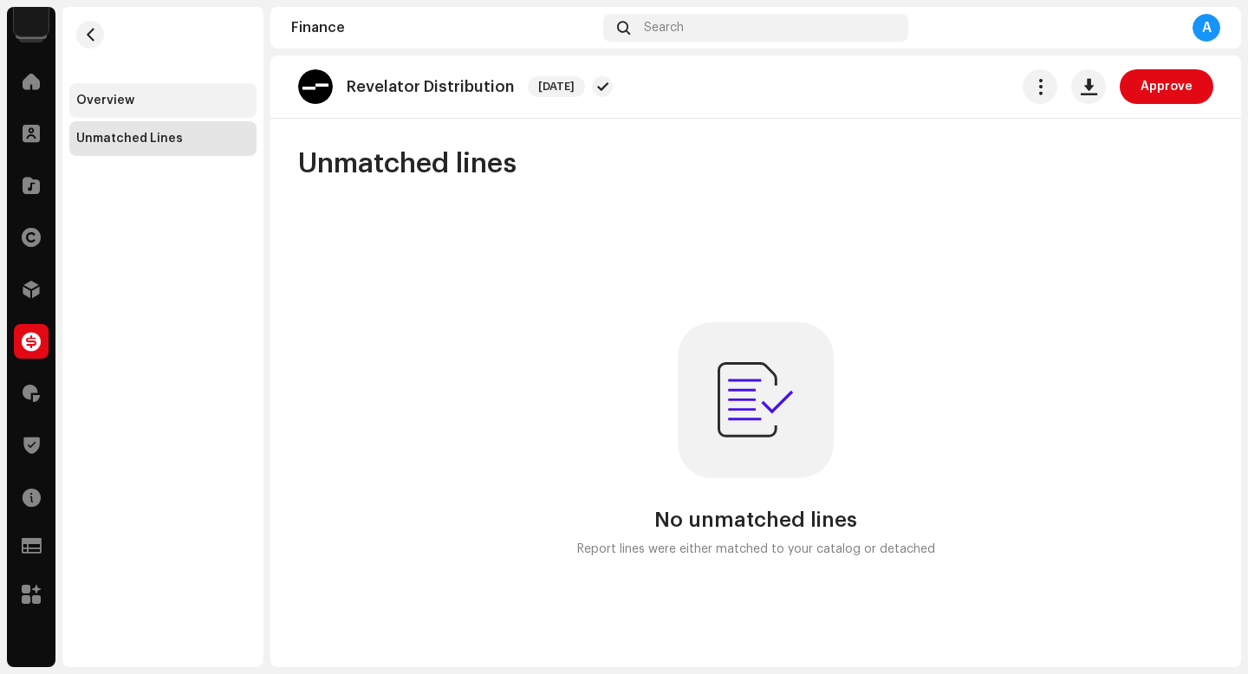
click at [140, 103] on div "Overview" at bounding box center [162, 101] width 173 height 14
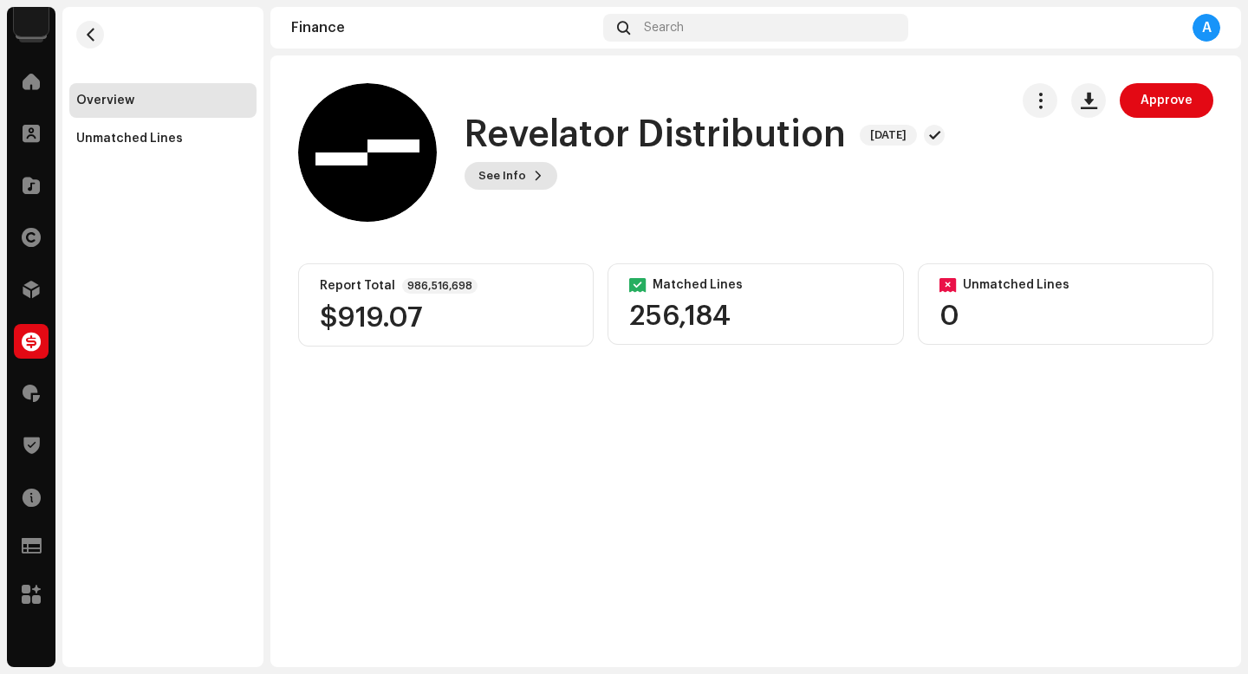
click at [533, 169] on span at bounding box center [538, 176] width 10 height 14
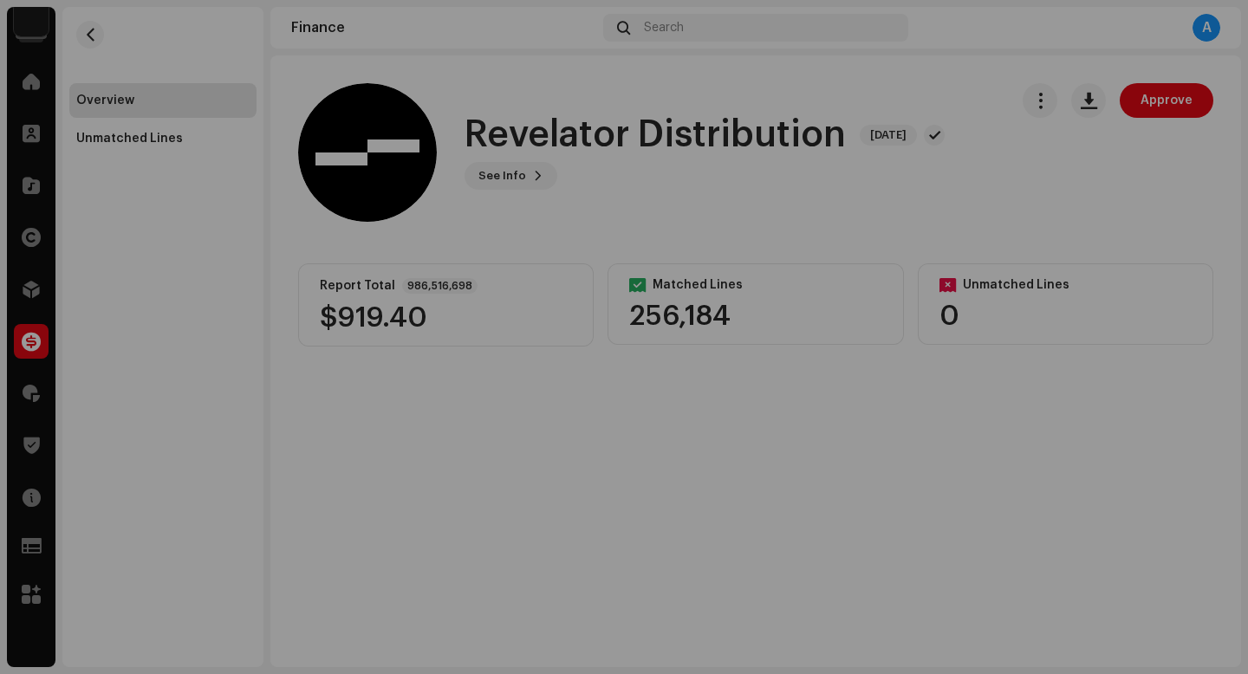
click at [966, 290] on div "Revelator Distribution 588499 Report Month [DATE] FX & Tax $0.00 Adjustment $0.…" at bounding box center [624, 337] width 1248 height 674
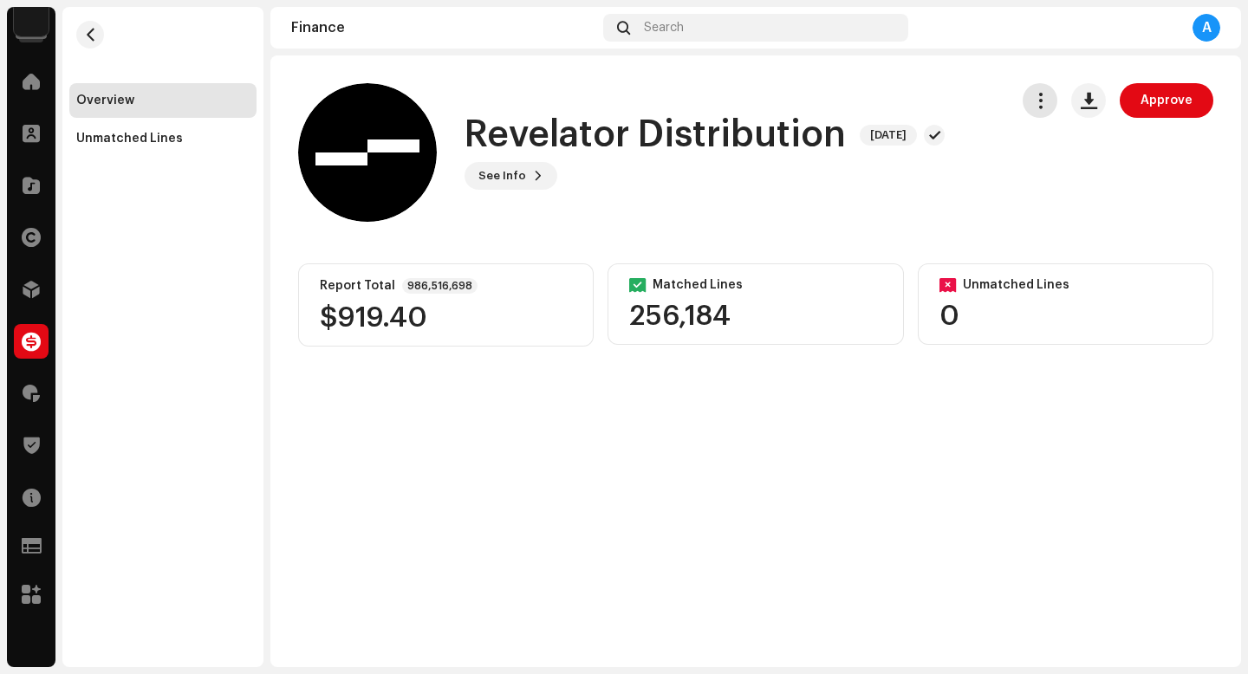
click at [1045, 100] on span "button" at bounding box center [1040, 101] width 16 height 14
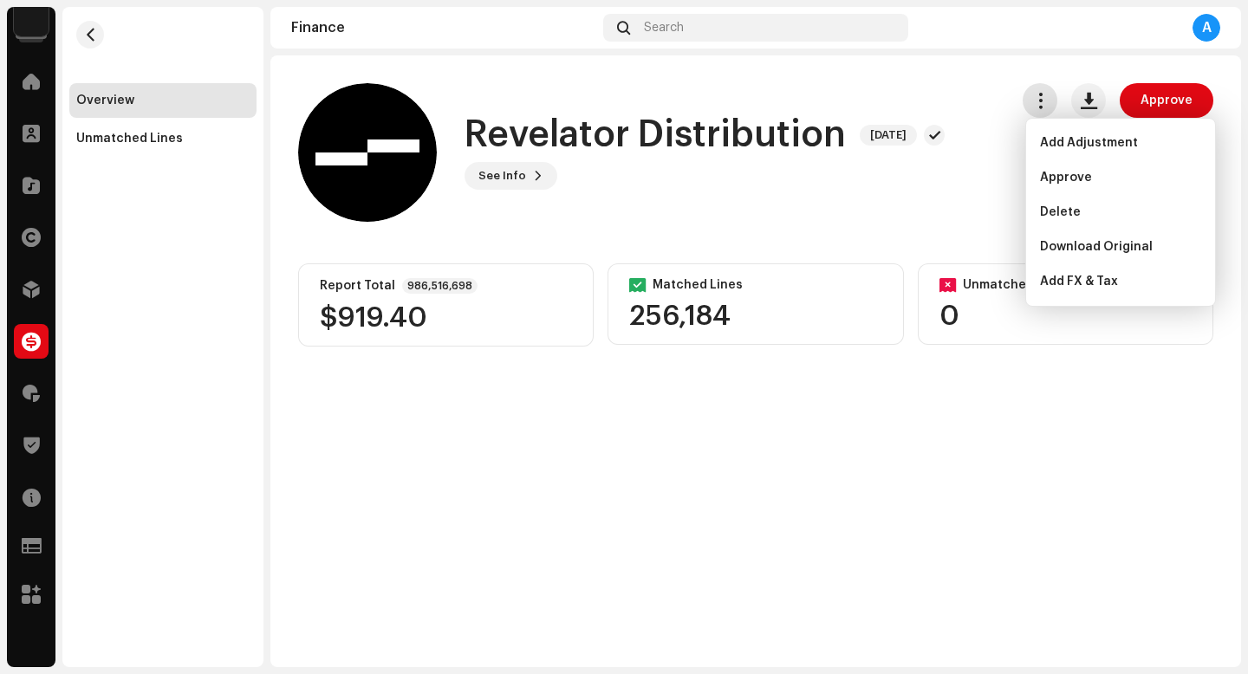
click at [1045, 100] on span "button" at bounding box center [1040, 101] width 16 height 14
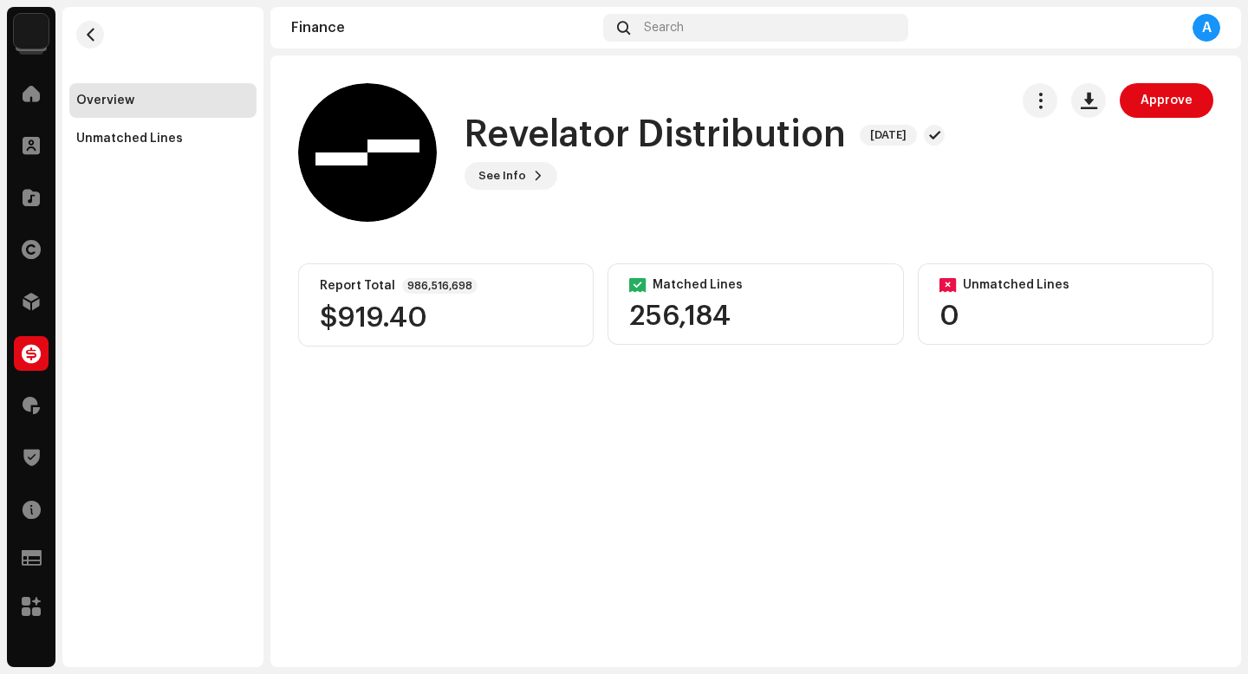
click at [38, 40] on img at bounding box center [31, 31] width 35 height 35
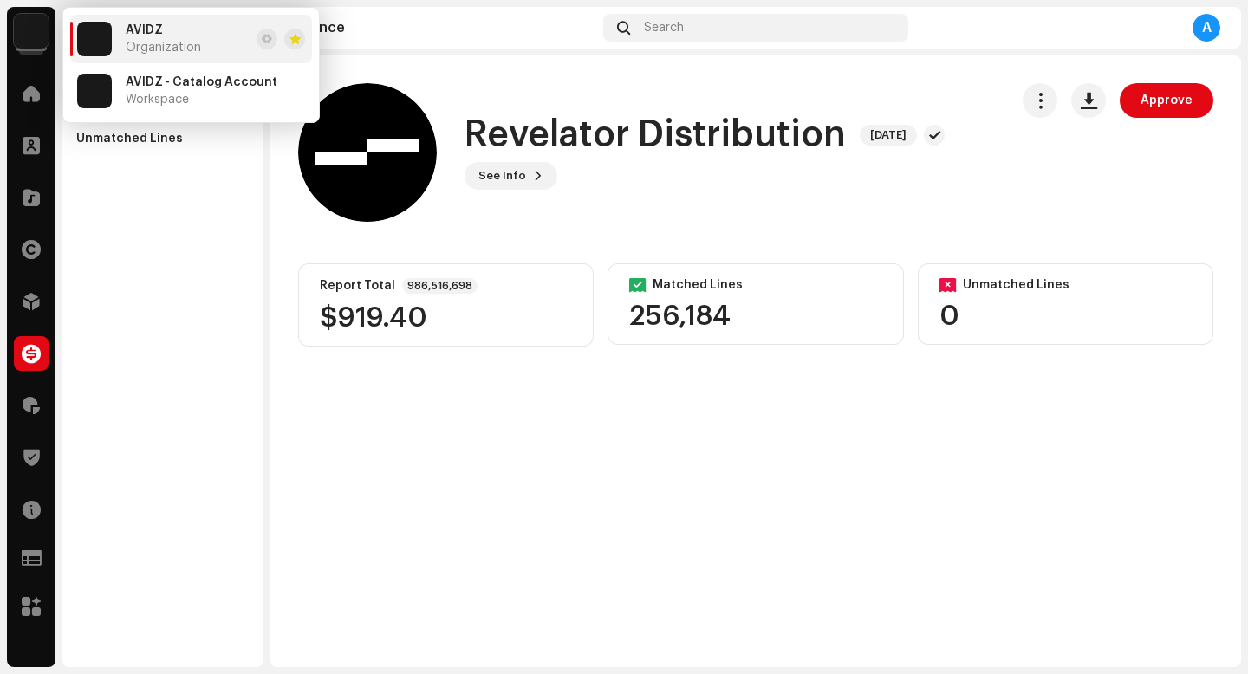
click at [395, 229] on finance-reports-details-overview "Revelator Distribution [DATE] Approve Revelator Distribution [DATE] See Info Ap…" at bounding box center [755, 214] width 971 height 319
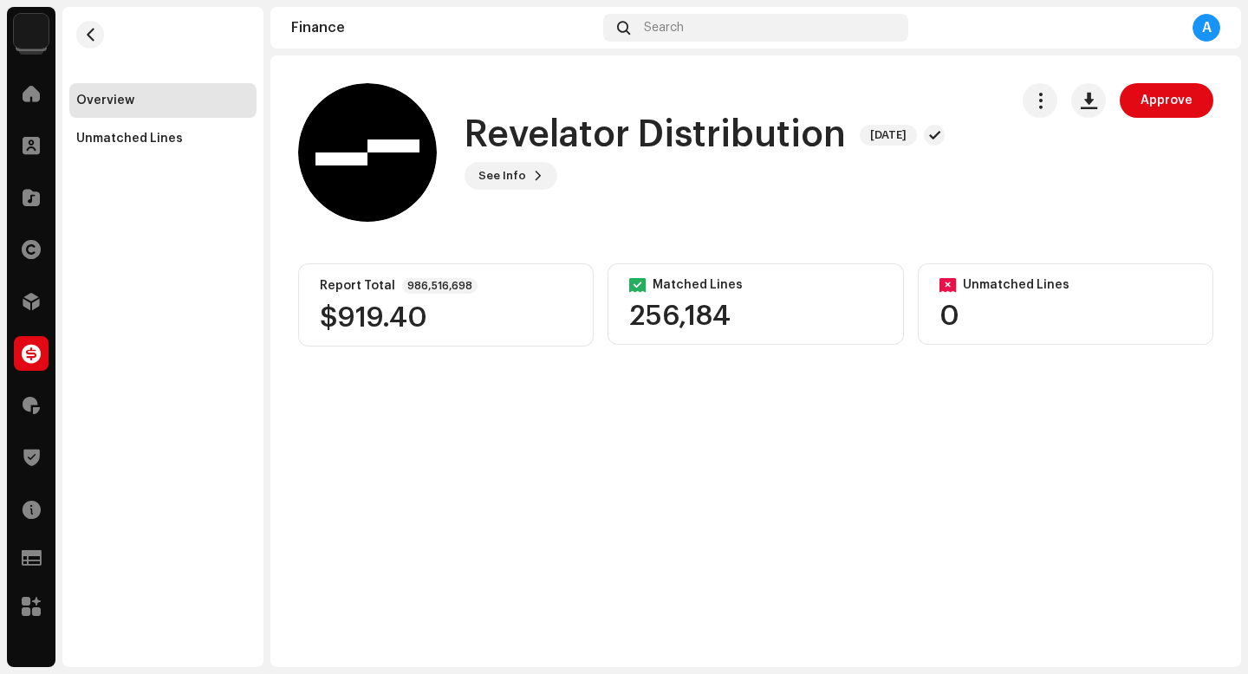
click at [392, 297] on div "Report Total 986,516,698 $919.40" at bounding box center [446, 304] width 296 height 83
click at [417, 282] on p-badge "986,516,698" at bounding box center [439, 286] width 75 height 16
click at [1053, 101] on button "button" at bounding box center [1040, 100] width 35 height 35
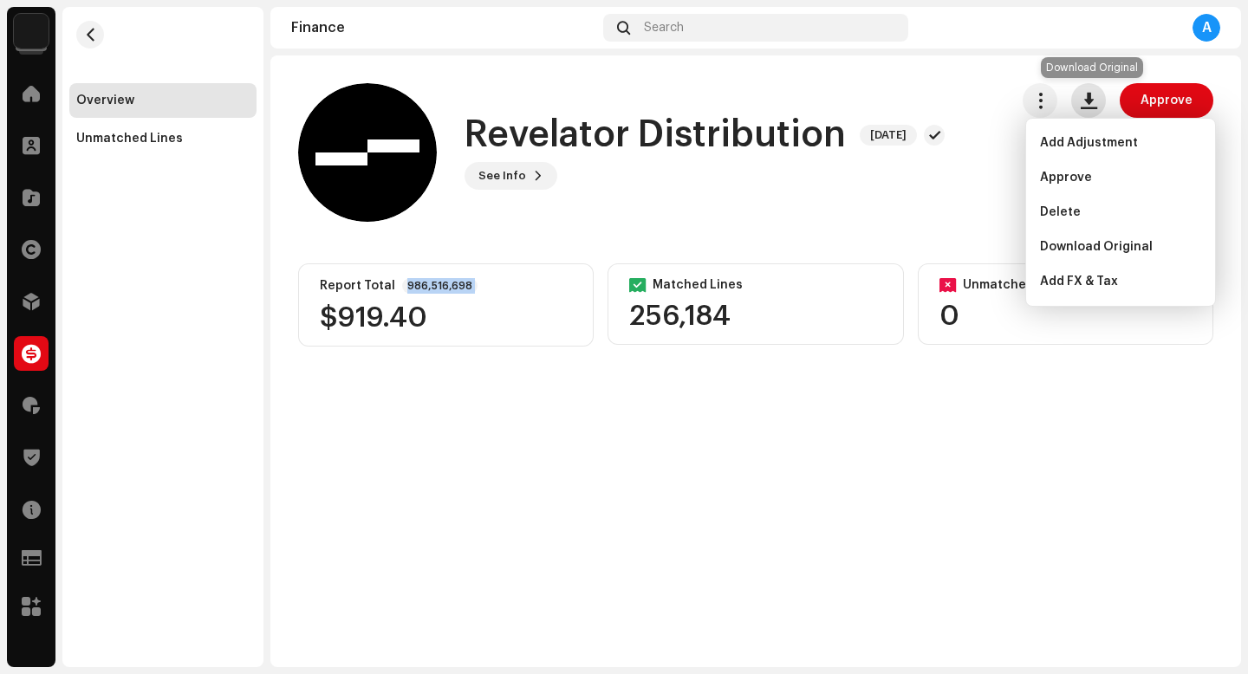
click at [1089, 105] on span "button" at bounding box center [1089, 101] width 16 height 14
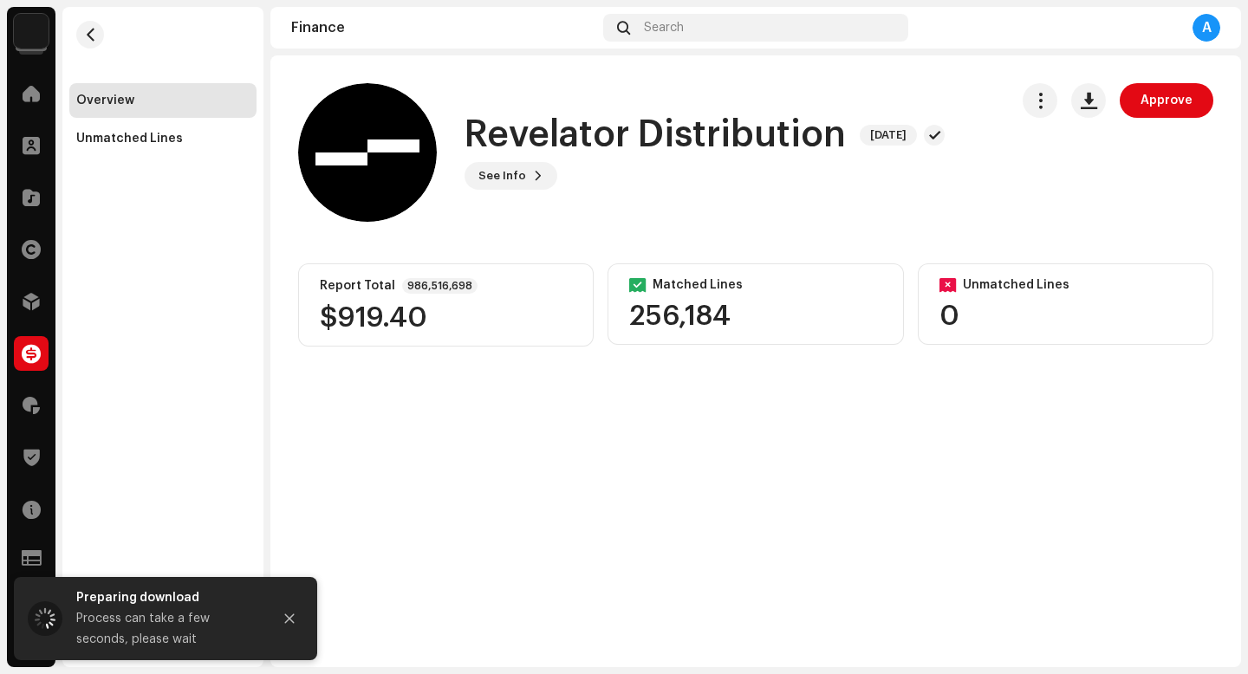
click at [39, 121] on div "Clients" at bounding box center [31, 145] width 49 height 49
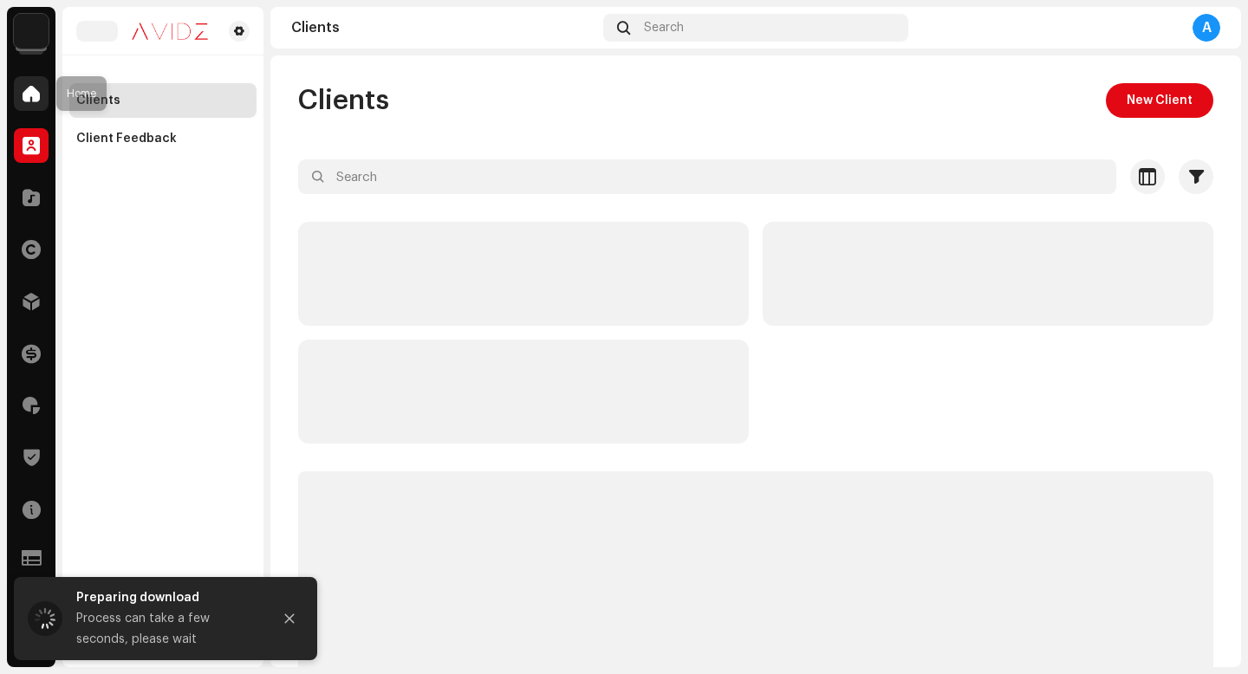
click at [34, 110] on div at bounding box center [31, 93] width 35 height 35
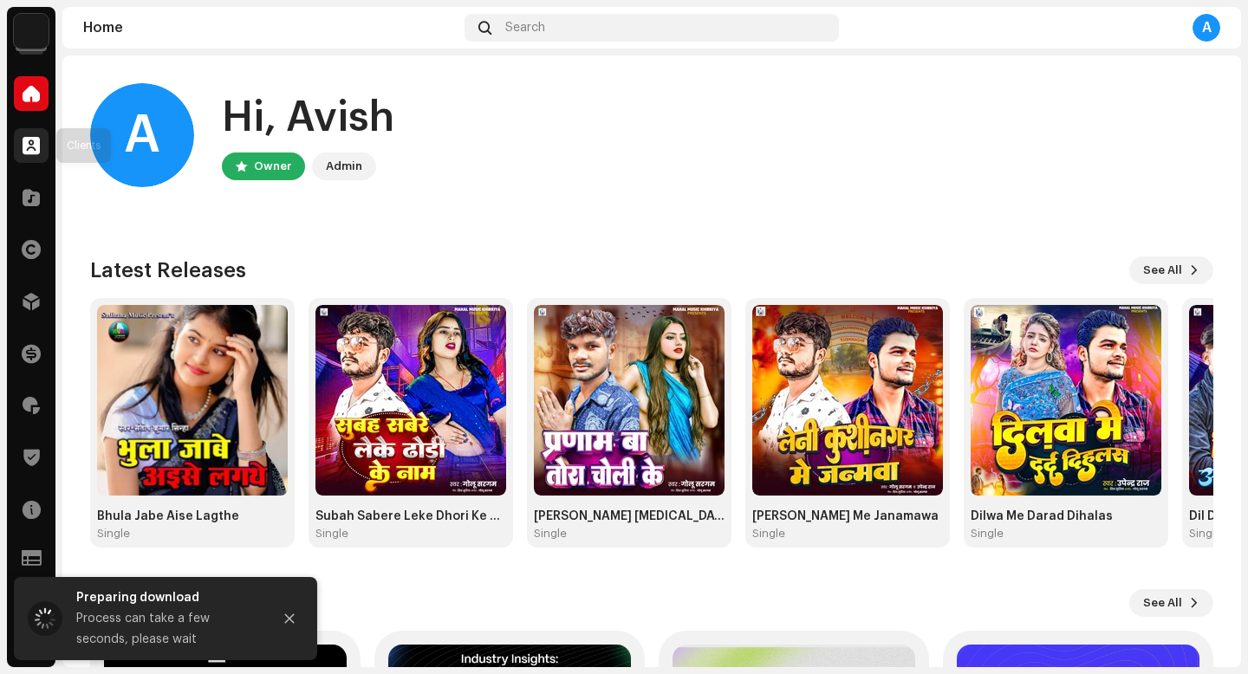
click at [35, 156] on div at bounding box center [31, 145] width 35 height 35
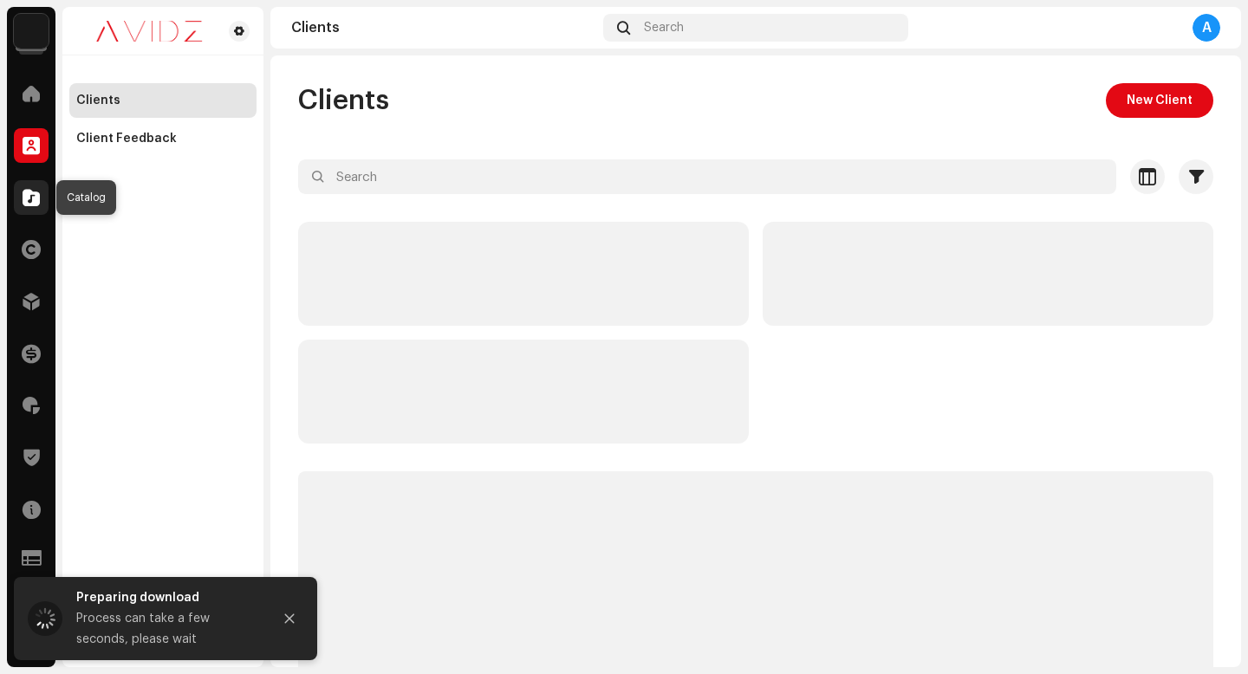
click at [31, 203] on span at bounding box center [31, 198] width 17 height 14
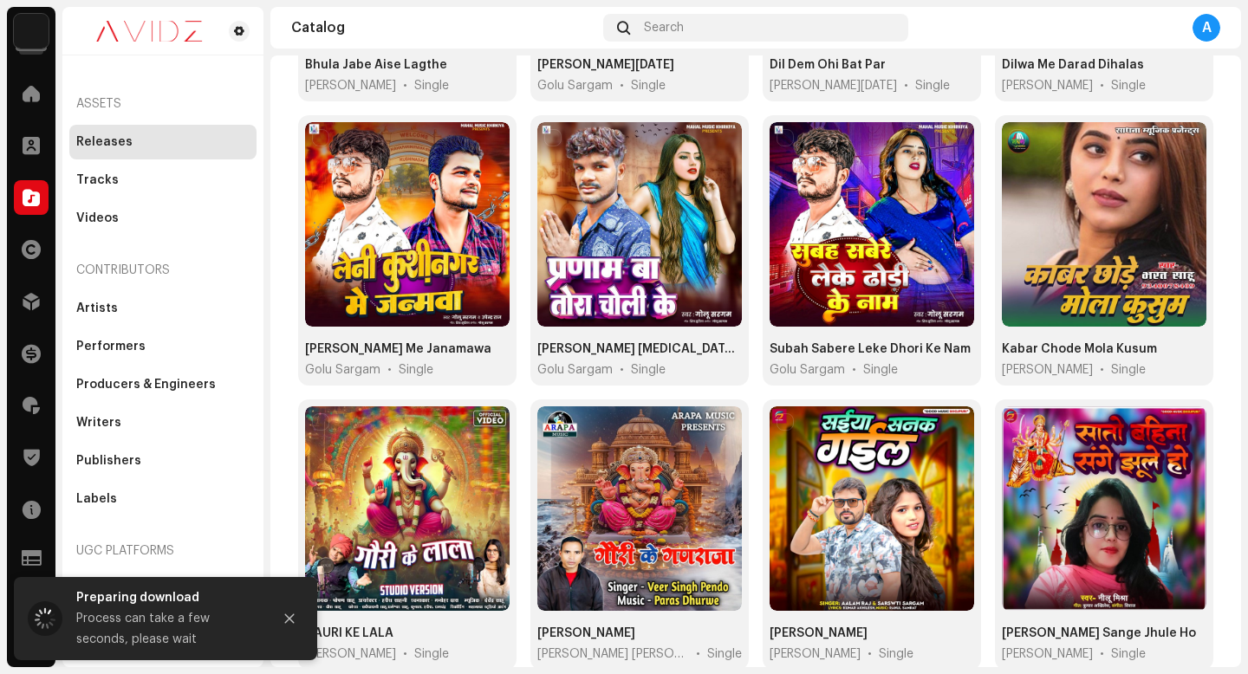
scroll to position [548, 0]
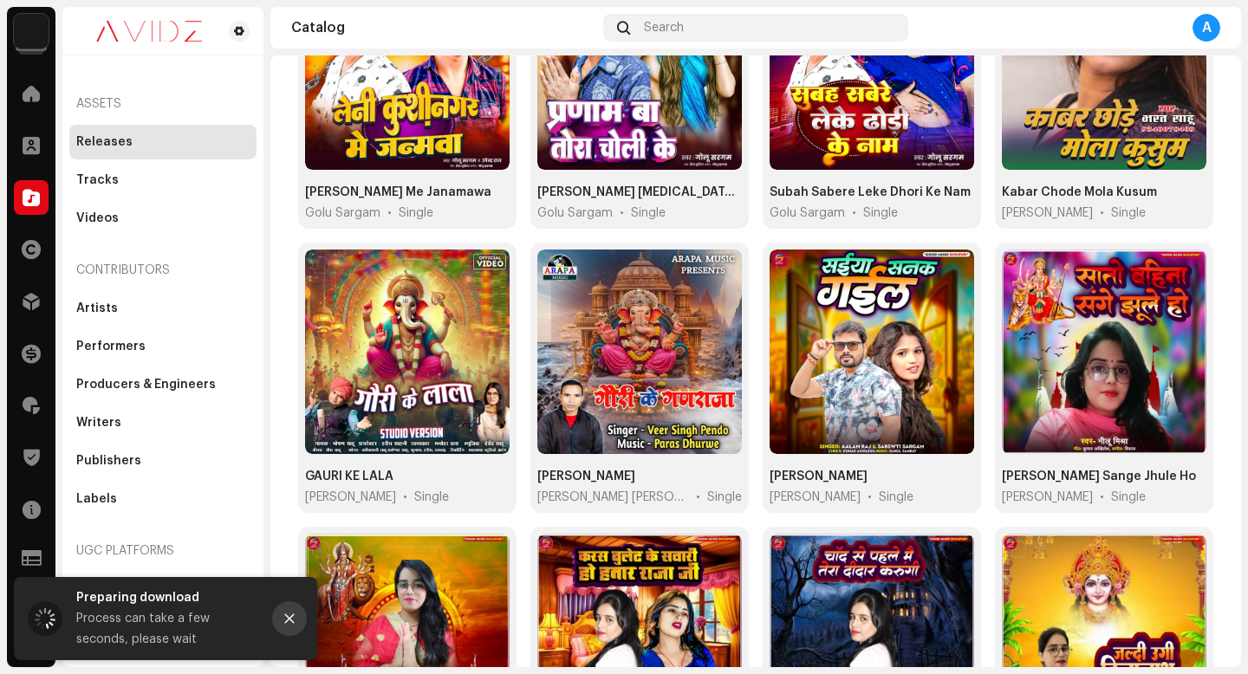
click at [299, 633] on button "Close" at bounding box center [289, 619] width 35 height 35
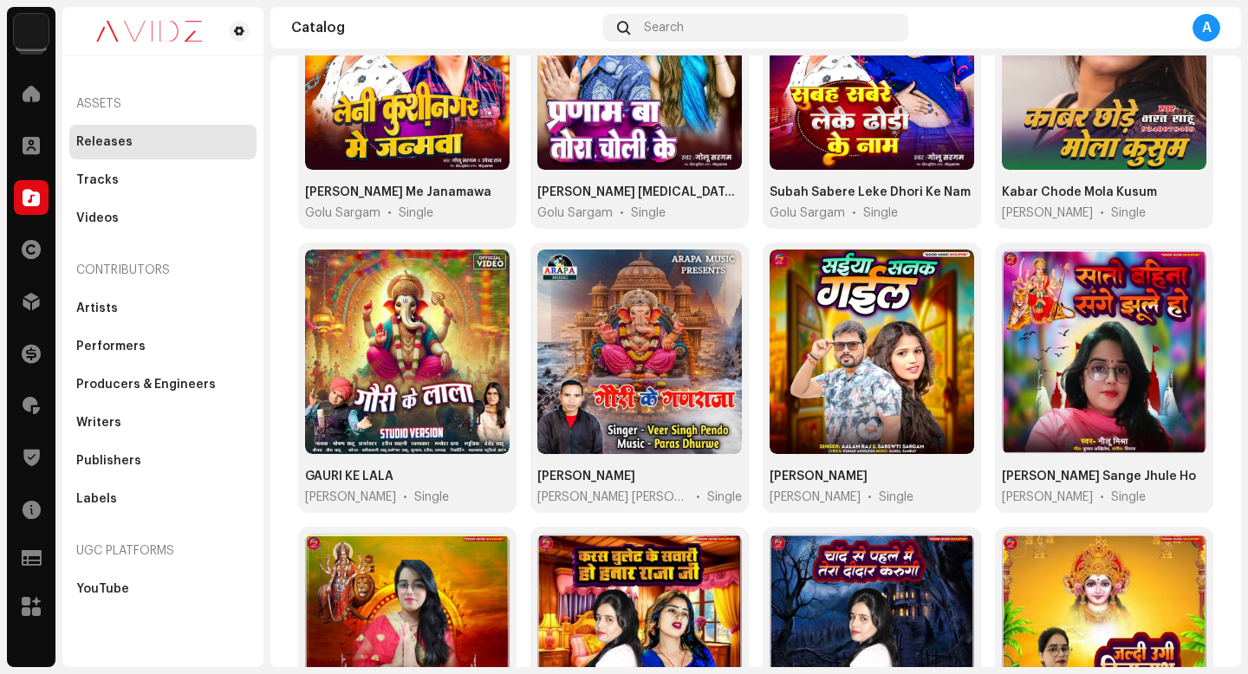
click at [104, 608] on div "Assets Releases Tracks Videos Contributors Artists Performers Producers & Engin…" at bounding box center [162, 337] width 201 height 660
click at [109, 603] on div "YouTube" at bounding box center [162, 589] width 187 height 35
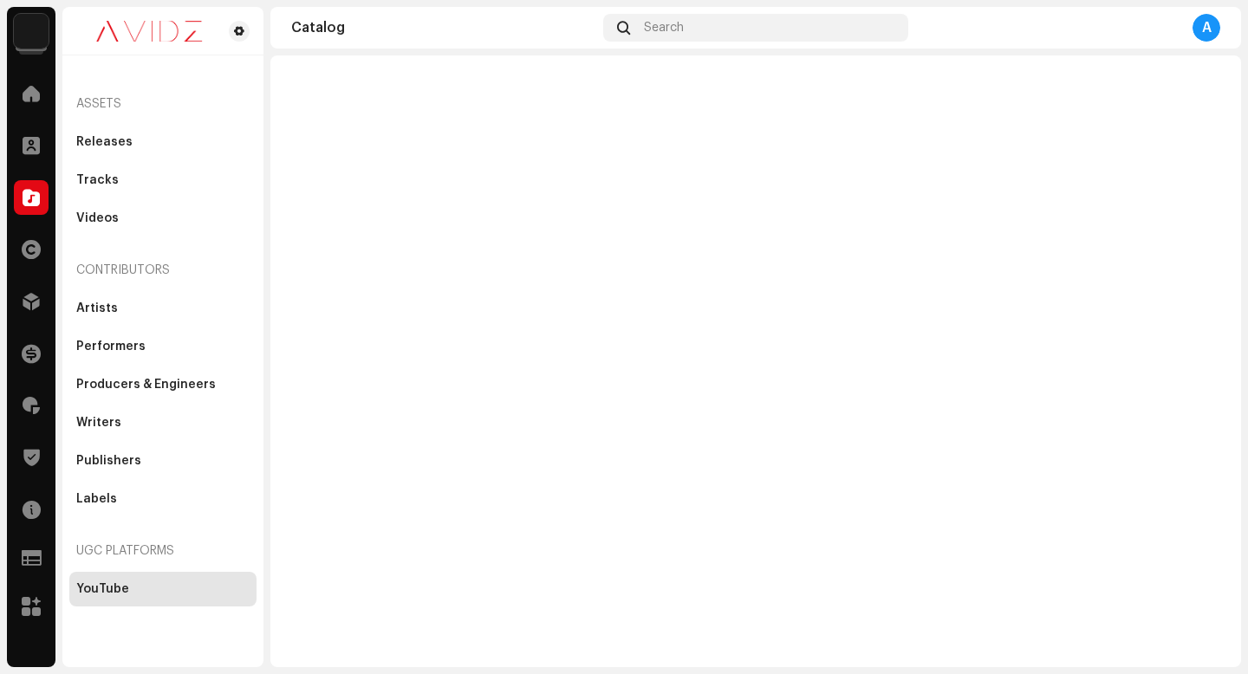
click at [305, 25] on div "Catalog" at bounding box center [443, 28] width 305 height 14
click at [381, 33] on div "Catalog" at bounding box center [443, 28] width 305 height 14
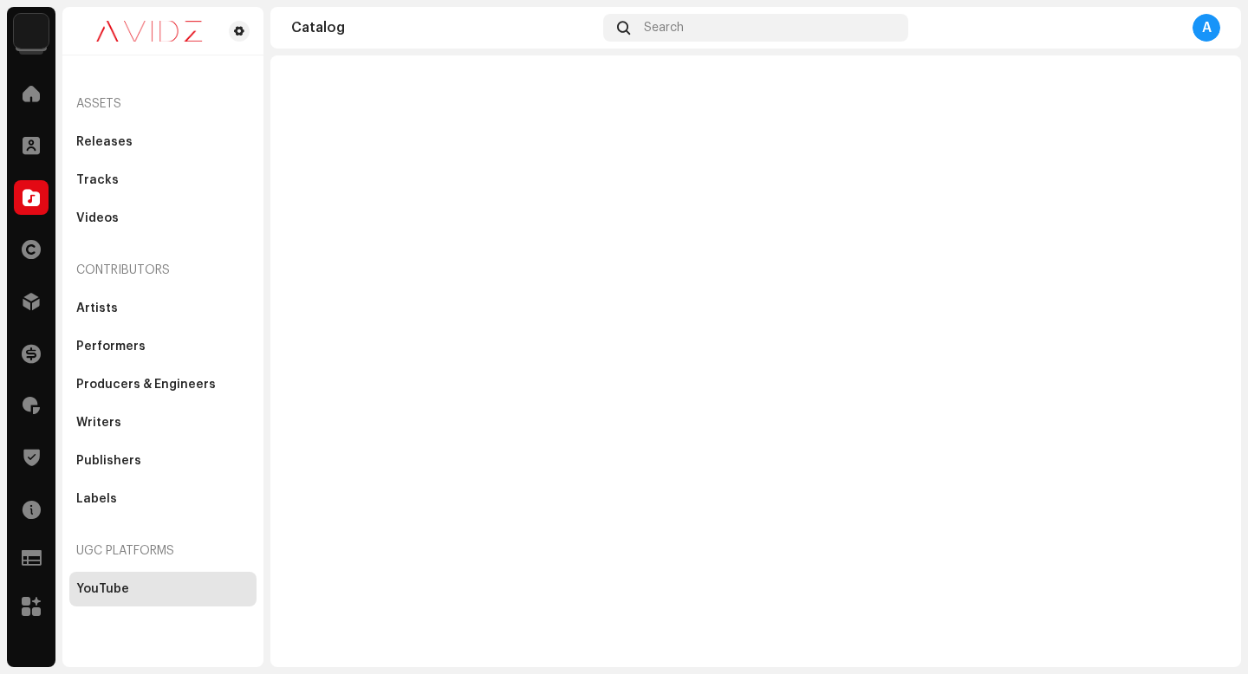
click at [381, 33] on div "Catalog" at bounding box center [443, 28] width 305 height 14
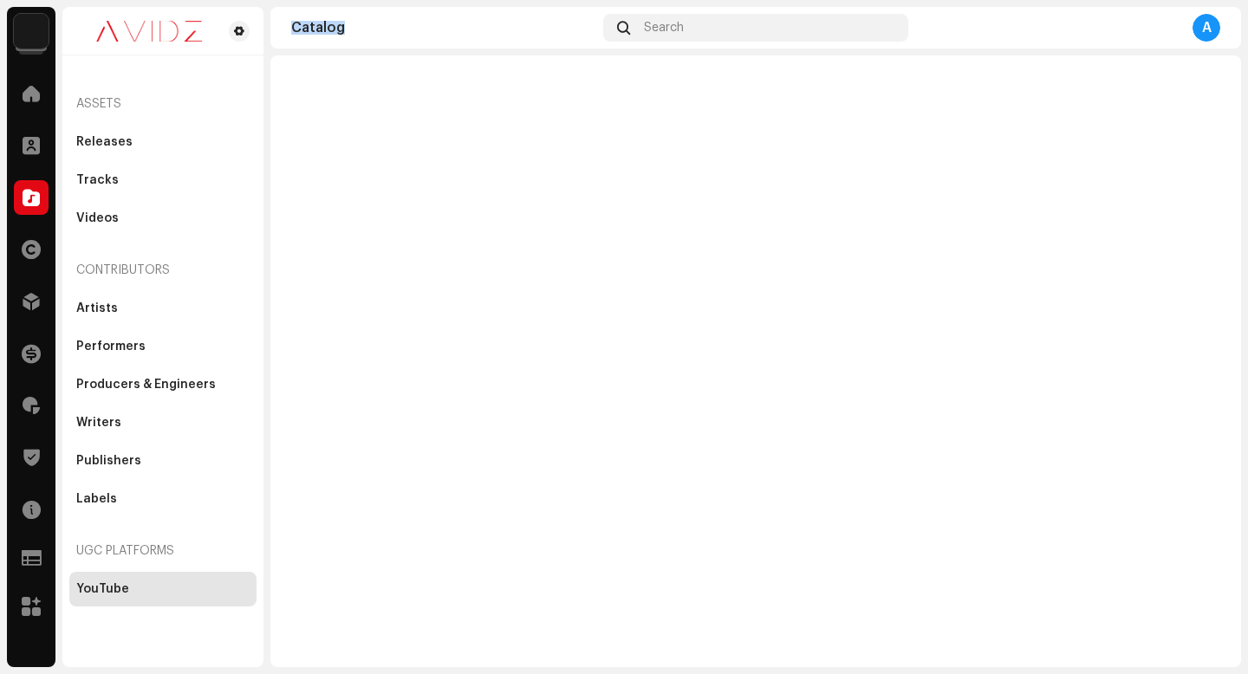
click at [381, 33] on div "Catalog" at bounding box center [443, 28] width 305 height 14
click at [36, 358] on span at bounding box center [31, 354] width 19 height 14
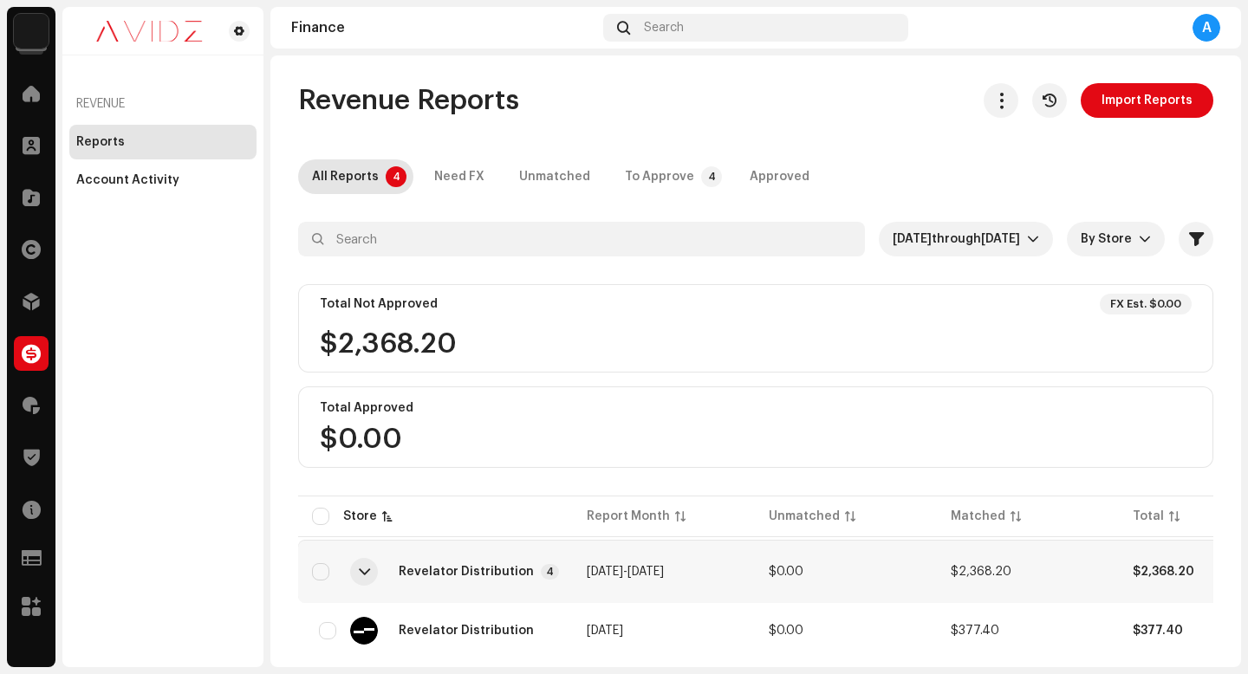
scroll to position [3, 0]
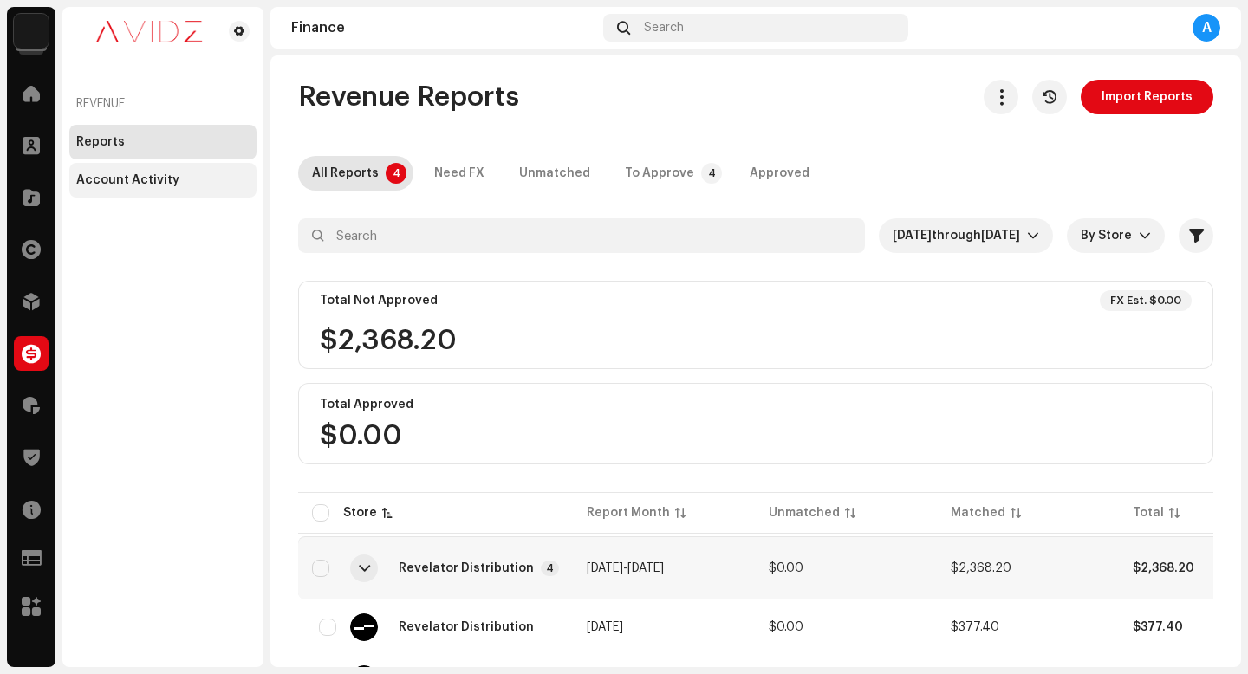
click at [155, 174] on div "Account Activity" at bounding box center [127, 180] width 103 height 14
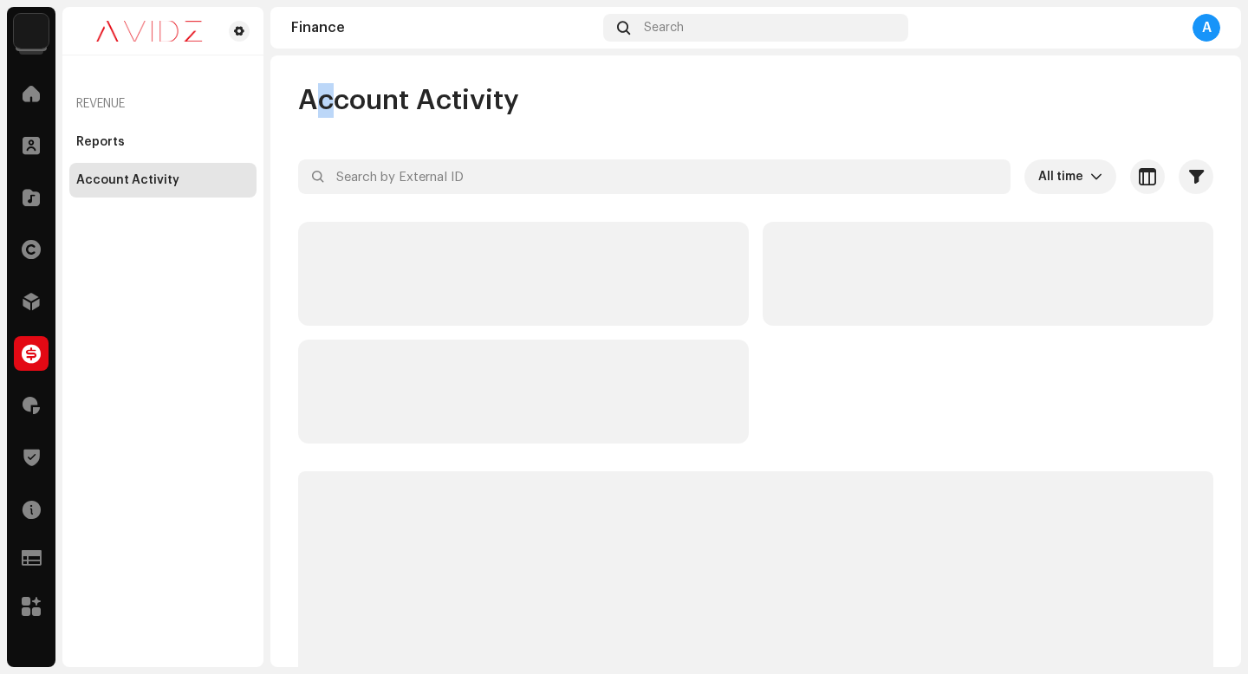
drag, startPoint x: 310, startPoint y: 85, endPoint x: 575, endPoint y: 76, distance: 264.5
click at [575, 76] on div "Account Activity All time Selected 0 Select all Options Filters Types Statement…" at bounding box center [755, 361] width 971 height 612
click at [357, 107] on span "Account Activity" at bounding box center [408, 100] width 221 height 35
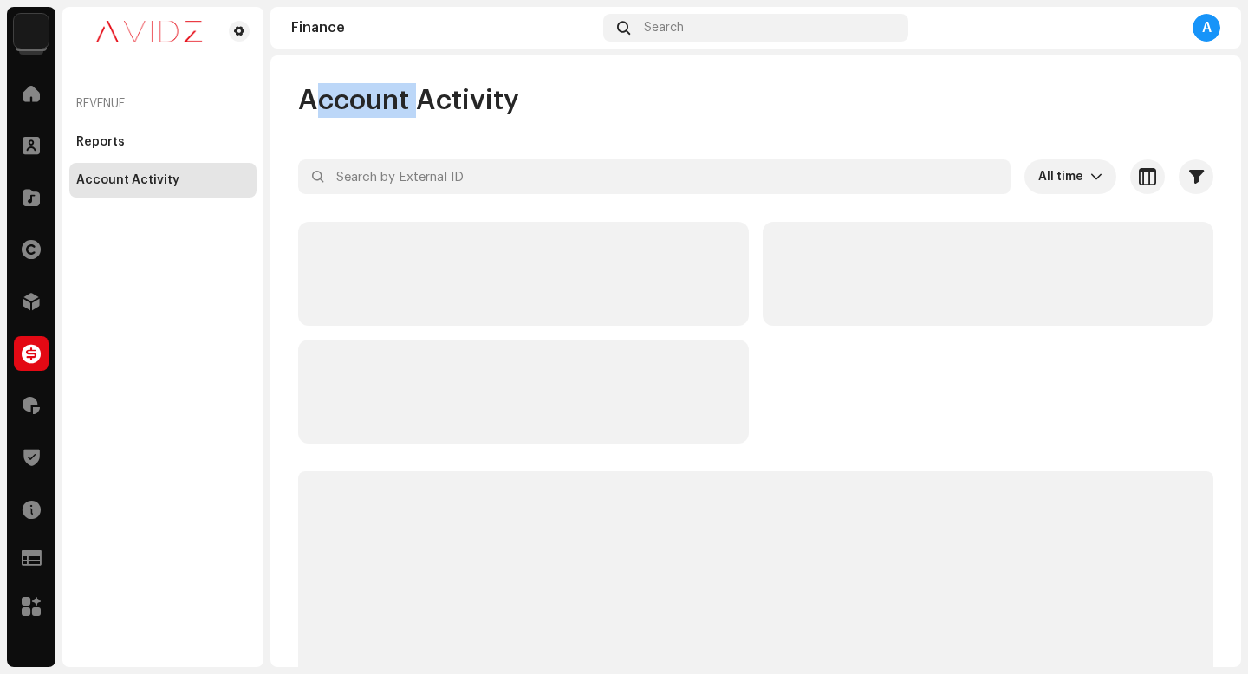
click at [611, 135] on div "Account Activity All time Selected 0 Select all Options Filters Types Statement…" at bounding box center [755, 459] width 971 height 752
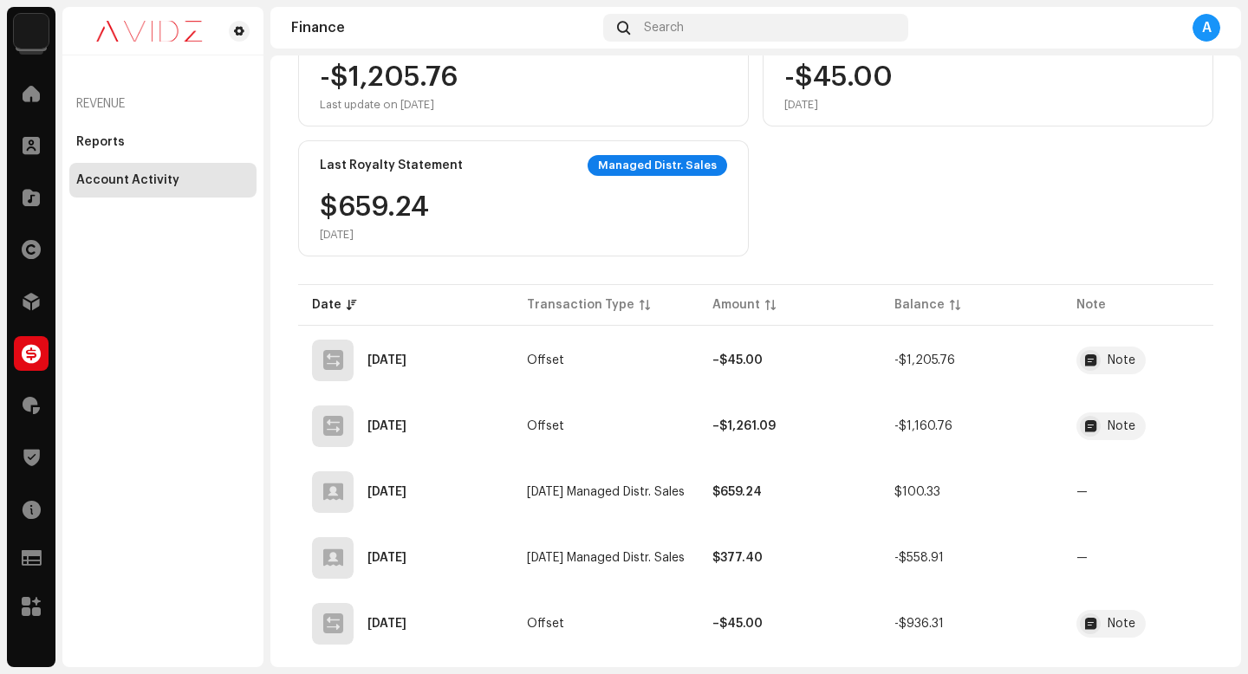
scroll to position [243, 0]
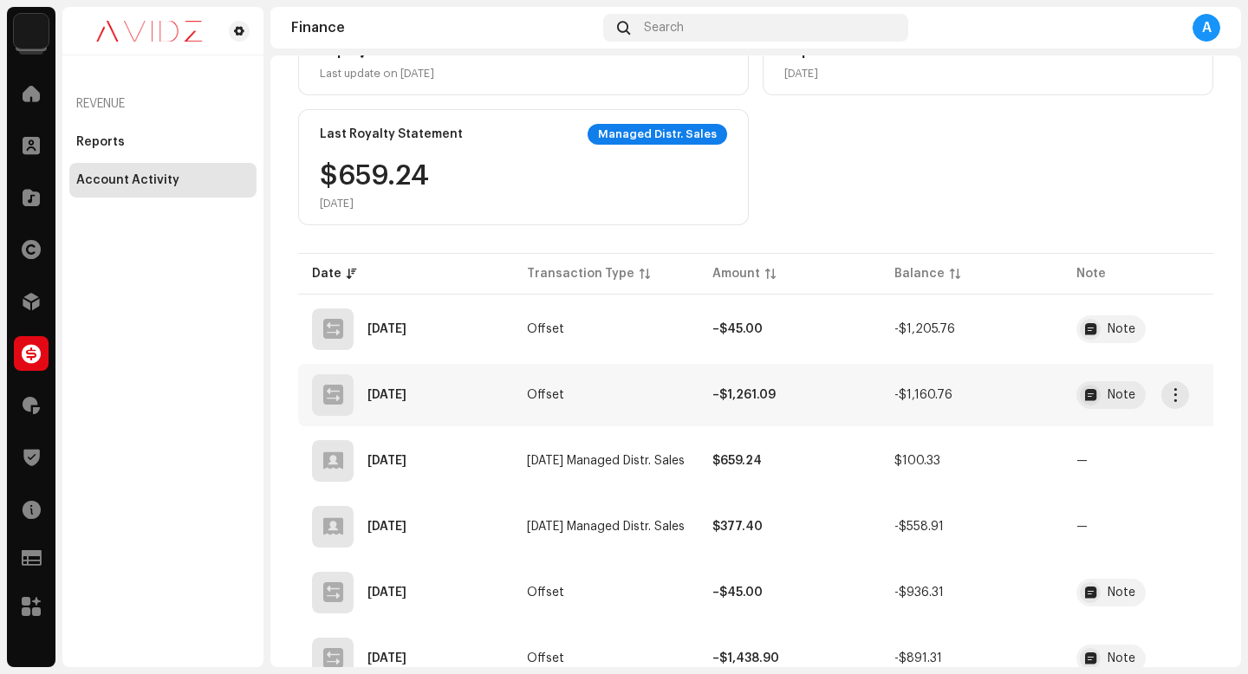
click at [1119, 412] on td "Note" at bounding box center [1154, 395] width 182 height 62
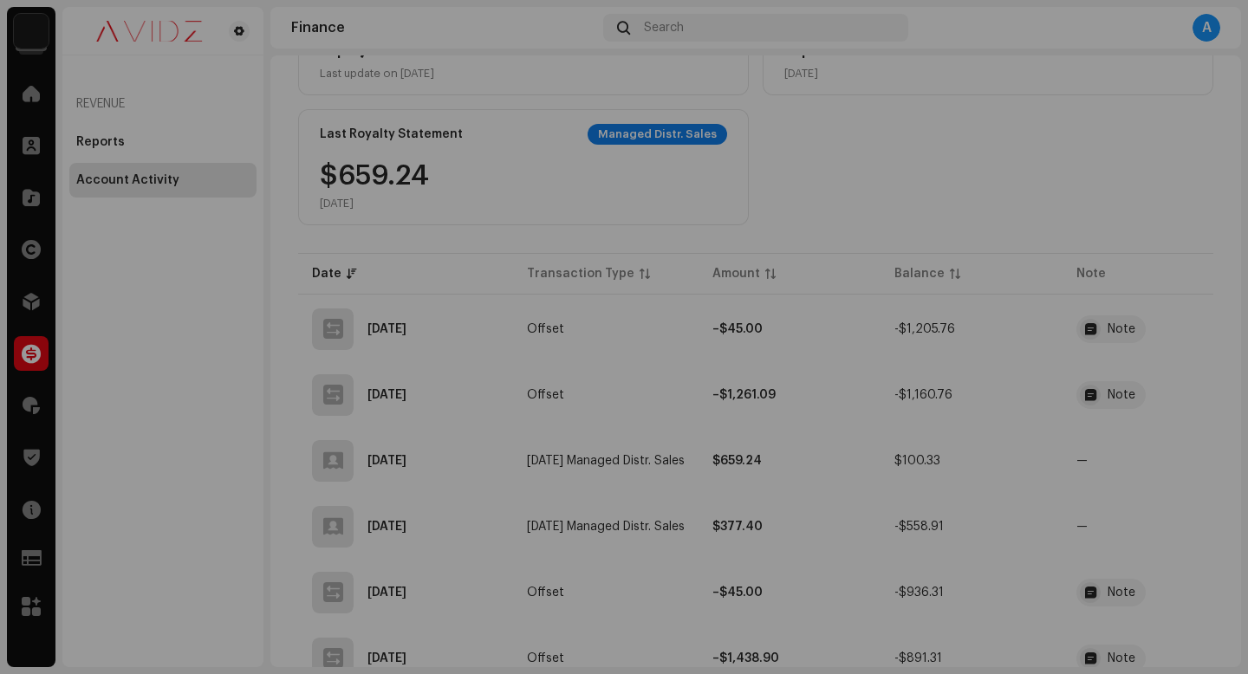
click at [791, 544] on div "Transaction Details" at bounding box center [624, 337] width 1248 height 674
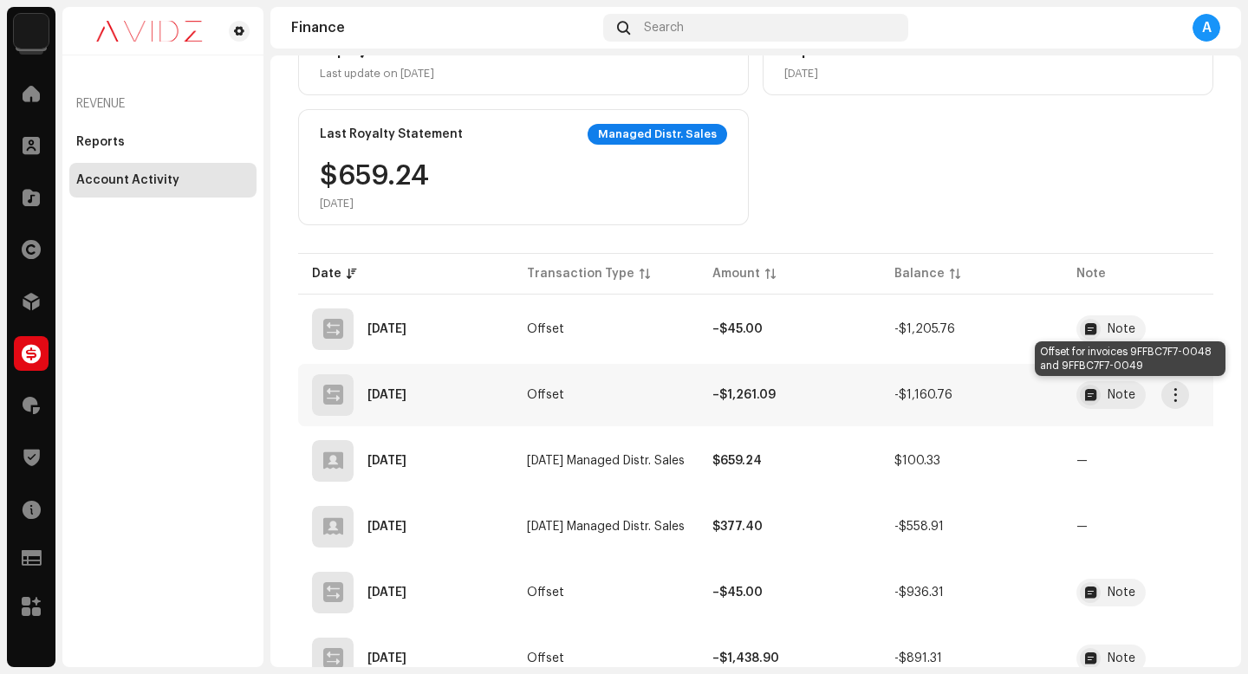
click at [1142, 401] on div "Note" at bounding box center [1111, 395] width 69 height 28
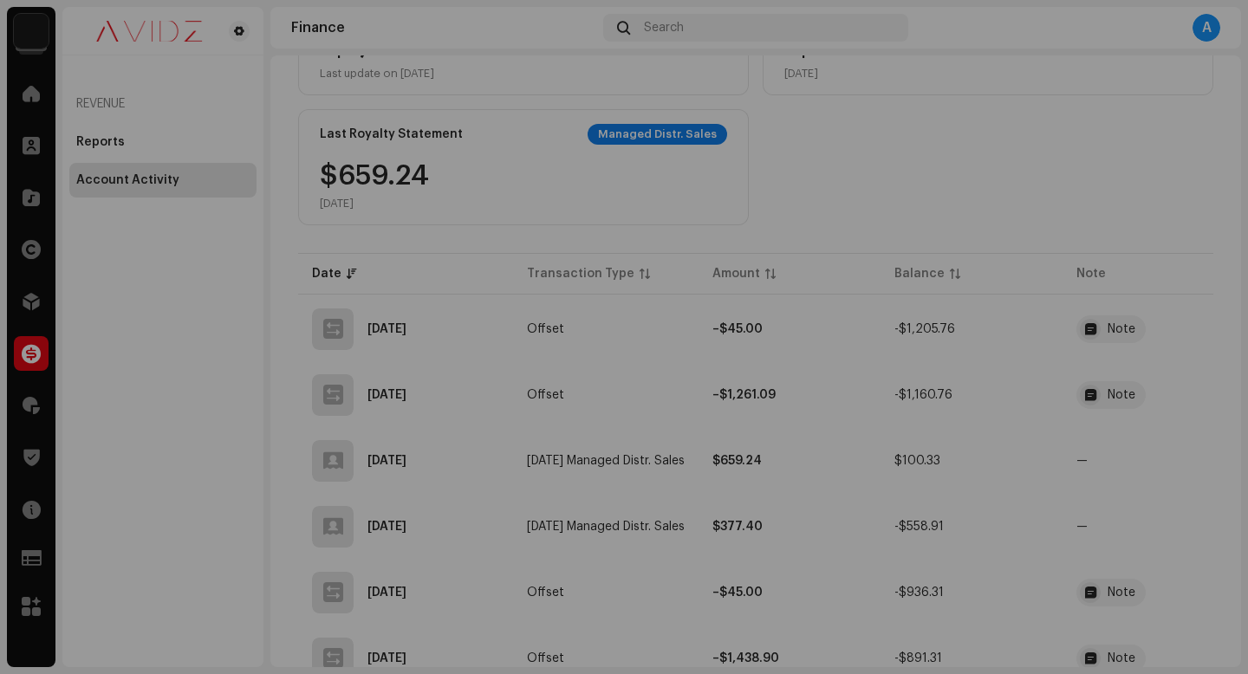
click at [764, 602] on div "Transaction Details Transaction Type Offset Entry Amount – $1,261.09 Entry Date…" at bounding box center [624, 337] width 1248 height 674
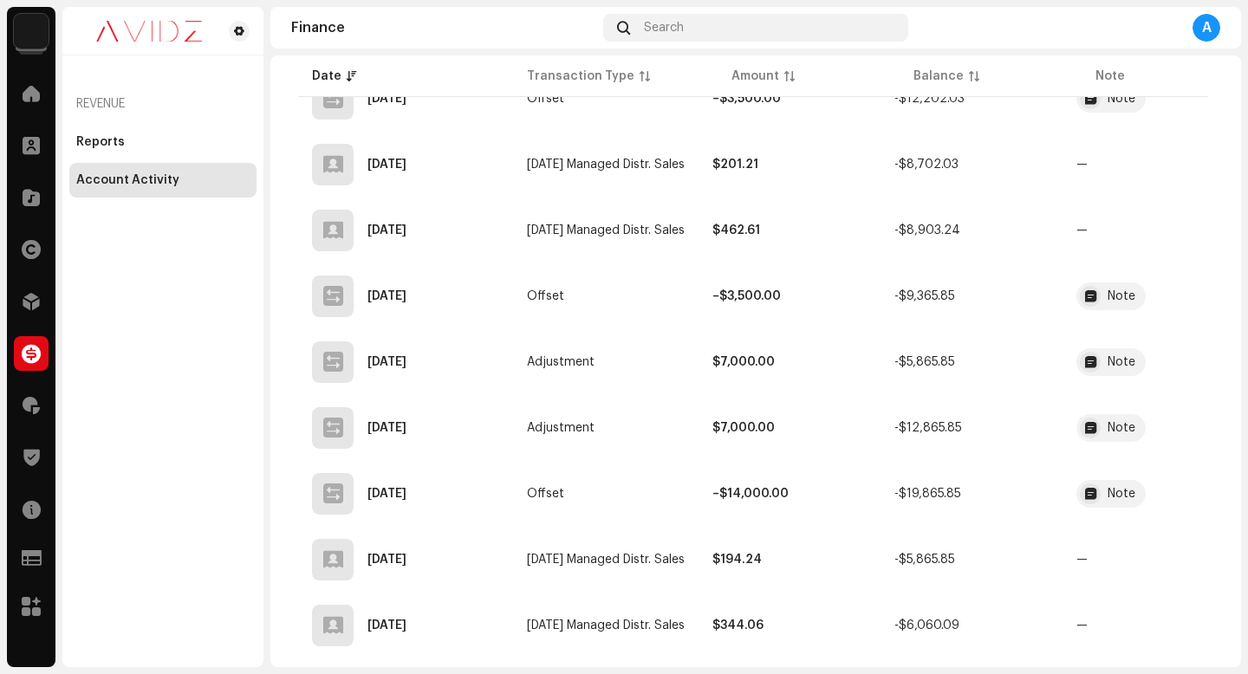
scroll to position [8541, 0]
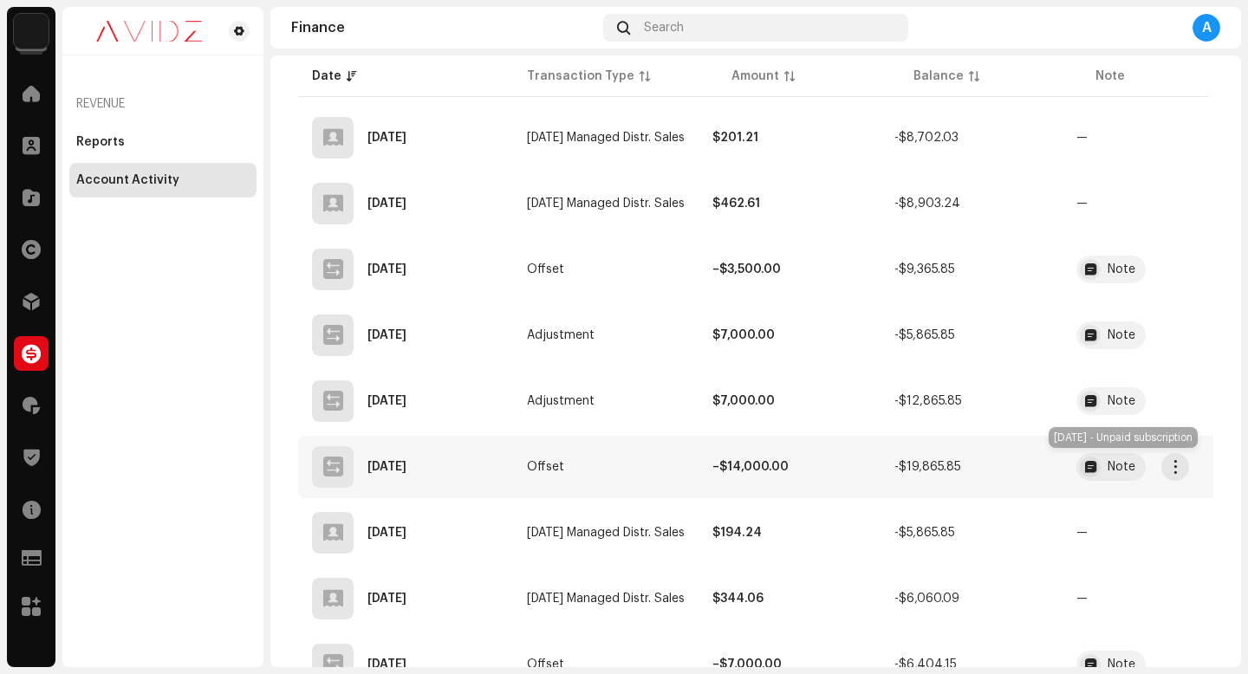
click at [1121, 478] on div "Note" at bounding box center [1111, 467] width 69 height 28
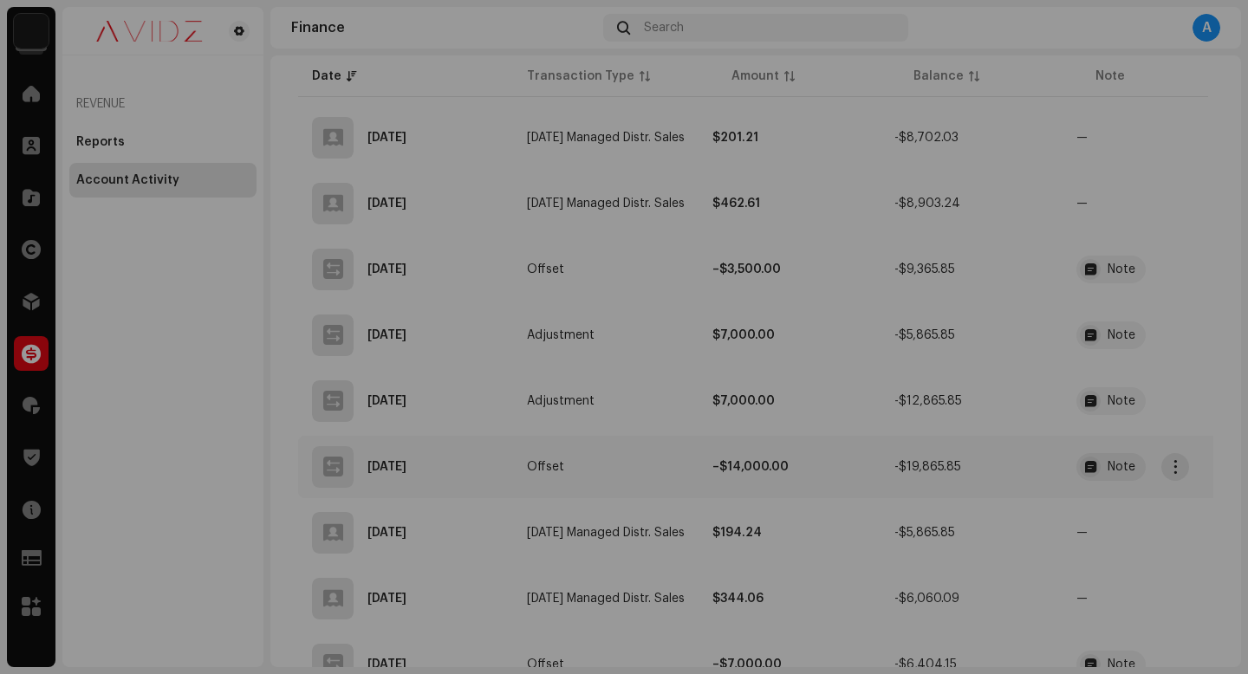
click at [1121, 478] on div "Transaction Details Transaction Type Offset Entry Amount – $14,000.00 Entry Dat…" at bounding box center [624, 337] width 1248 height 674
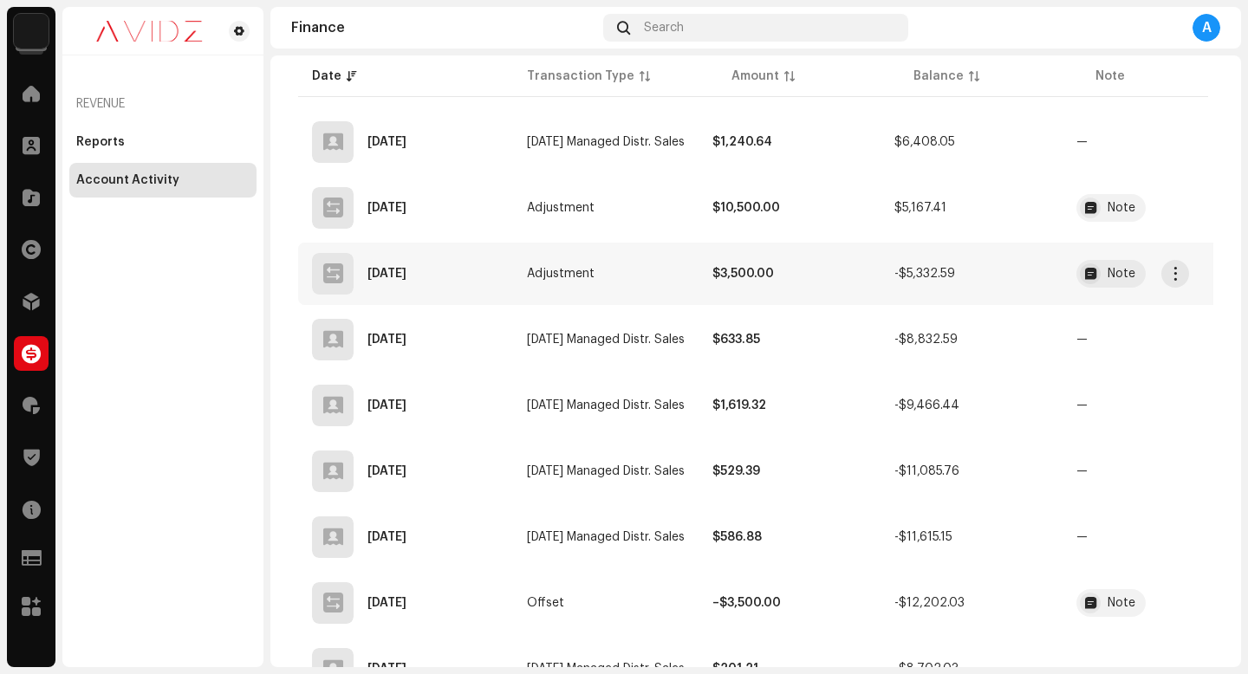
scroll to position [7918, 0]
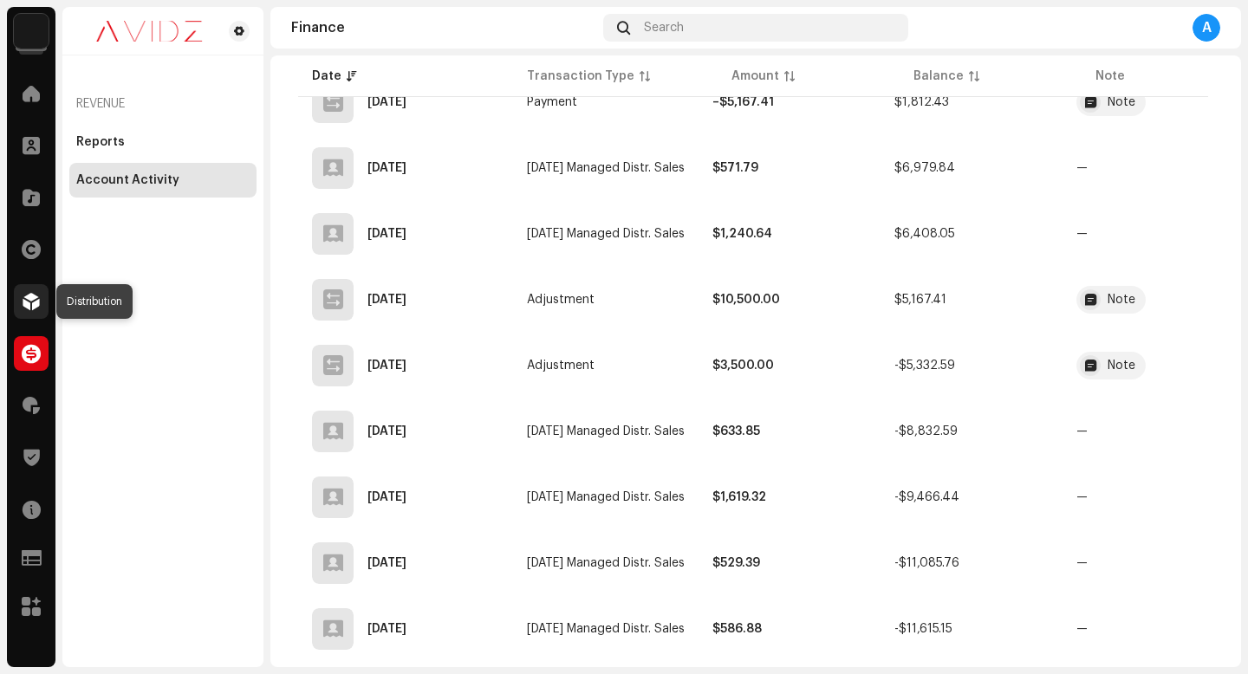
click at [41, 304] on div at bounding box center [31, 301] width 35 height 35
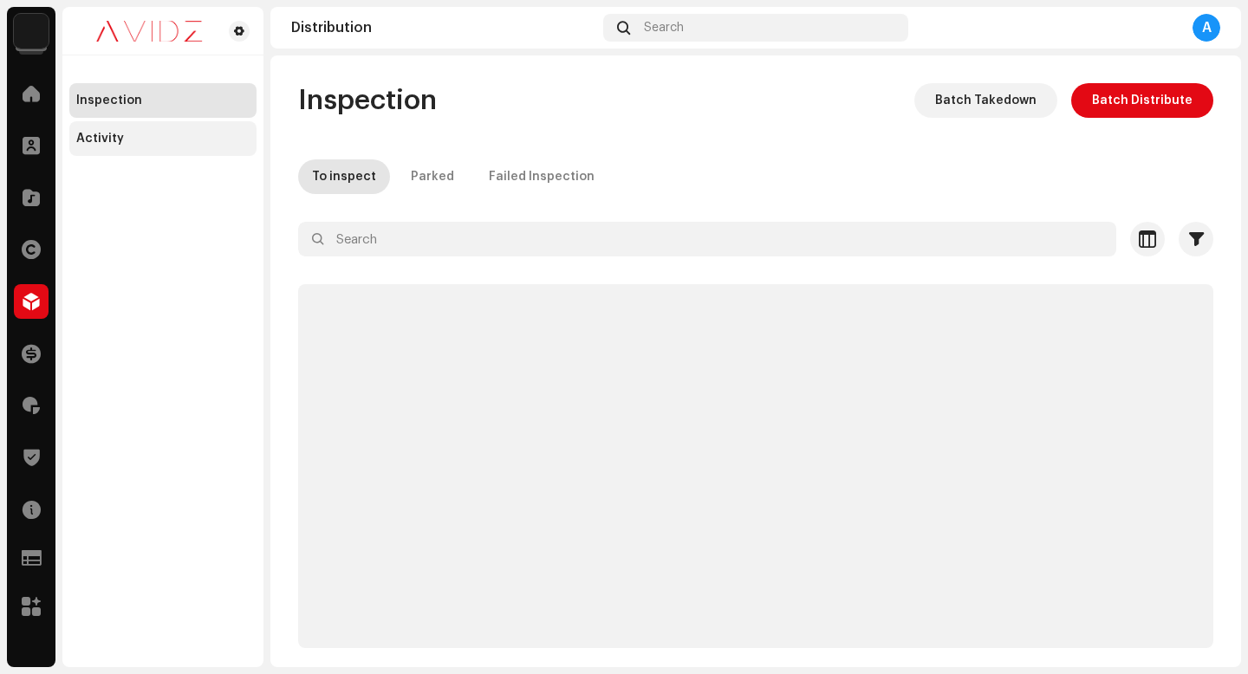
click at [93, 140] on div "Activity" at bounding box center [100, 139] width 48 height 14
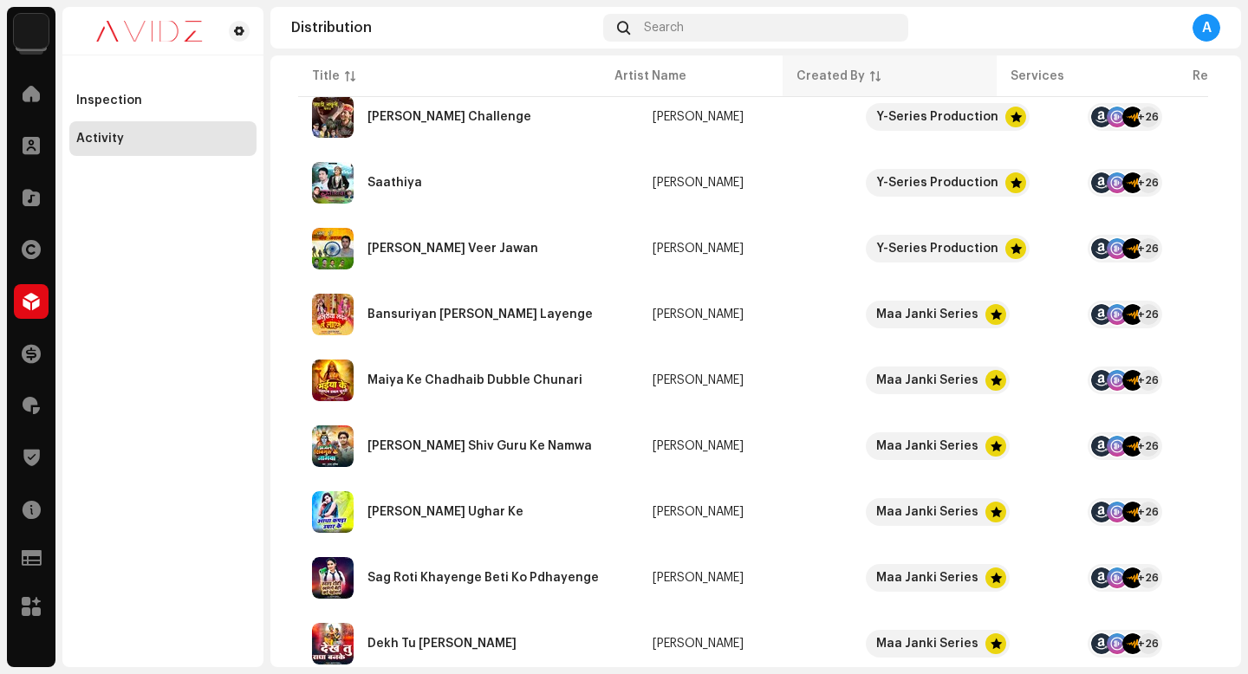
scroll to position [1299, 0]
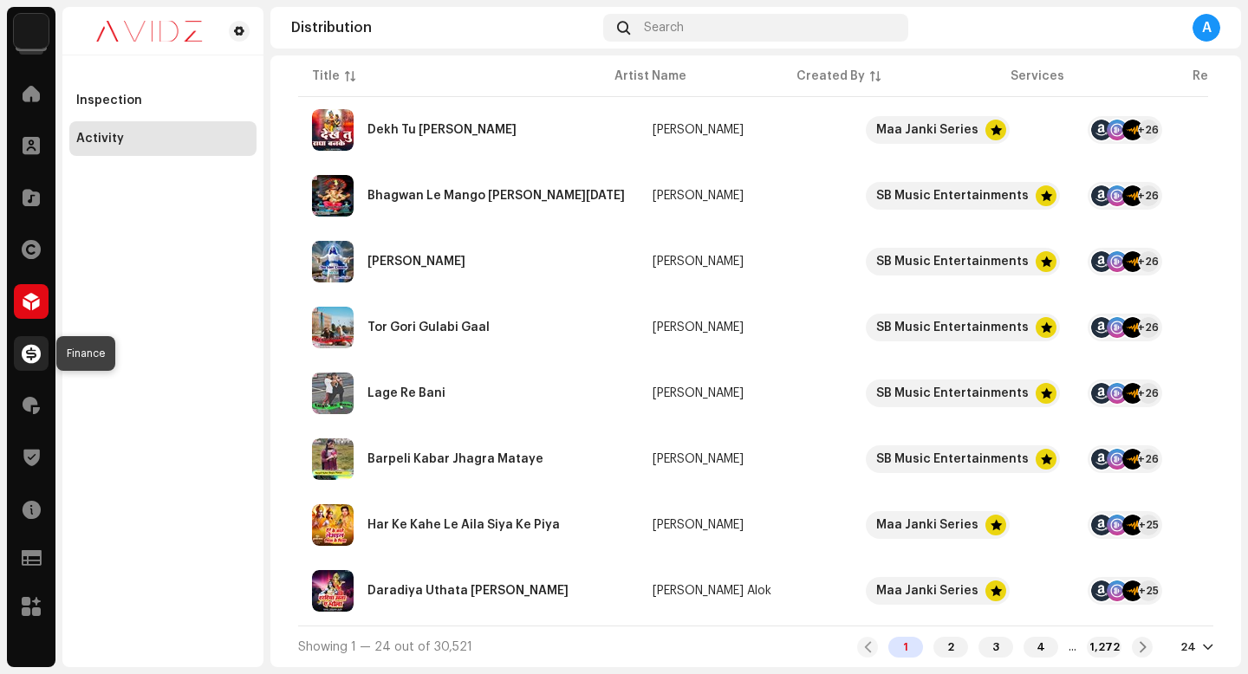
click at [24, 361] on span at bounding box center [31, 354] width 19 height 14
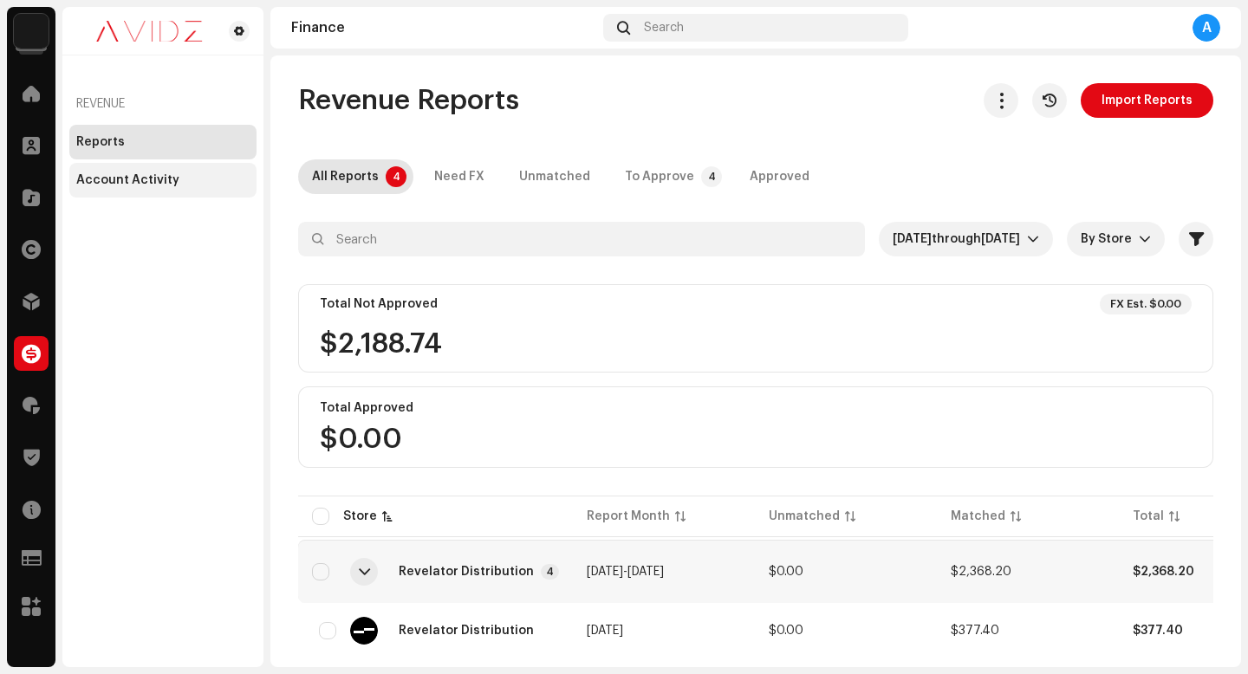
click at [125, 170] on div "Account Activity" at bounding box center [162, 180] width 187 height 35
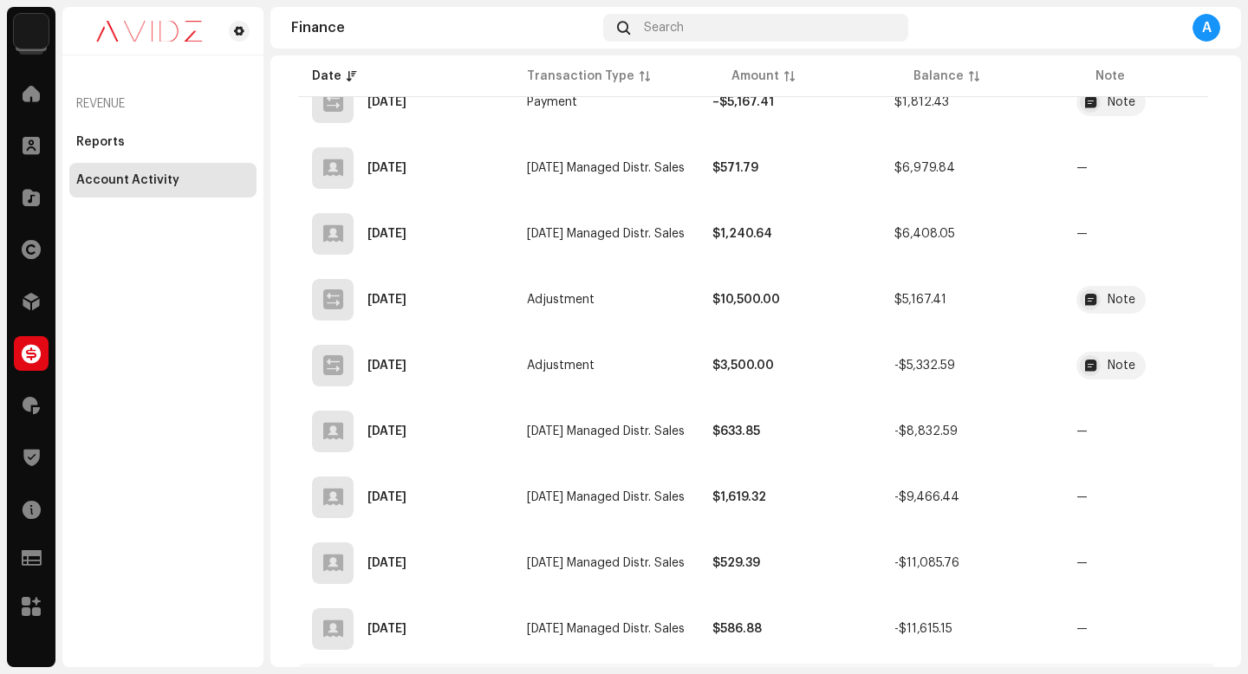
scroll to position [7895, 0]
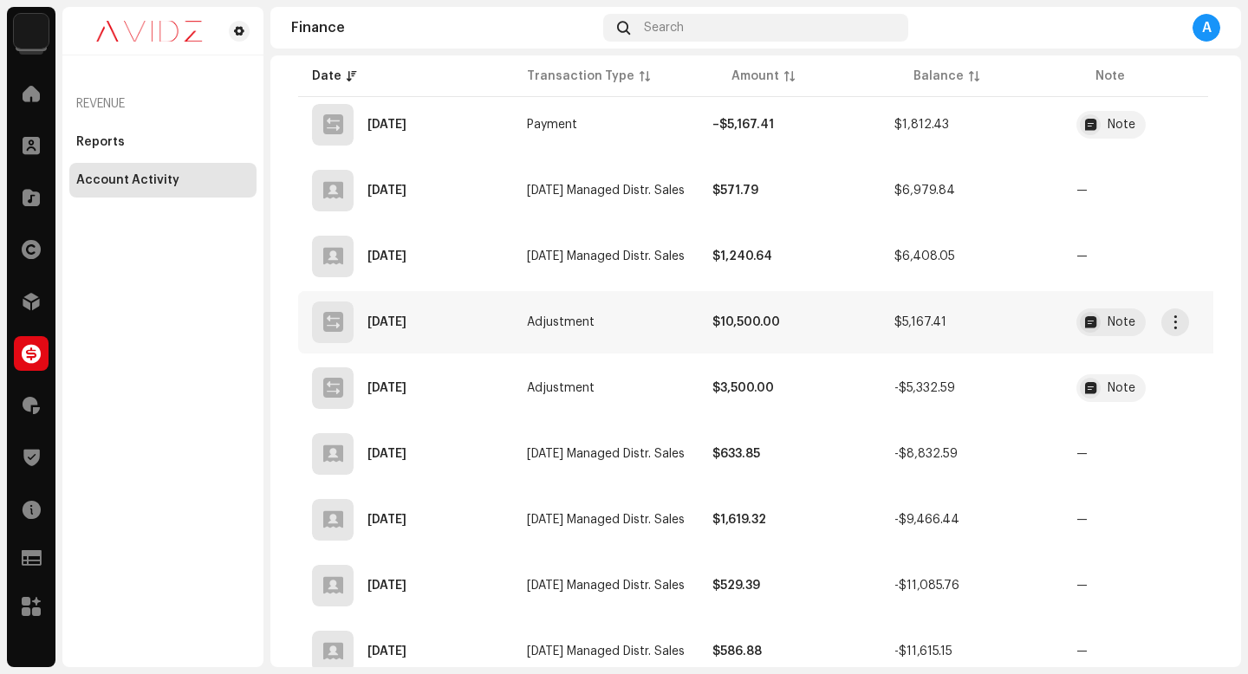
click at [823, 336] on td "$10,500.00" at bounding box center [790, 322] width 182 height 62
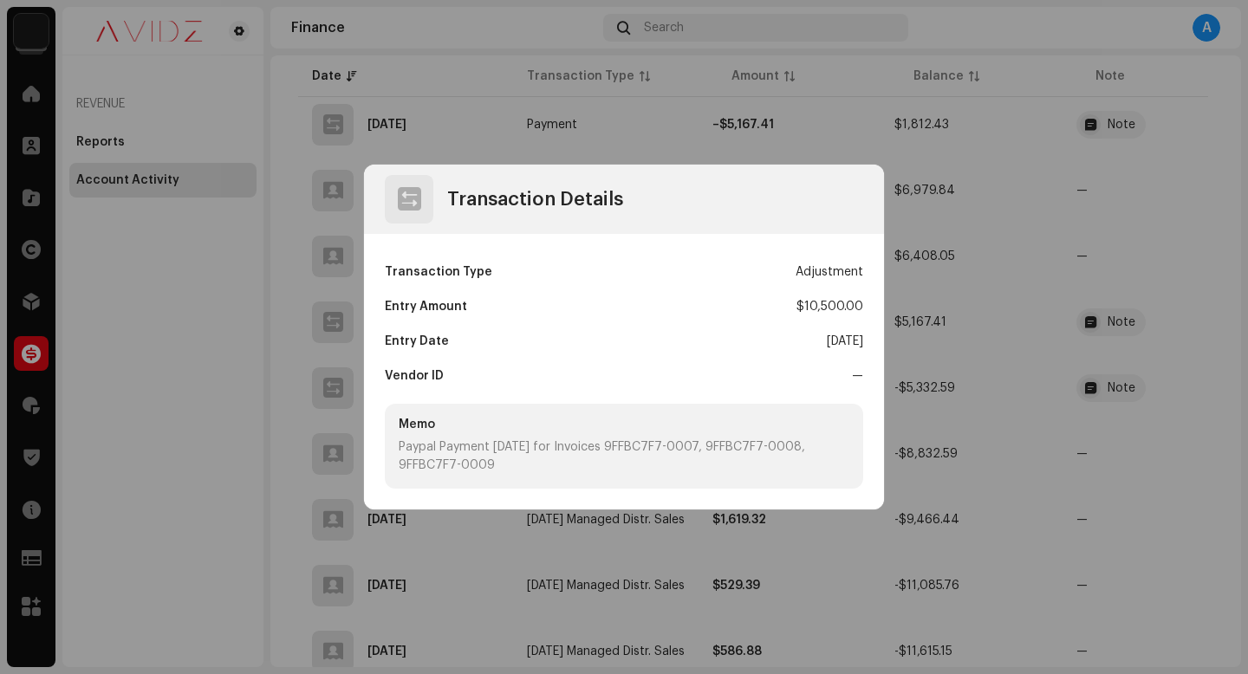
drag, startPoint x: 397, startPoint y: 454, endPoint x: 728, endPoint y: 480, distance: 332.1
click at [728, 480] on div "Memo Paypal Payment [DATE] for Invoices 9FFBC7F7-0007, 9FFBC7F7-0008, 9FFBC7F7-…" at bounding box center [624, 446] width 478 height 85
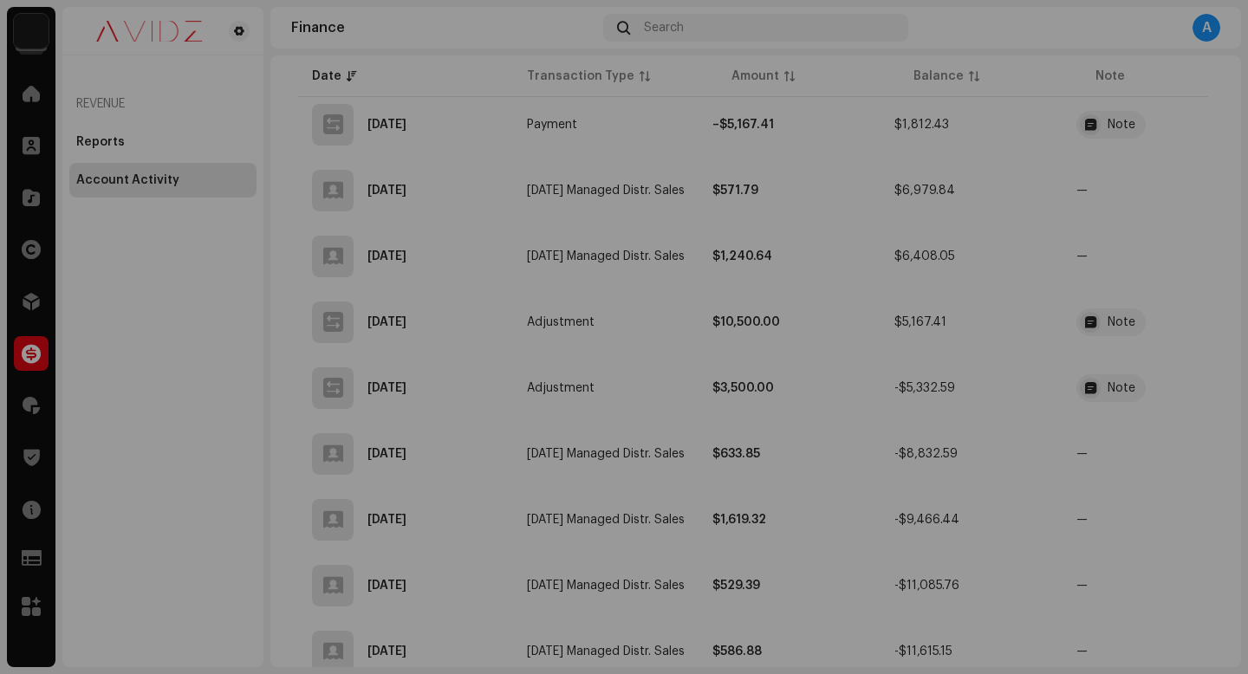
click at [735, 584] on div "Transaction Details Transaction Type Adjustment Entry Amount $10,500.00 Entry D…" at bounding box center [624, 337] width 1248 height 674
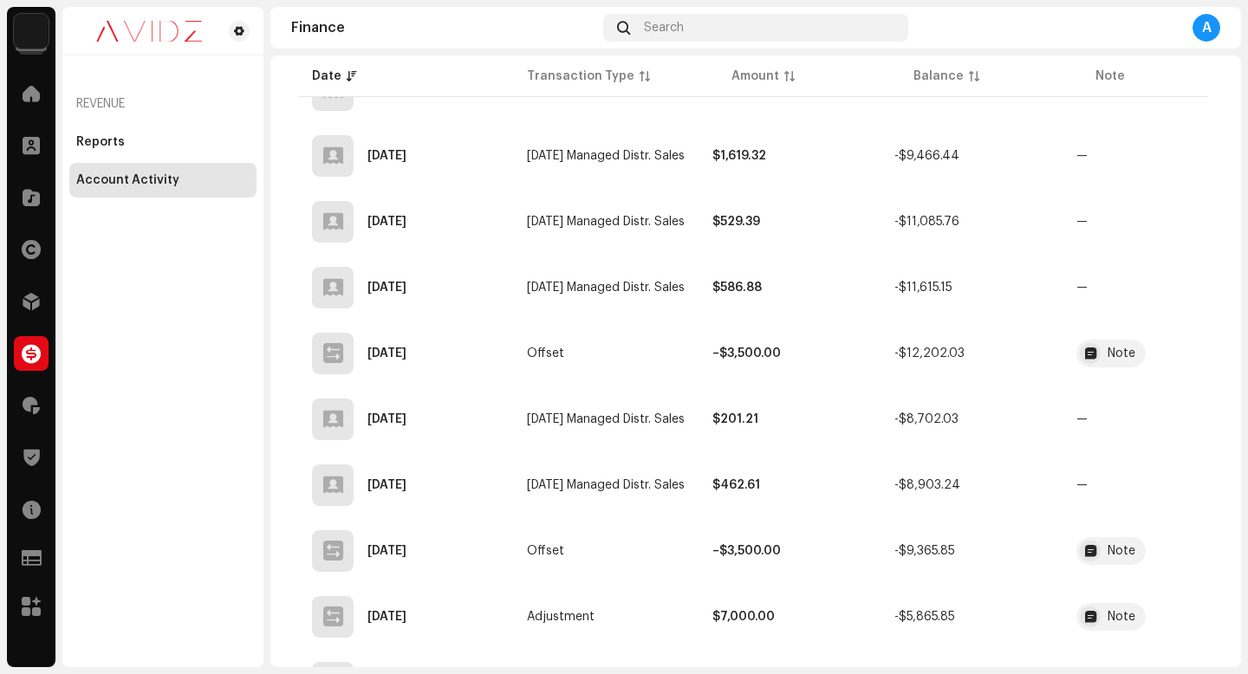
scroll to position [8251, 0]
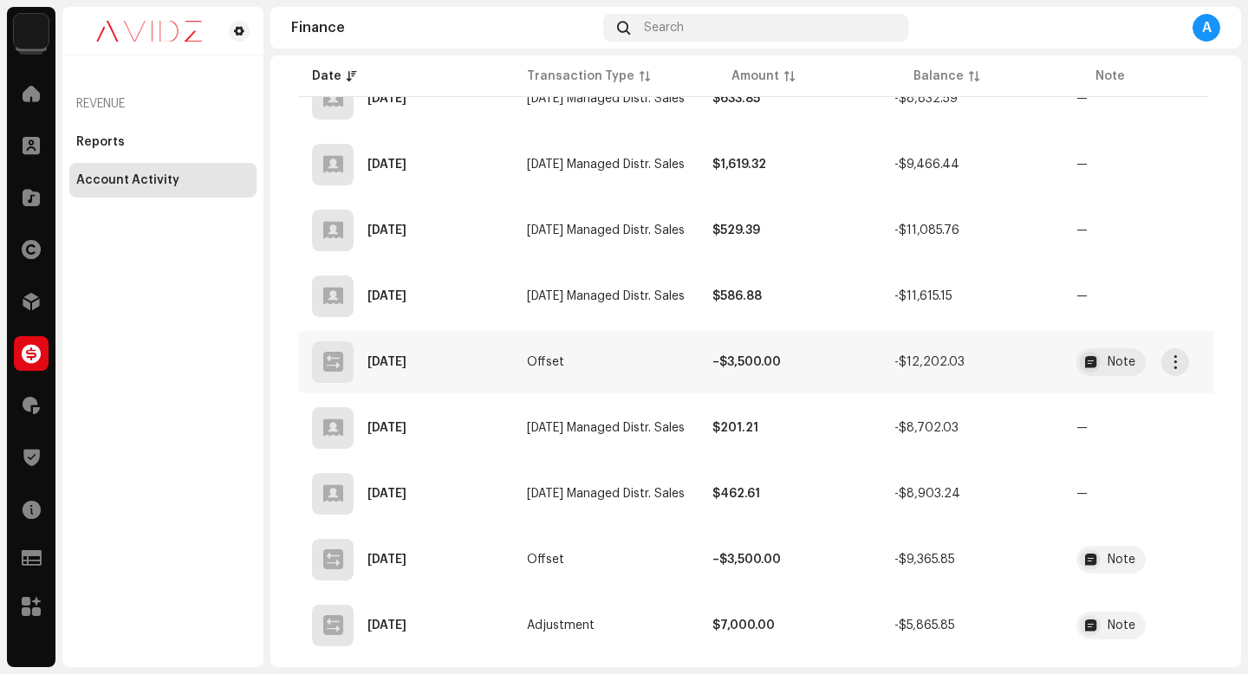
click at [832, 355] on td "–$3,500.00" at bounding box center [790, 362] width 182 height 62
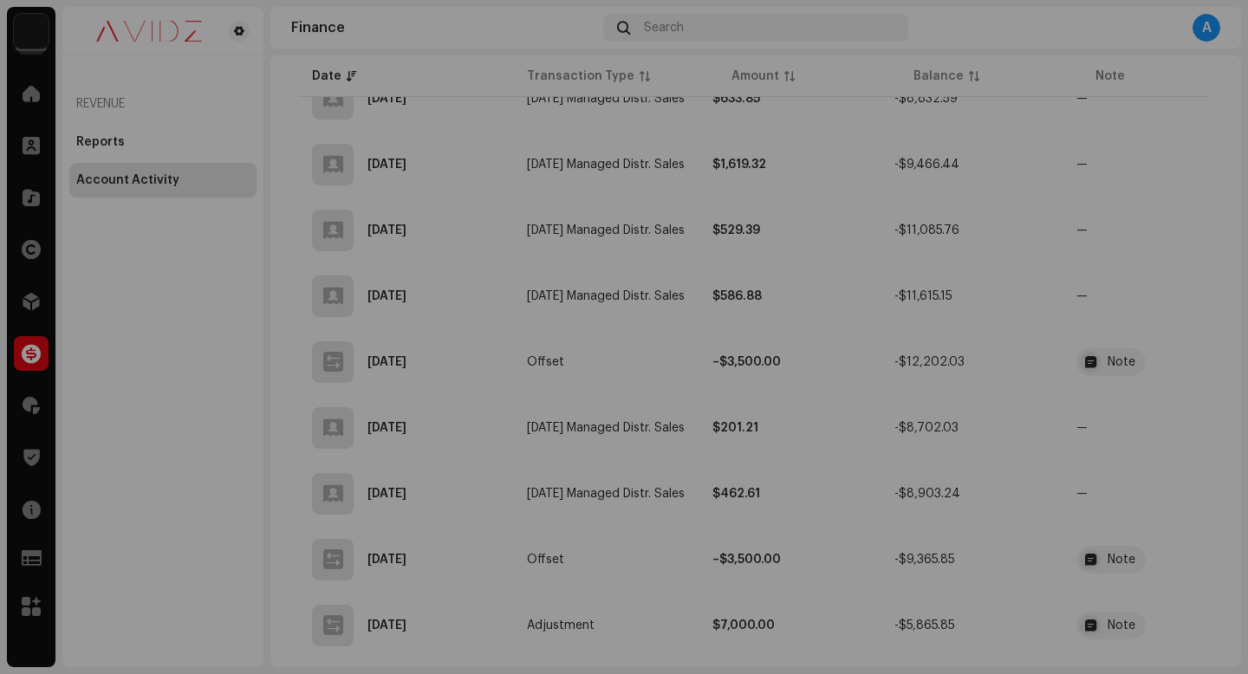
click at [693, 568] on div "Transaction Details Transaction Type Offset Entry Amount – $3,500.00 Entry Date…" at bounding box center [624, 337] width 1248 height 674
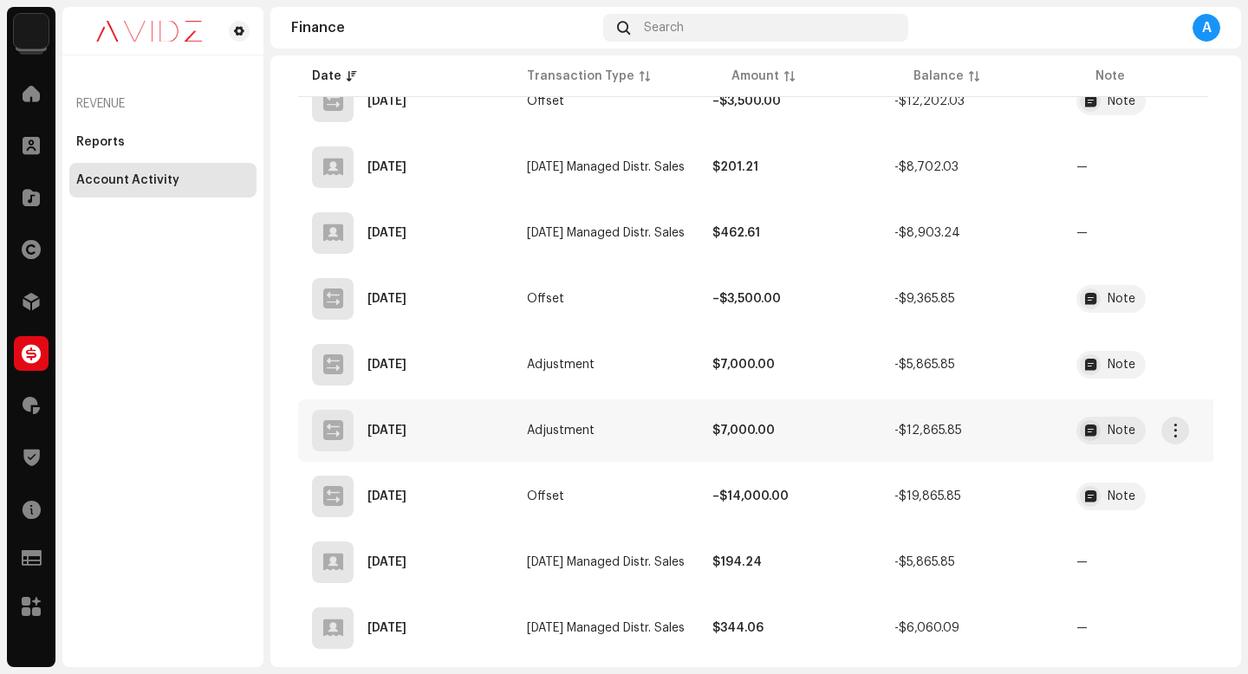
scroll to position [8517, 0]
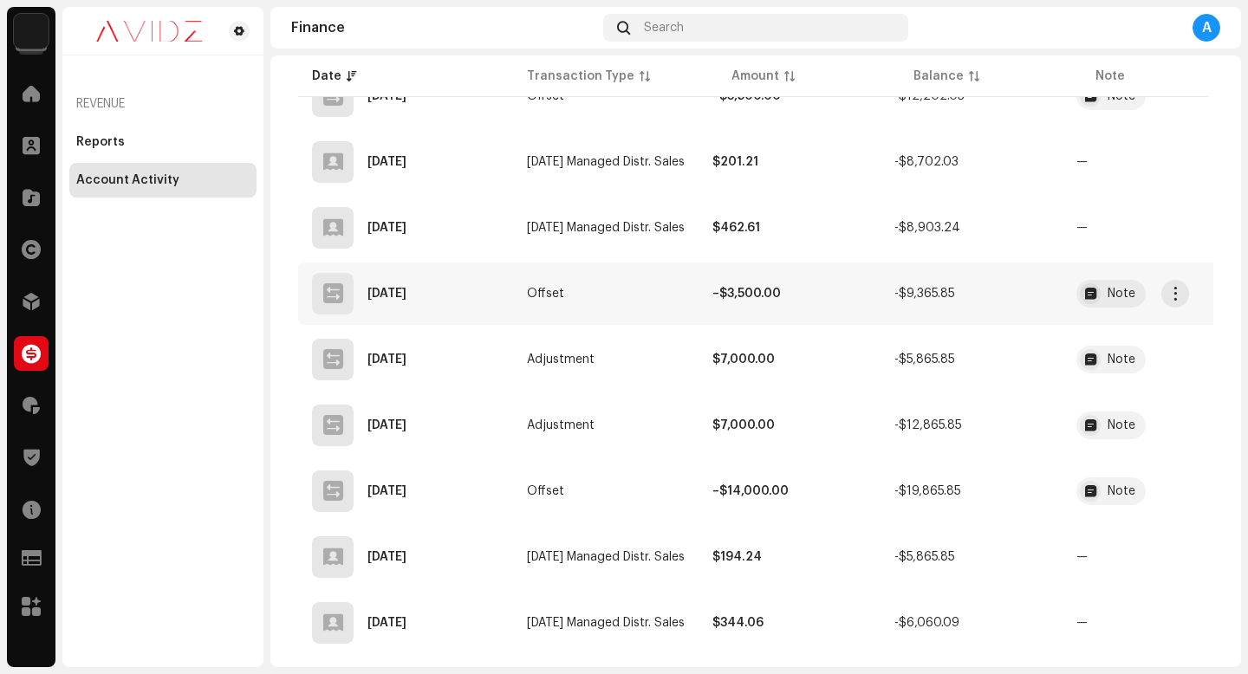
click at [755, 311] on td "–$3,500.00" at bounding box center [790, 294] width 182 height 62
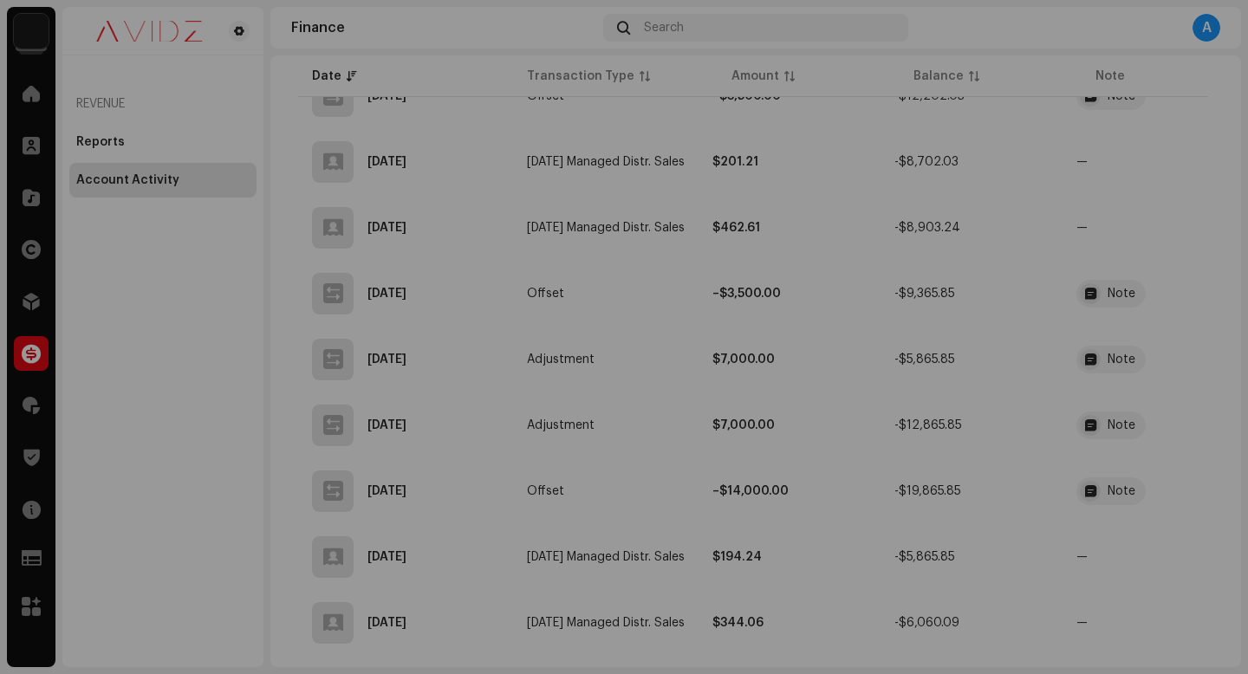
click at [908, 497] on div "Transaction Details Transaction Type Offset Entry Amount – $3,500.00 Entry Date…" at bounding box center [624, 337] width 1248 height 674
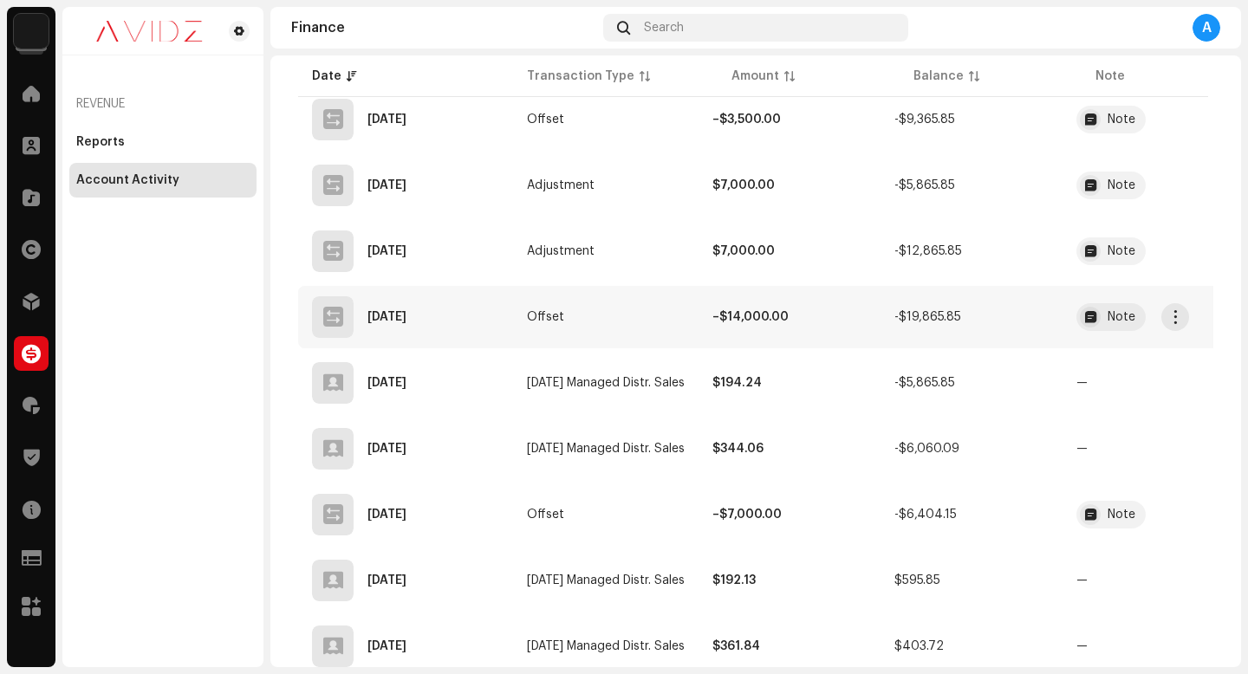
scroll to position [8695, 0]
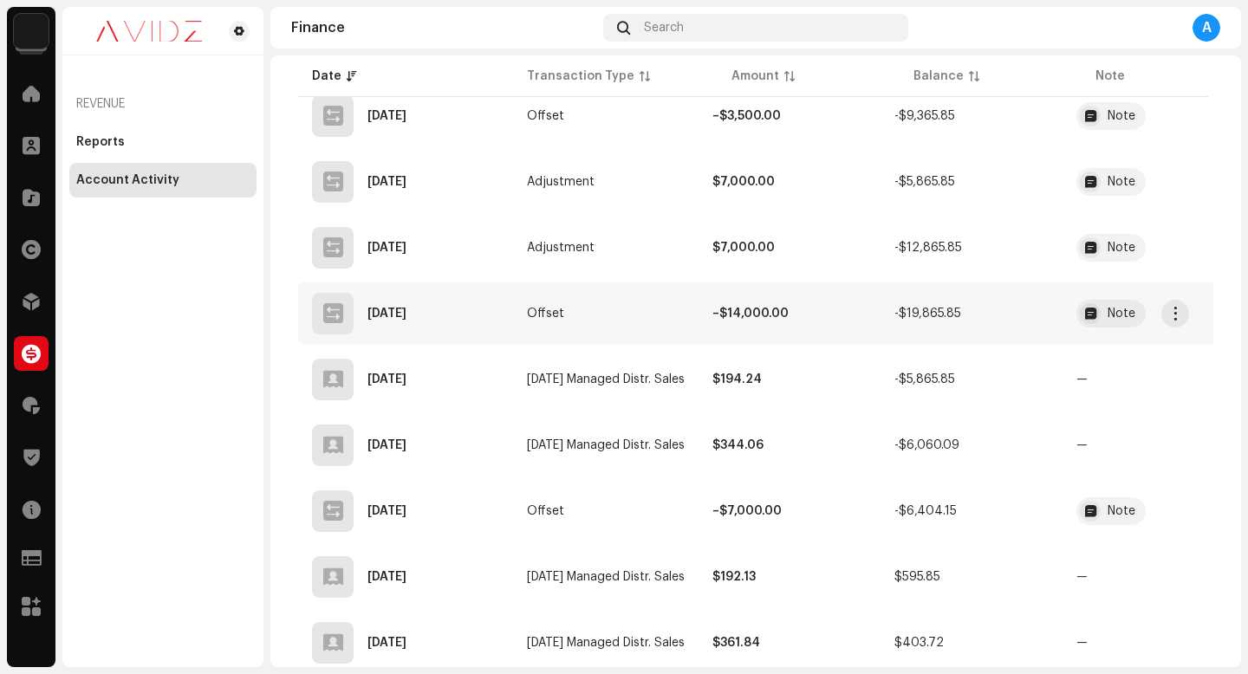
click at [746, 319] on strong "–$14,000.00" at bounding box center [750, 314] width 76 height 12
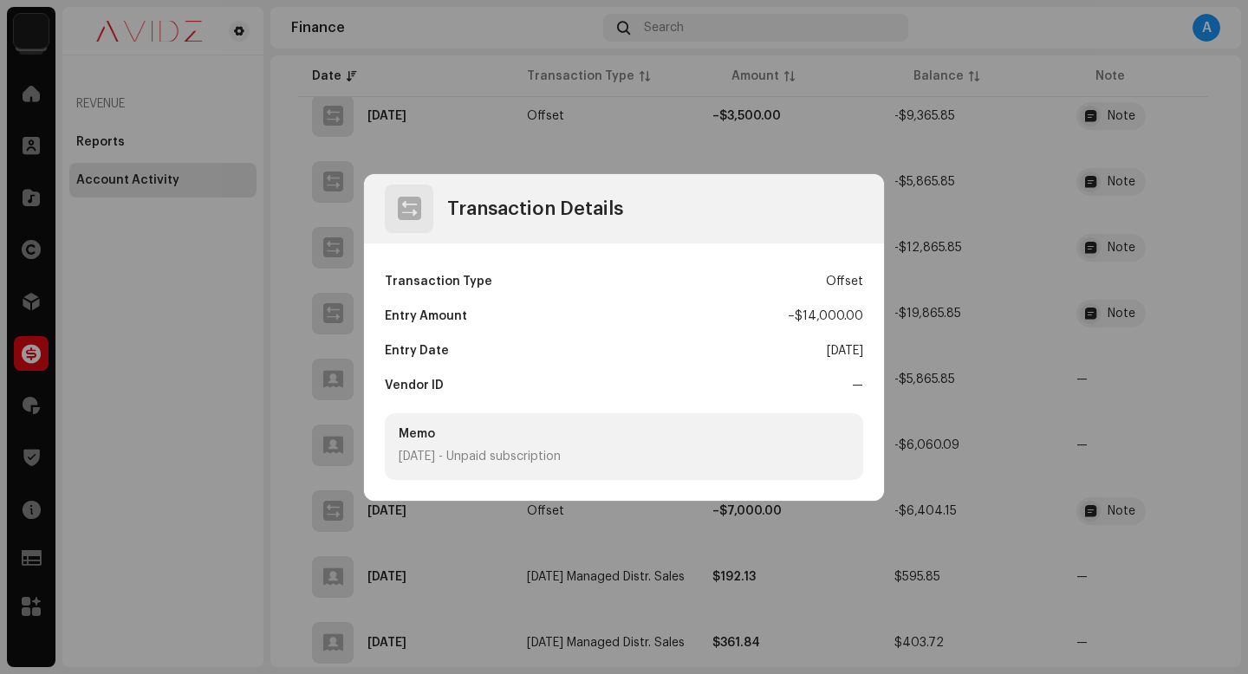
drag, startPoint x: 428, startPoint y: 477, endPoint x: 673, endPoint y: 477, distance: 244.4
click at [673, 477] on div "Memo [DATE] - Unpaid subscription" at bounding box center [624, 446] width 478 height 67
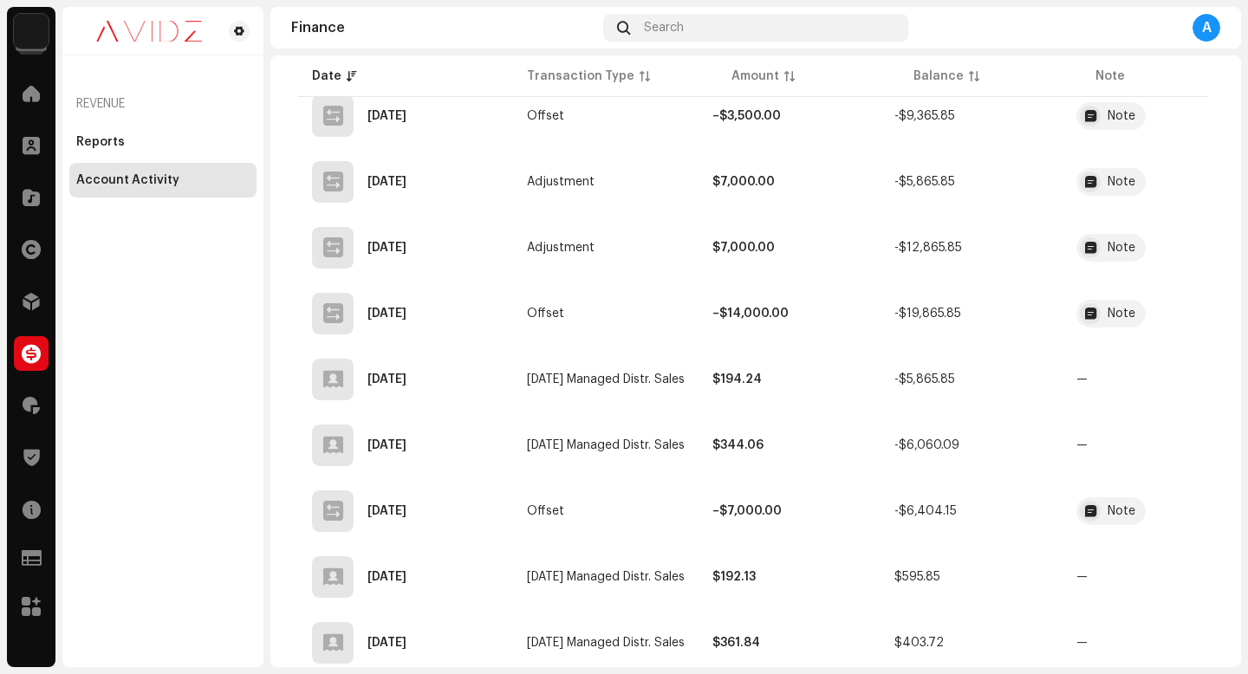
click at [706, 558] on div "Transaction Details Transaction Type Offset Entry Amount – $14,000.00 Entry Dat…" at bounding box center [624, 337] width 1248 height 674
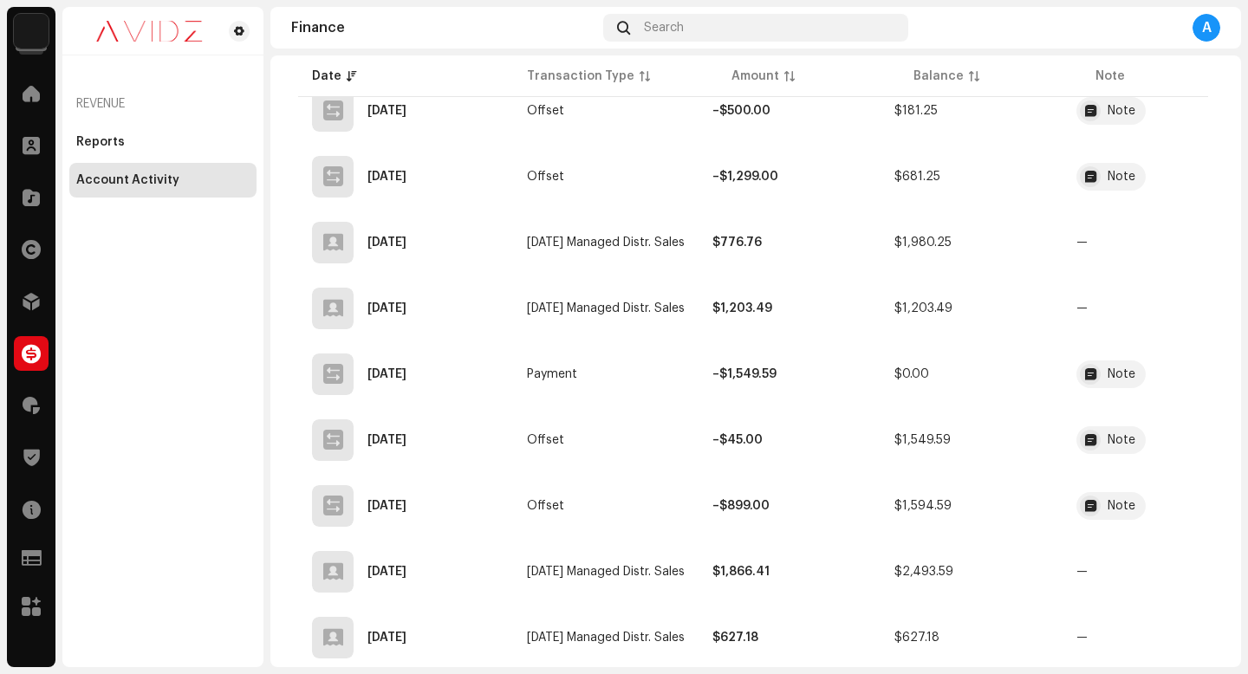
scroll to position [5569, 0]
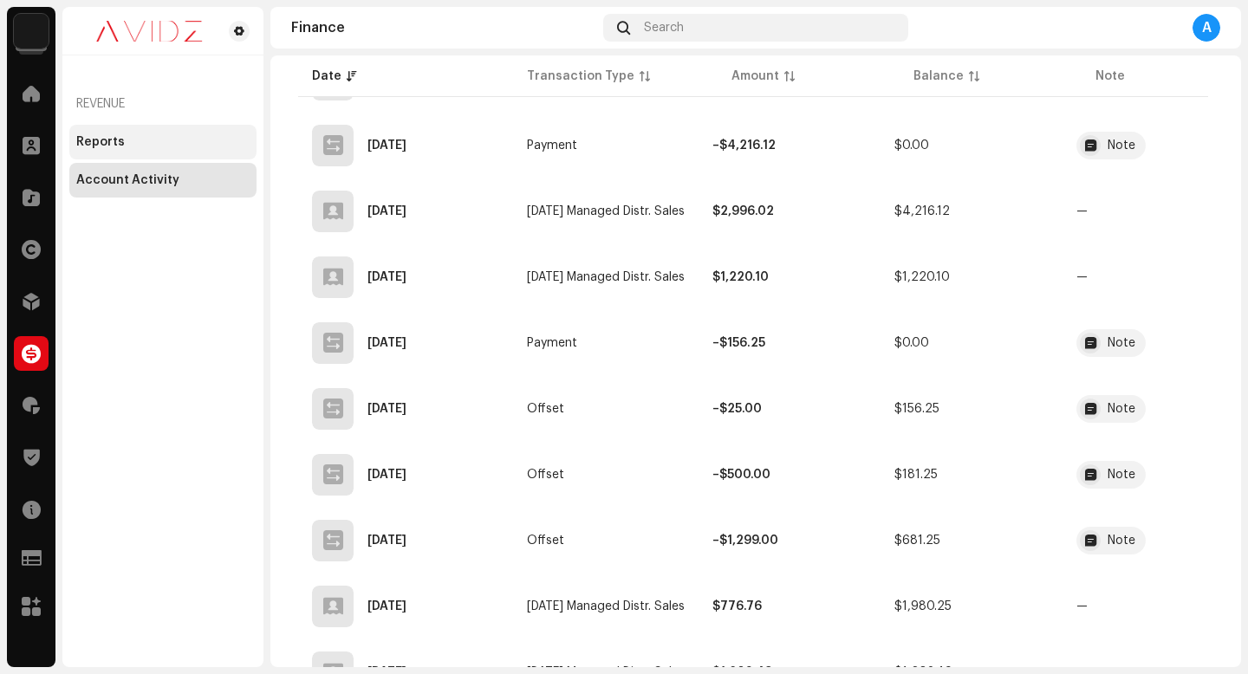
click at [136, 131] on div "Reports" at bounding box center [162, 142] width 187 height 35
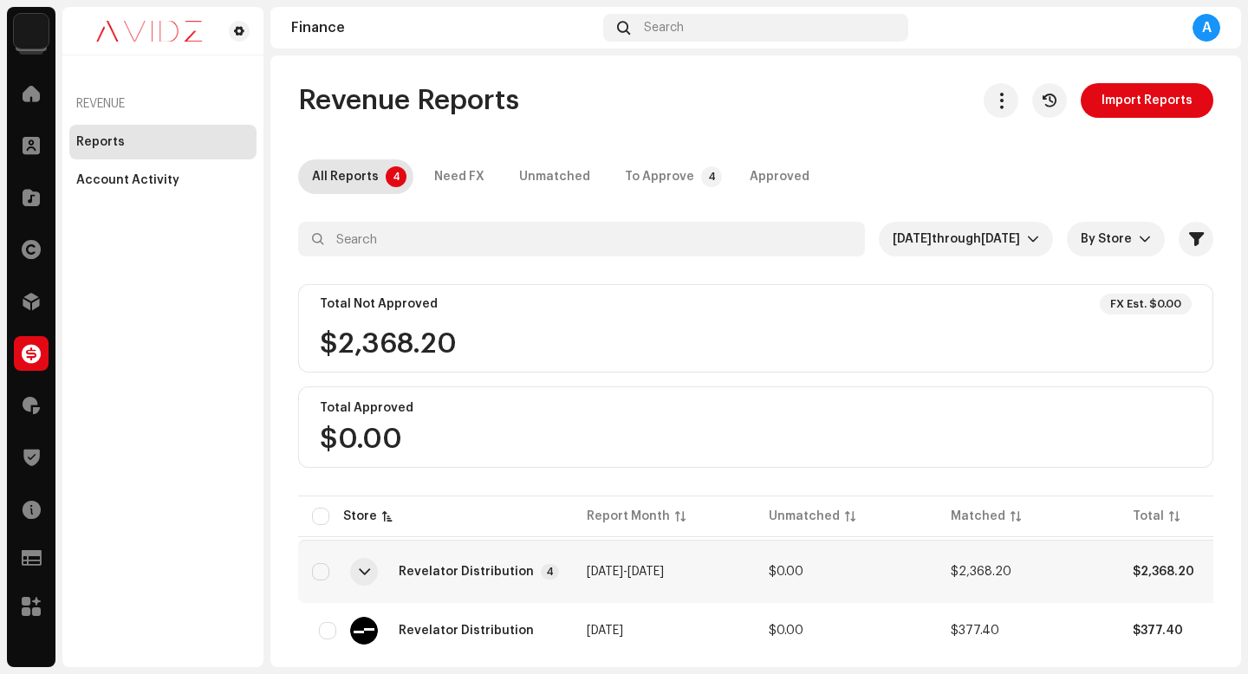
click at [919, 264] on div at bounding box center [755, 271] width 915 height 28
click at [920, 253] on span "[DATE] through [DATE]" at bounding box center [960, 239] width 134 height 35
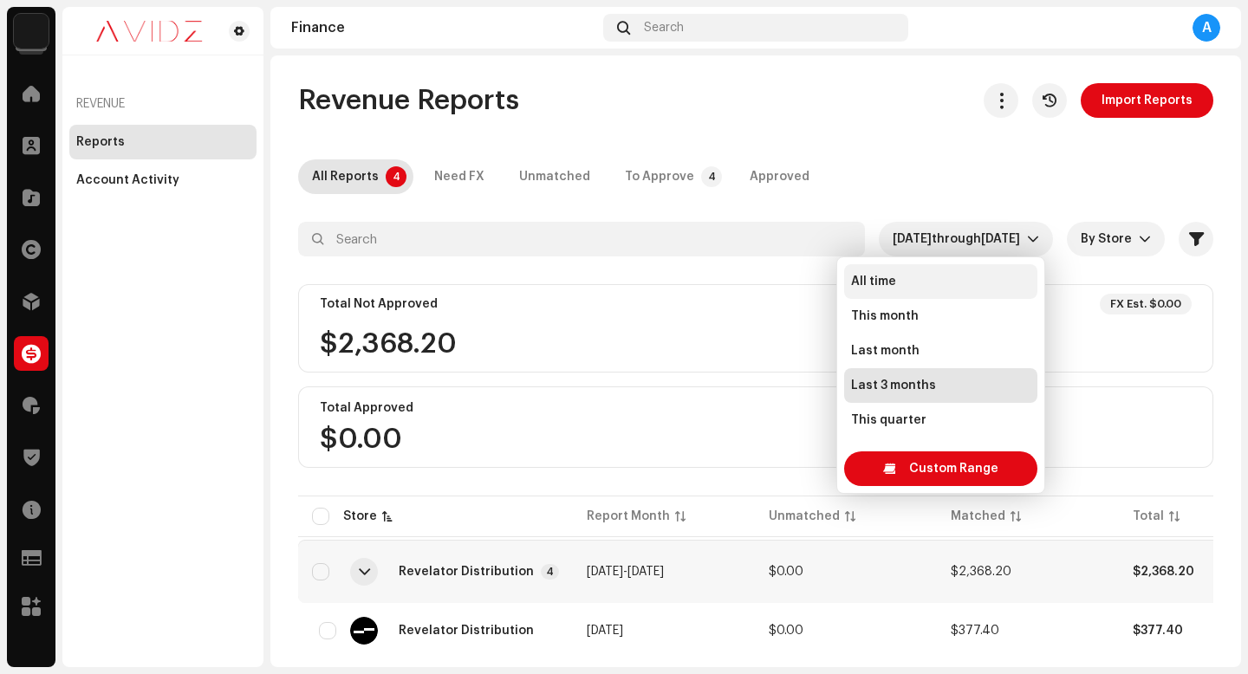
click at [896, 287] on li "All time" at bounding box center [940, 281] width 193 height 35
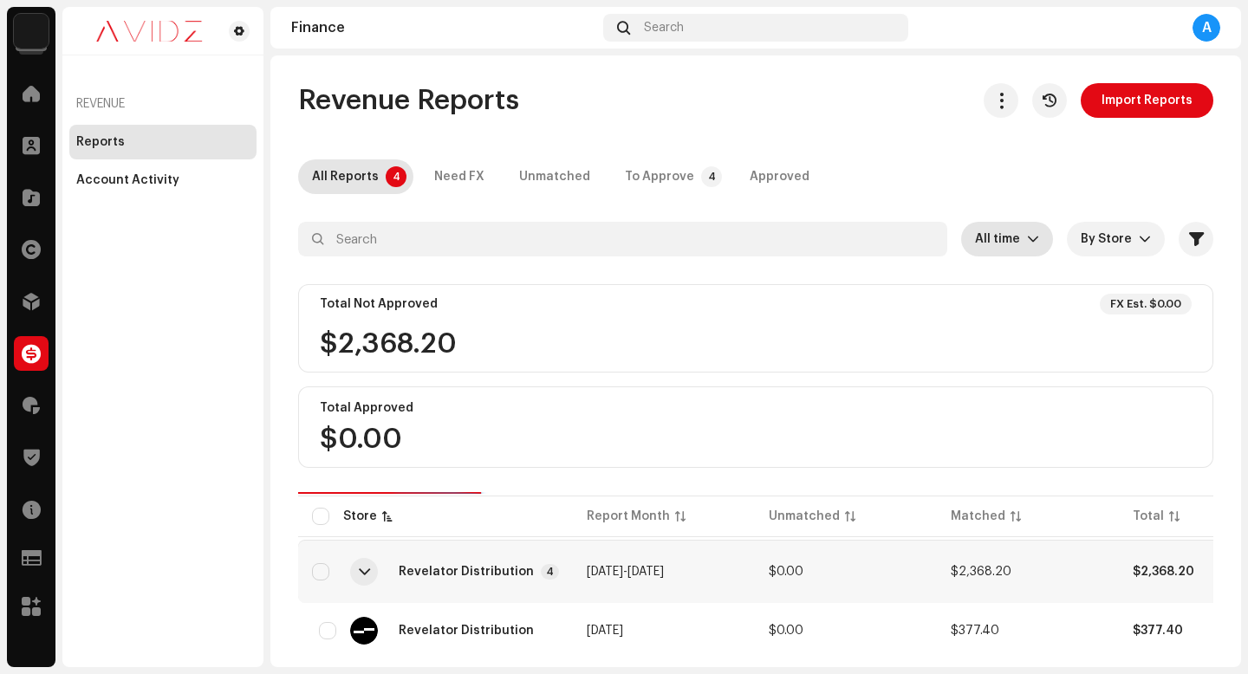
click at [537, 337] on div "$2,368.20" at bounding box center [756, 344] width 872 height 28
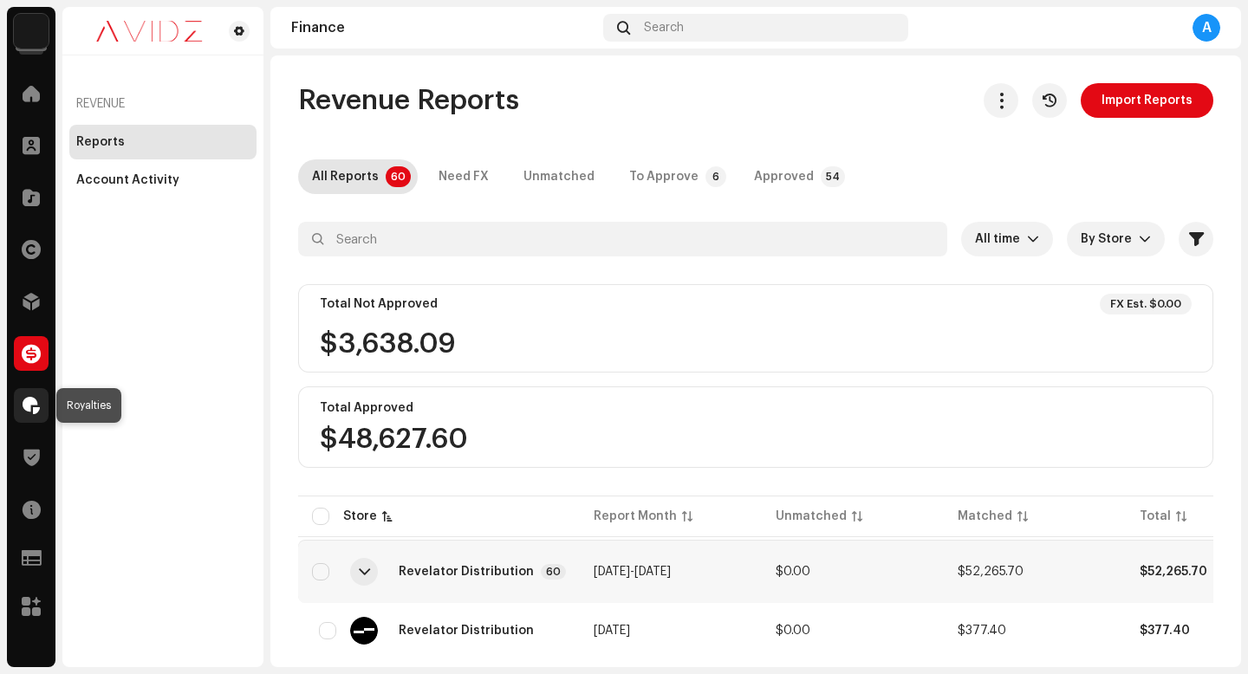
click at [32, 399] on span at bounding box center [31, 406] width 17 height 14
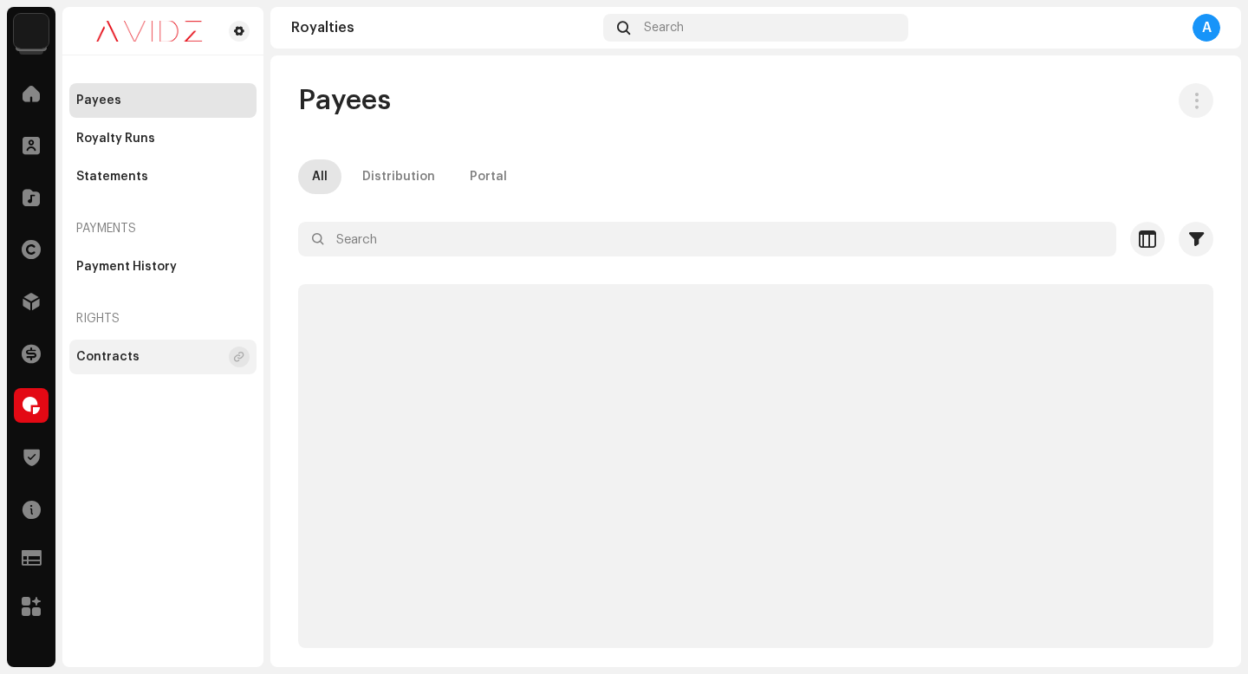
click at [131, 355] on div "Contracts" at bounding box center [107, 357] width 63 height 14
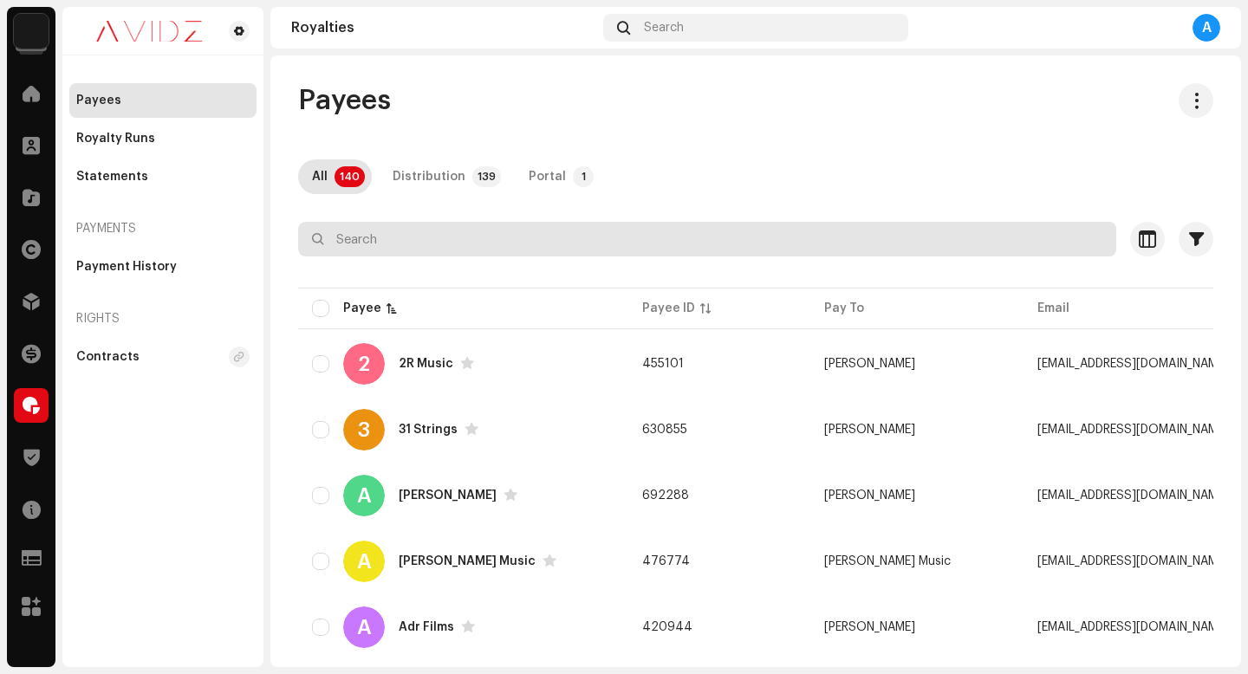
click at [388, 248] on input "text" at bounding box center [707, 239] width 818 height 35
type input "times"
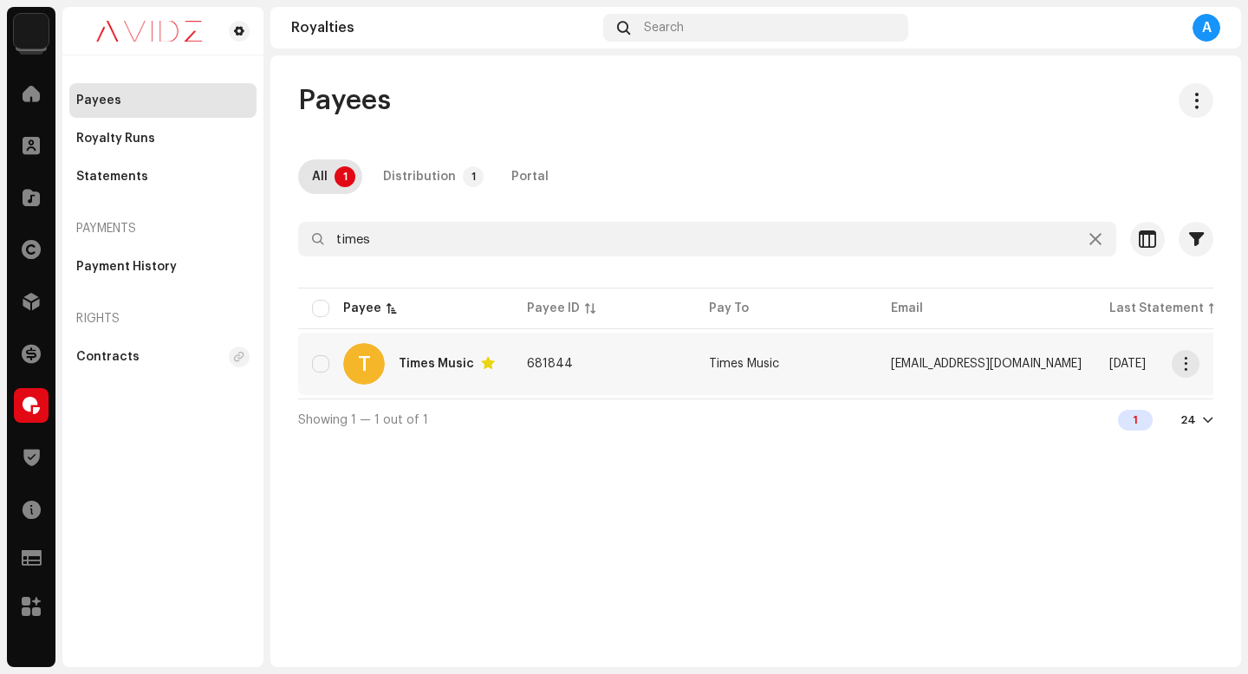
click at [441, 360] on div "Times Music" at bounding box center [436, 364] width 75 height 12
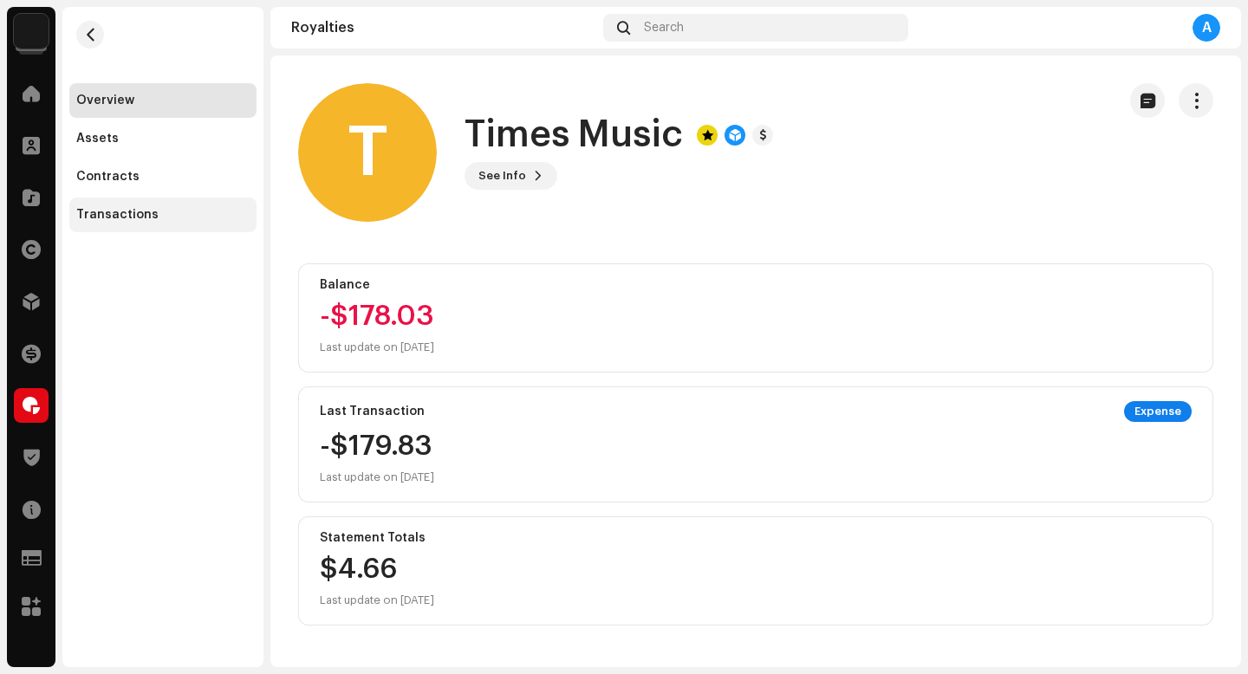
click at [114, 216] on div "Transactions" at bounding box center [117, 215] width 82 height 14
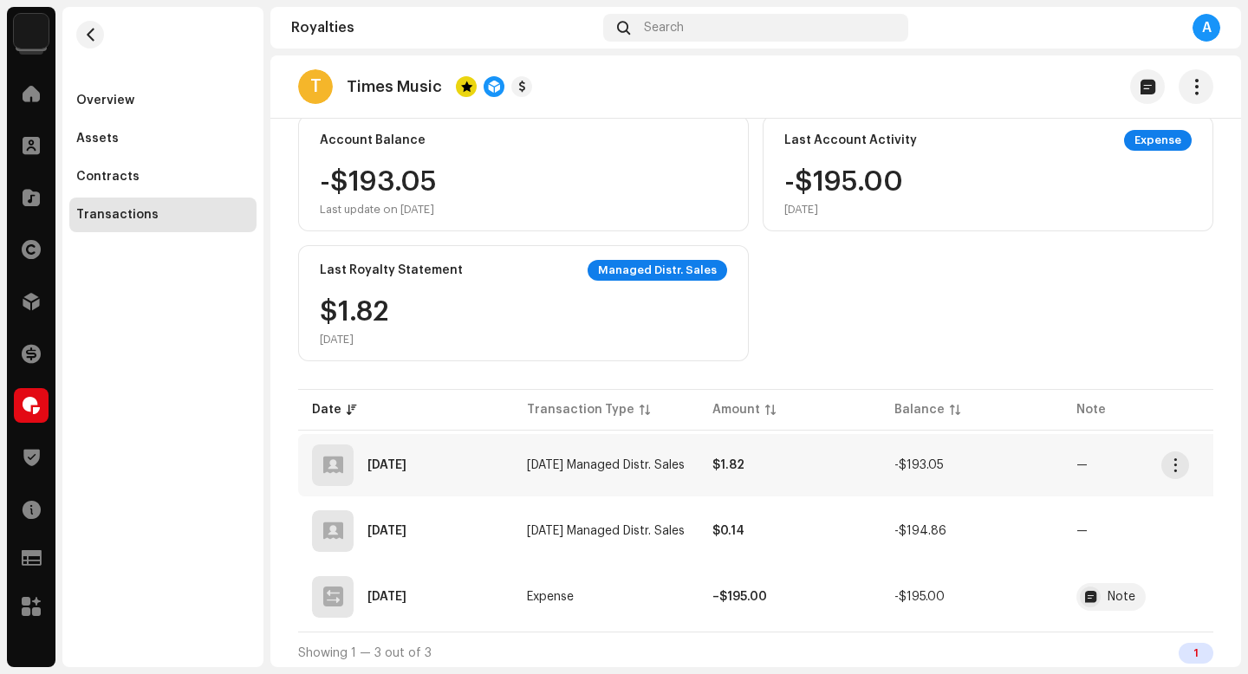
scroll to position [183, 0]
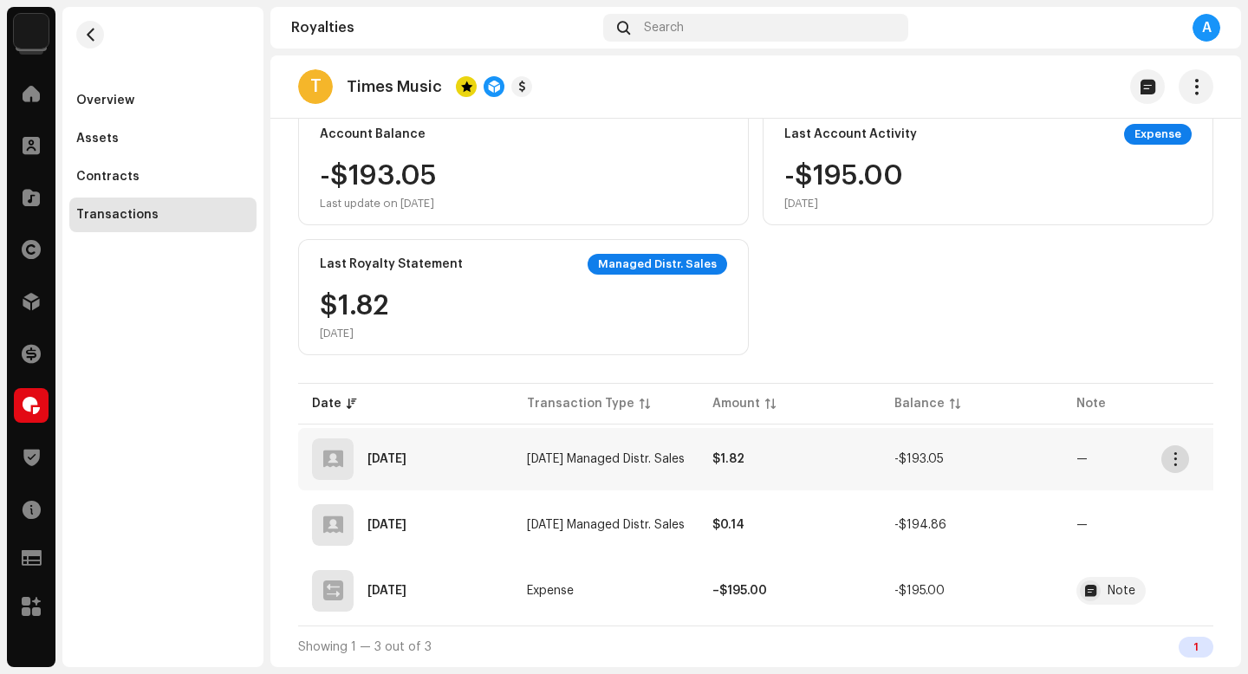
click at [1181, 447] on button "button" at bounding box center [1175, 460] width 28 height 28
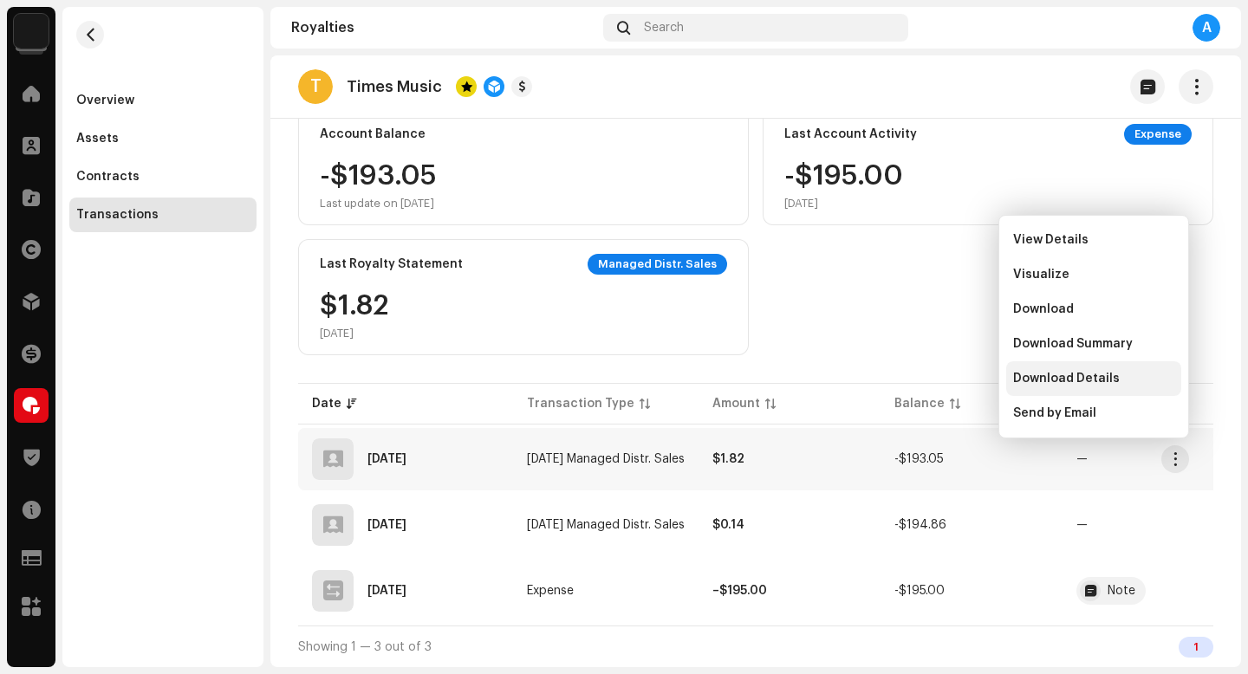
click at [1092, 386] on div "Download Details" at bounding box center [1093, 378] width 175 height 35
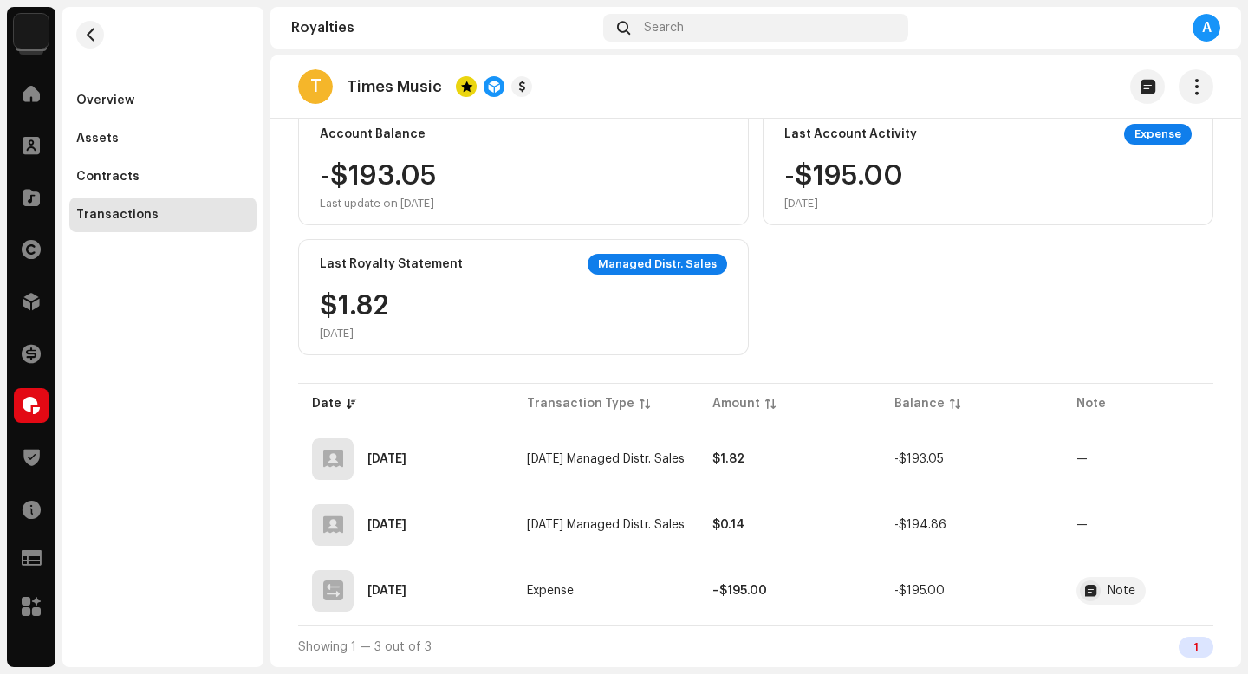
click at [942, 23] on div "A" at bounding box center [1067, 28] width 305 height 28
click at [881, 592] on td "–$195.00" at bounding box center [790, 591] width 182 height 62
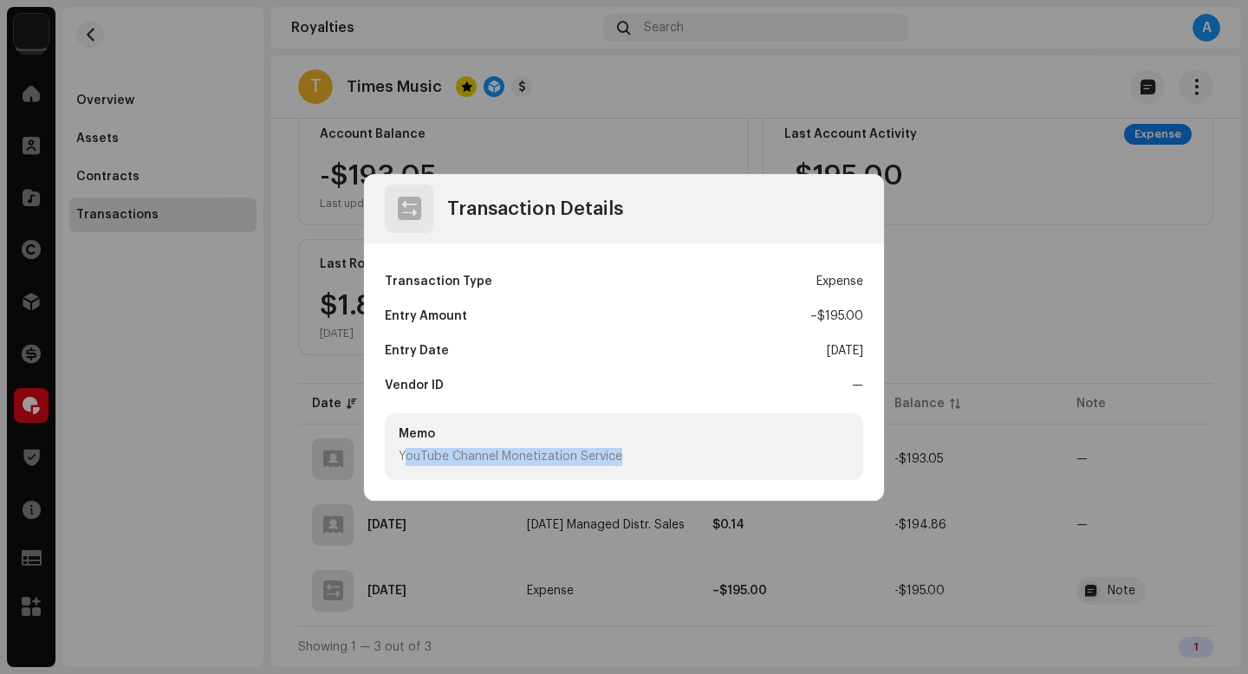
drag, startPoint x: 406, startPoint y: 451, endPoint x: 612, endPoint y: 463, distance: 206.6
click at [612, 463] on div "YouTube Channel Monetization Service" at bounding box center [624, 457] width 451 height 18
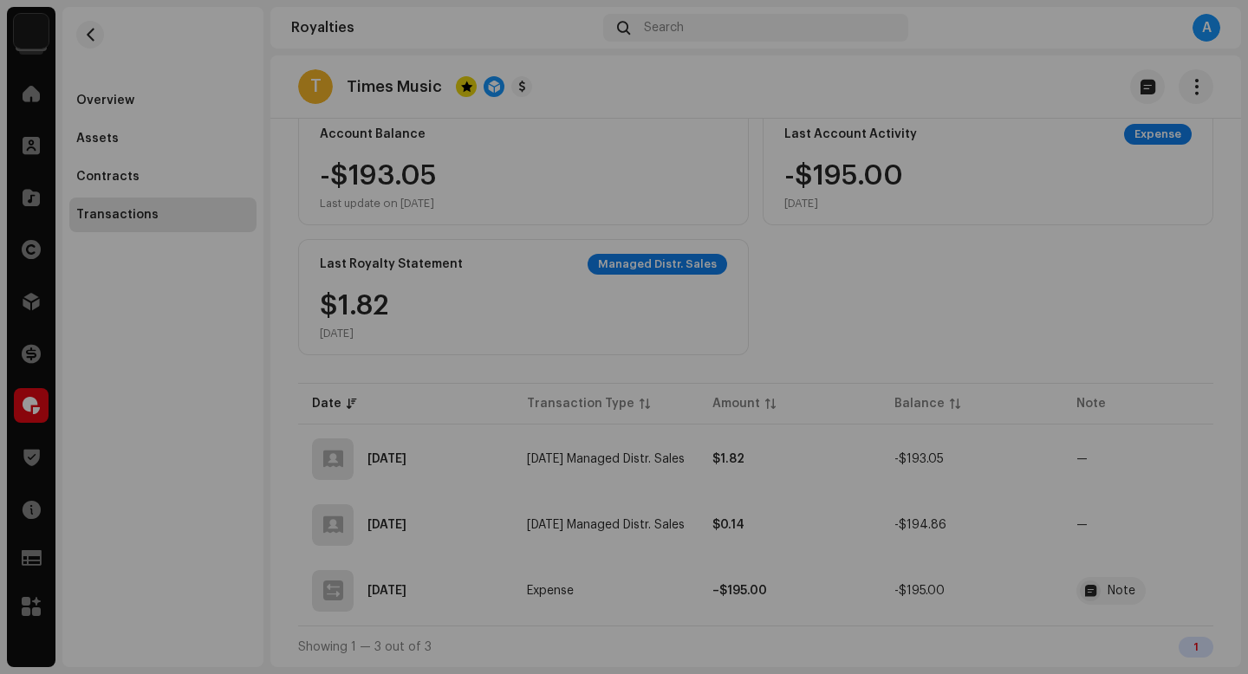
click at [812, 621] on div "Transaction Details Transaction Type Expense Entry Amount – $195.00 Entry Date …" at bounding box center [624, 337] width 1248 height 674
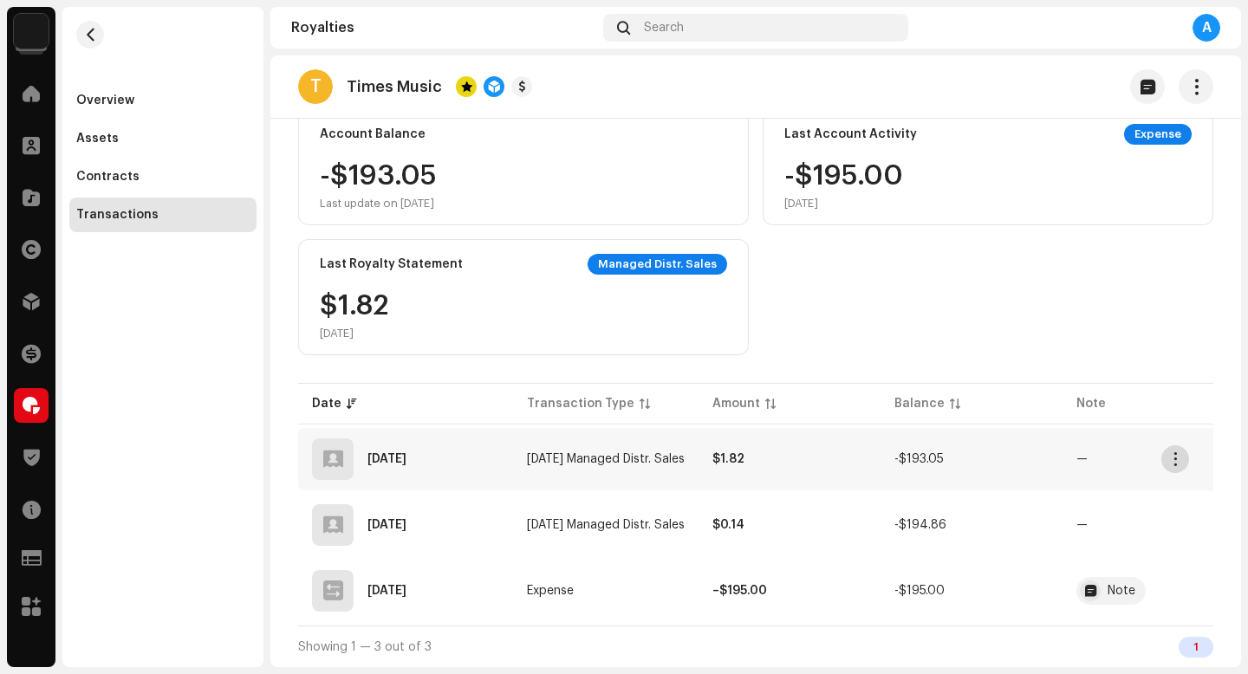
click at [1172, 452] on span "button" at bounding box center [1175, 459] width 13 height 14
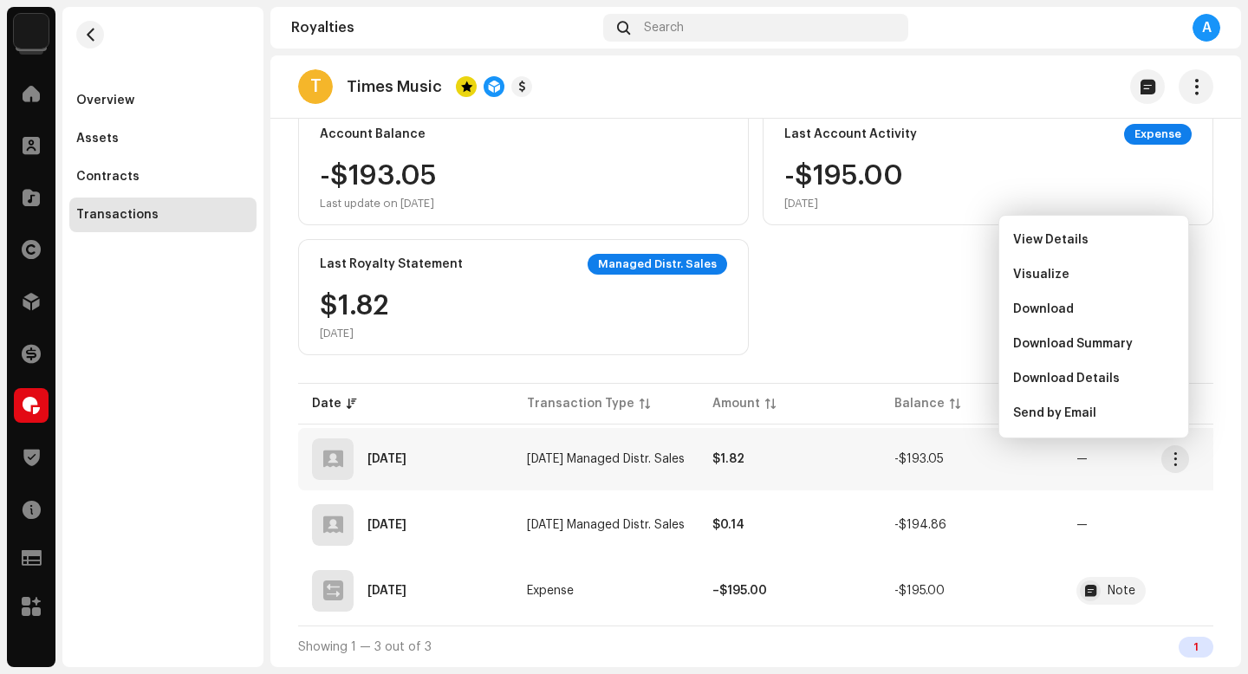
click at [884, 344] on div "Account Balance -$193.05 Last update on [DATE] Last Account Activity Expense -$…" at bounding box center [755, 232] width 915 height 246
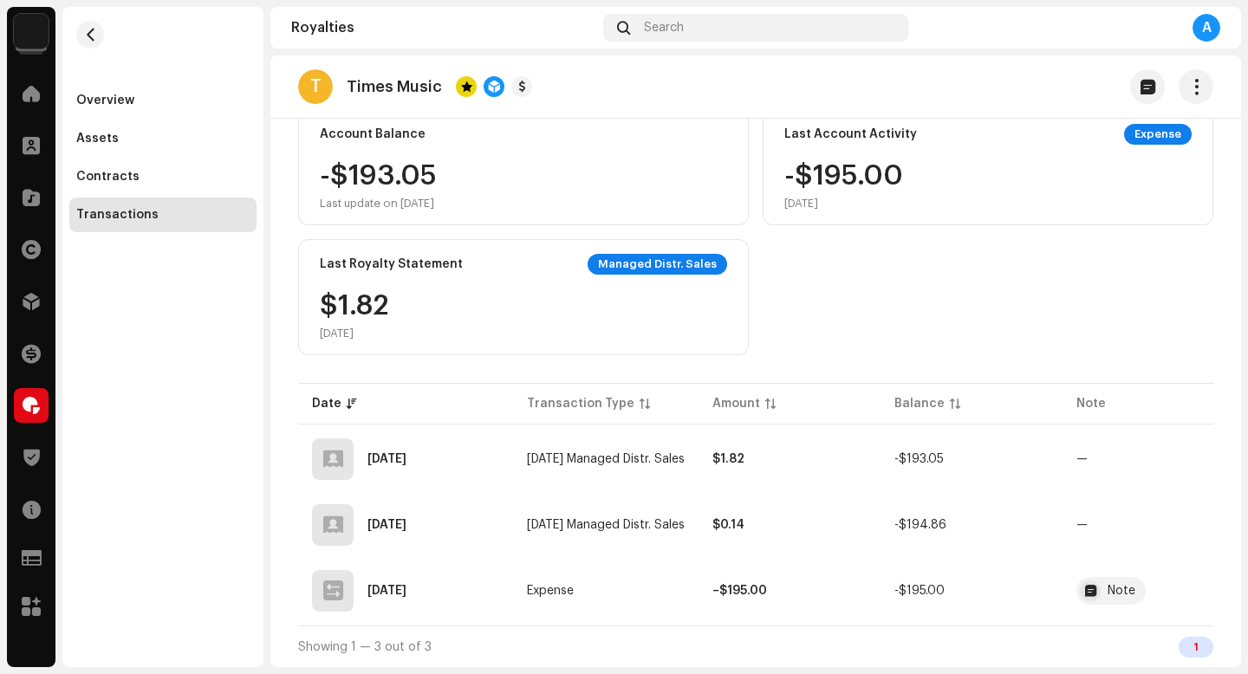
scroll to position [104, 0]
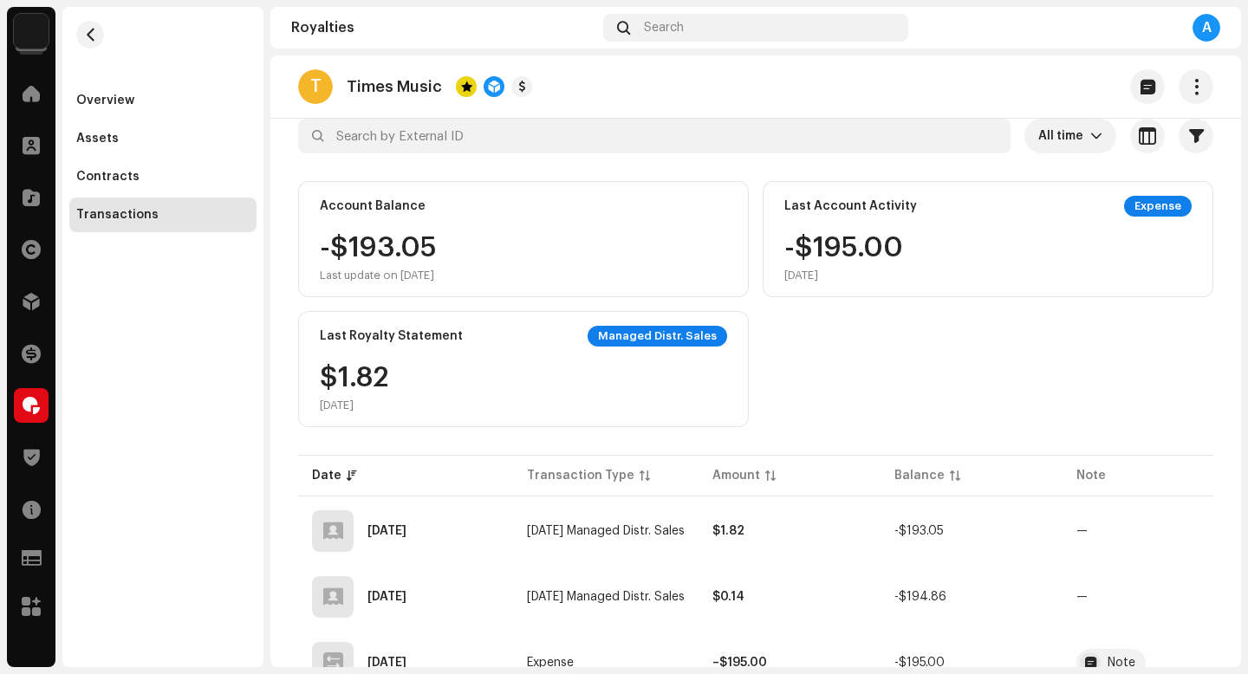
click at [29, 114] on div "Home" at bounding box center [31, 93] width 49 height 49
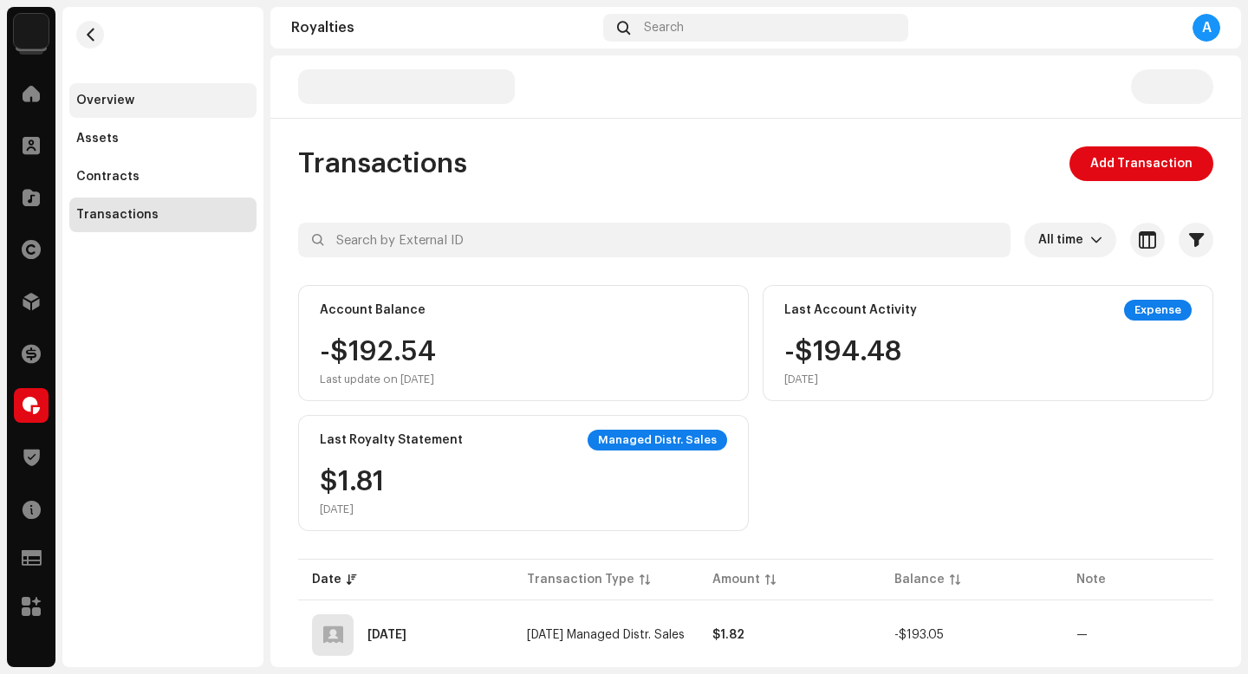
click at [148, 101] on div "Overview" at bounding box center [162, 101] width 173 height 14
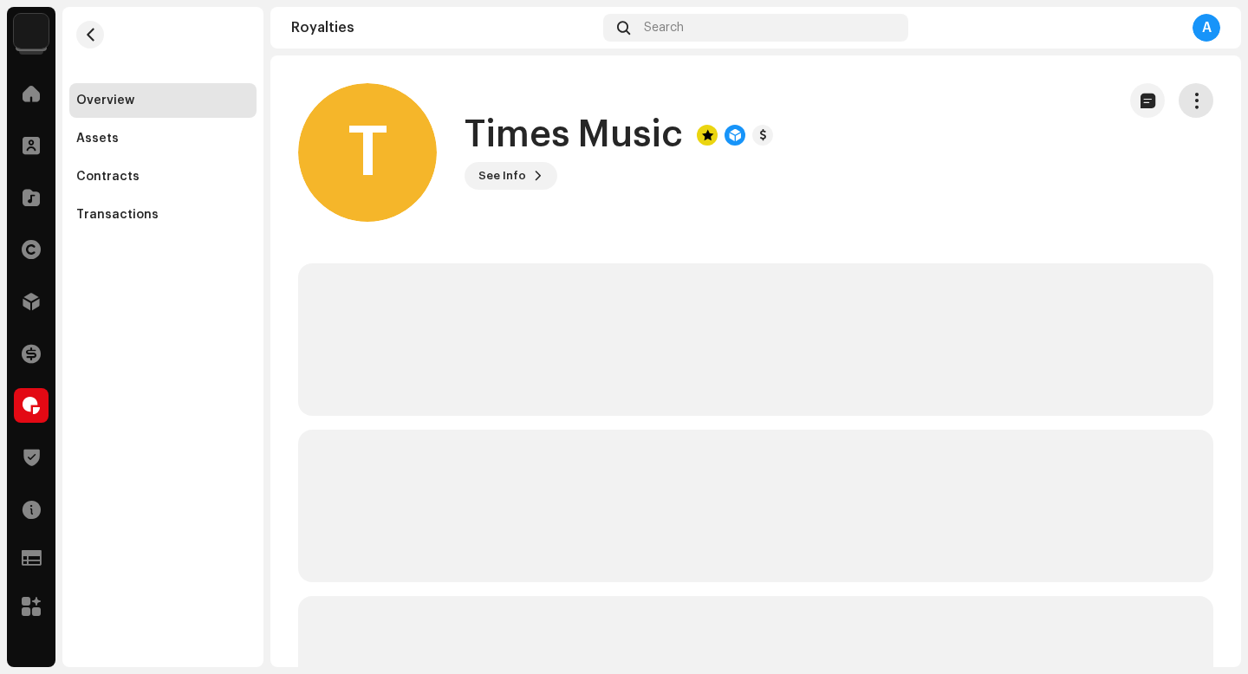
click at [1179, 99] on button "button" at bounding box center [1196, 100] width 35 height 35
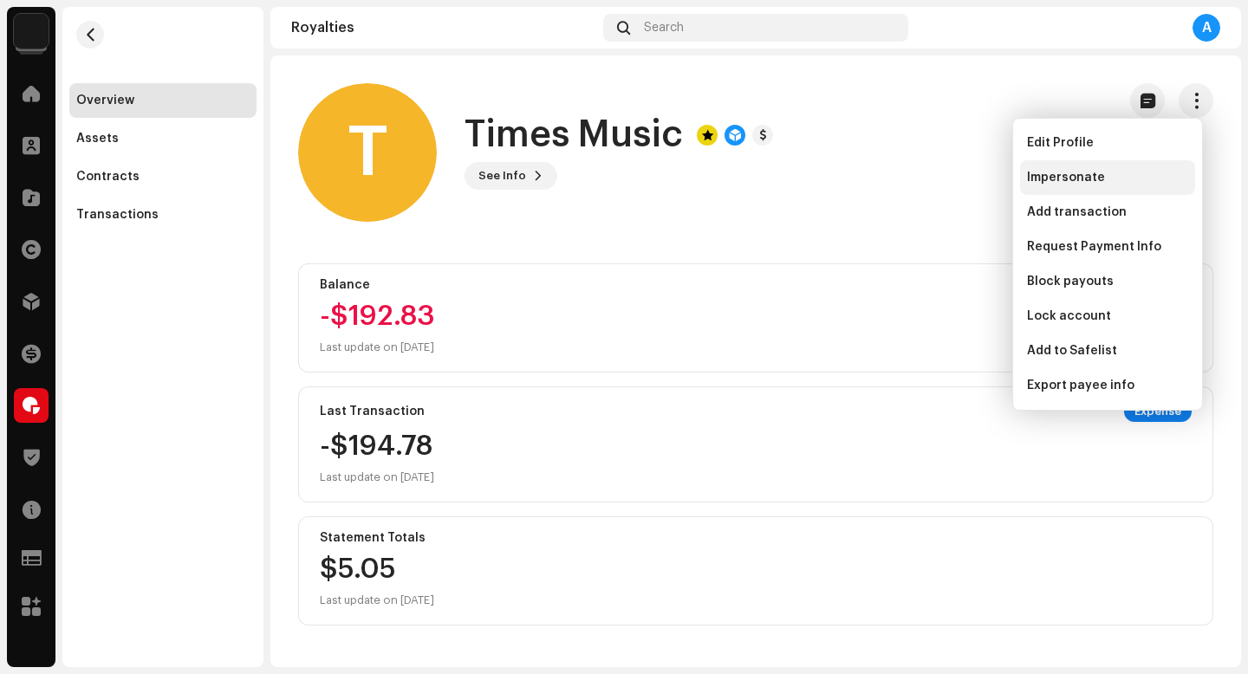
click at [1133, 174] on div "Impersonate" at bounding box center [1107, 178] width 161 height 14
